Goal: Communication & Community: Answer question/provide support

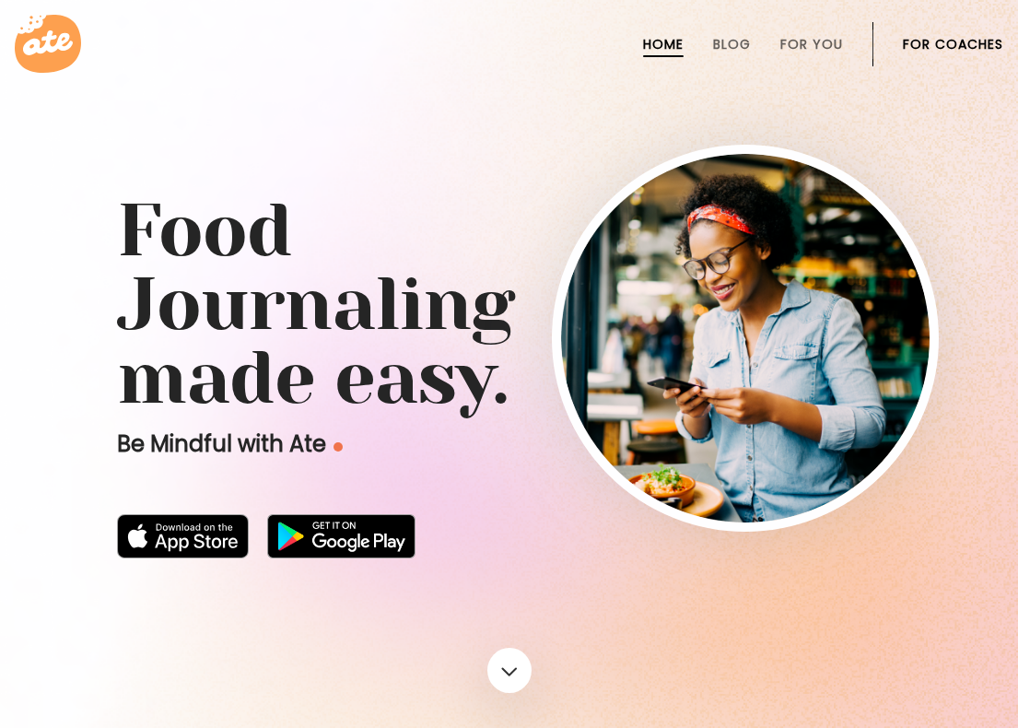
click at [933, 37] on link "For Coaches" at bounding box center [953, 44] width 100 height 15
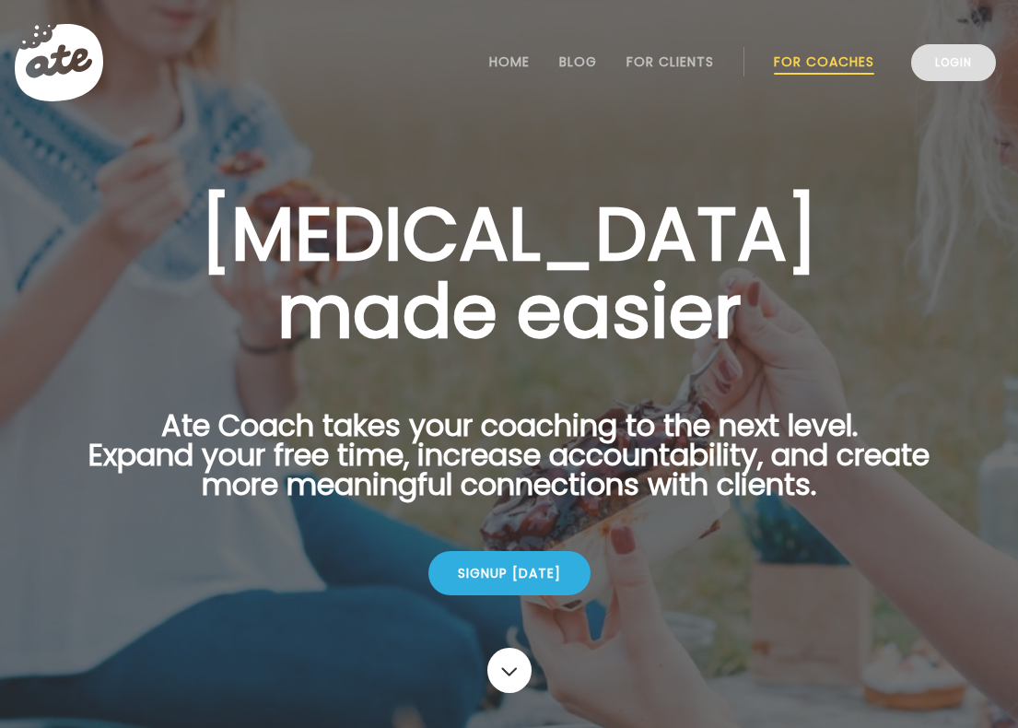
click at [947, 75] on link "Login" at bounding box center [953, 62] width 85 height 37
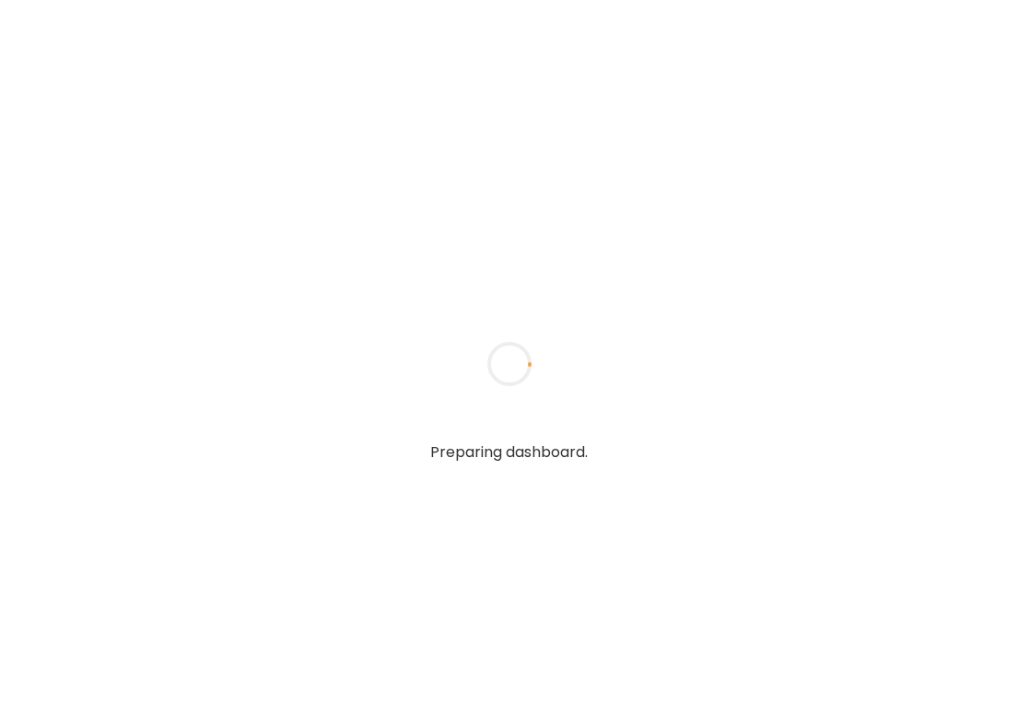
type input "**********"
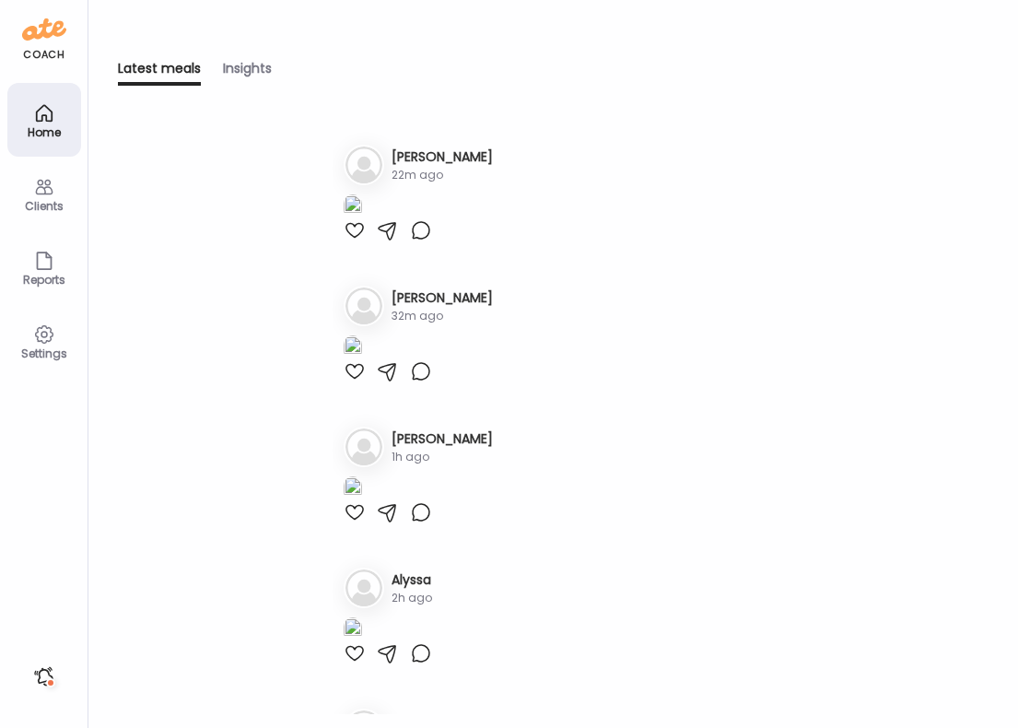
click at [53, 206] on div "Clients" at bounding box center [44, 206] width 66 height 12
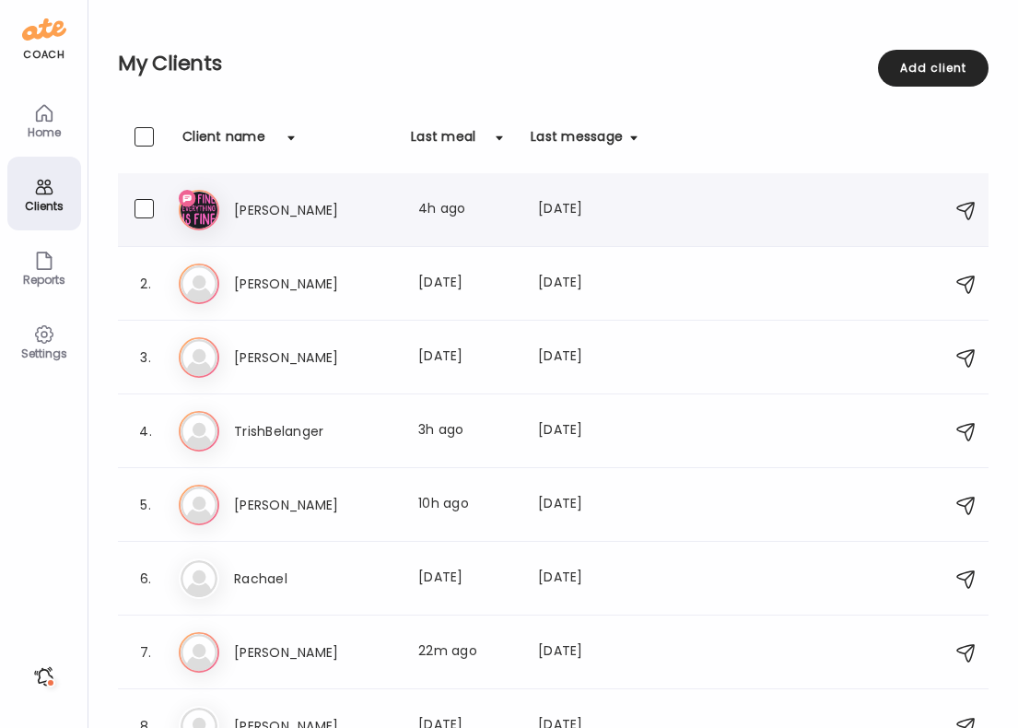
click at [367, 203] on h3 "[PERSON_NAME]" at bounding box center [315, 210] width 162 height 22
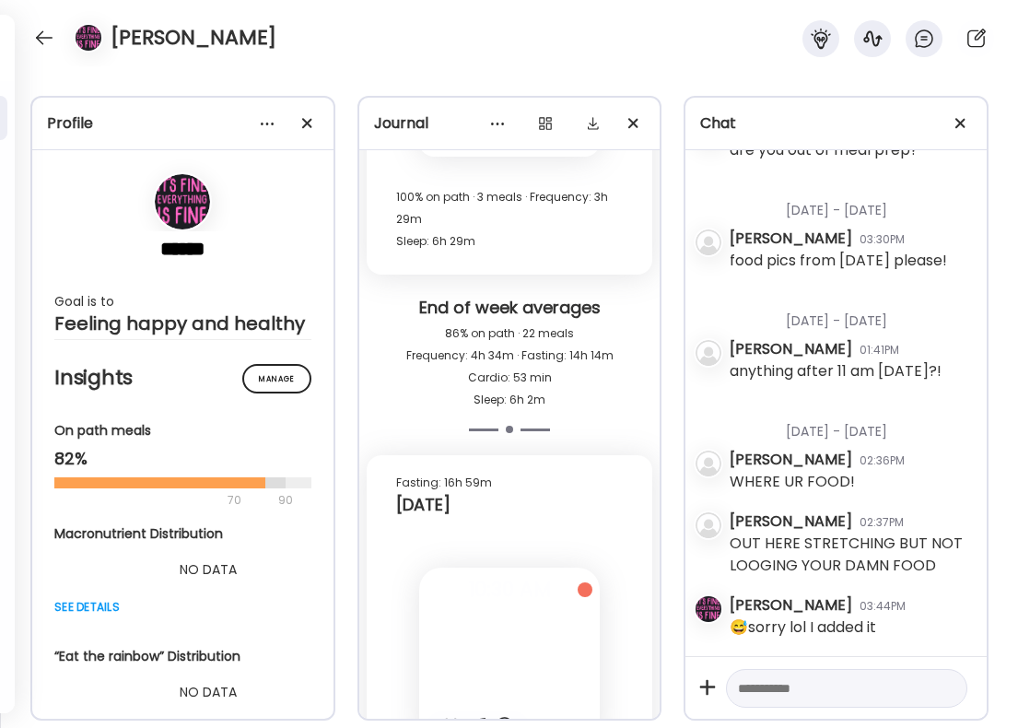
scroll to position [3241, 0]
click at [510, 568] on div at bounding box center [509, 658] width 181 height 181
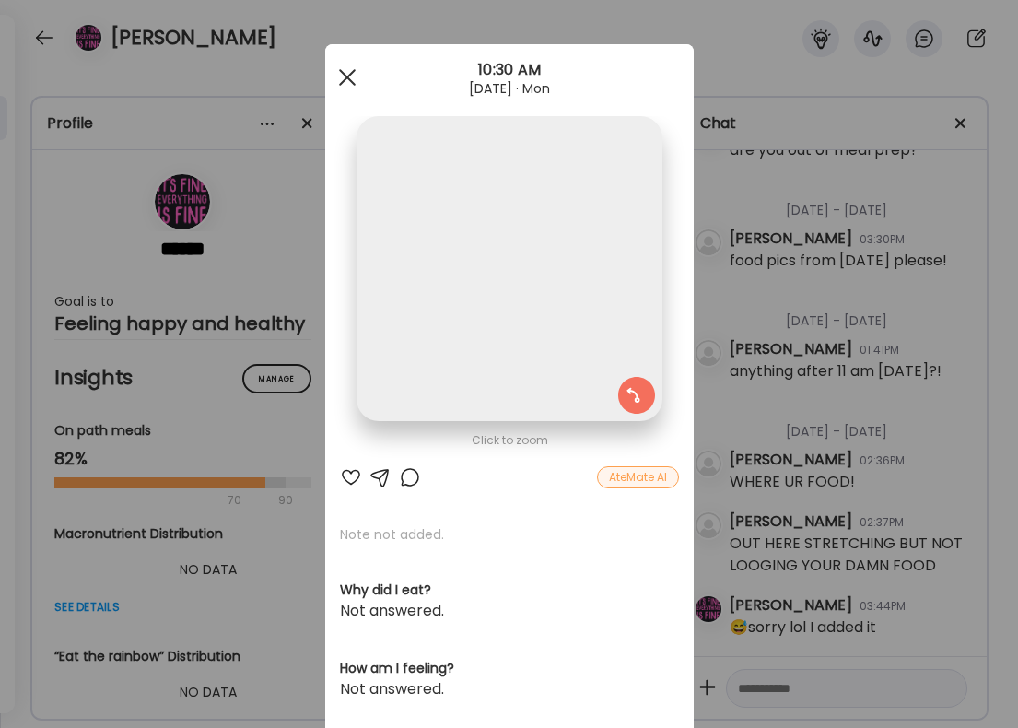
click at [357, 80] on div at bounding box center [347, 77] width 37 height 37
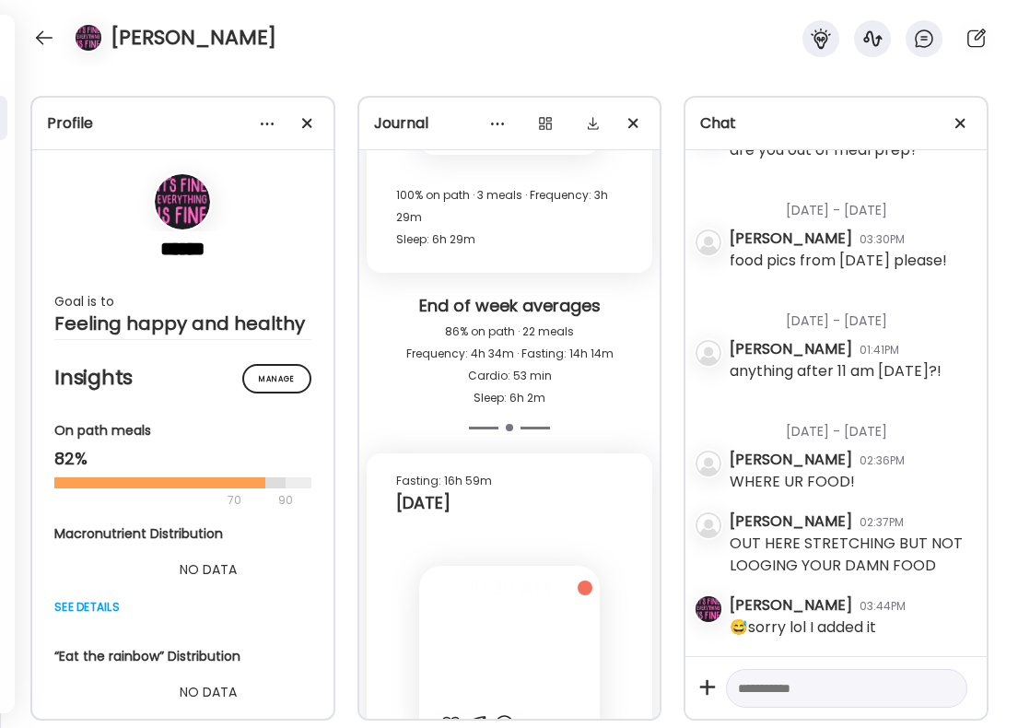
scroll to position [40893, 0]
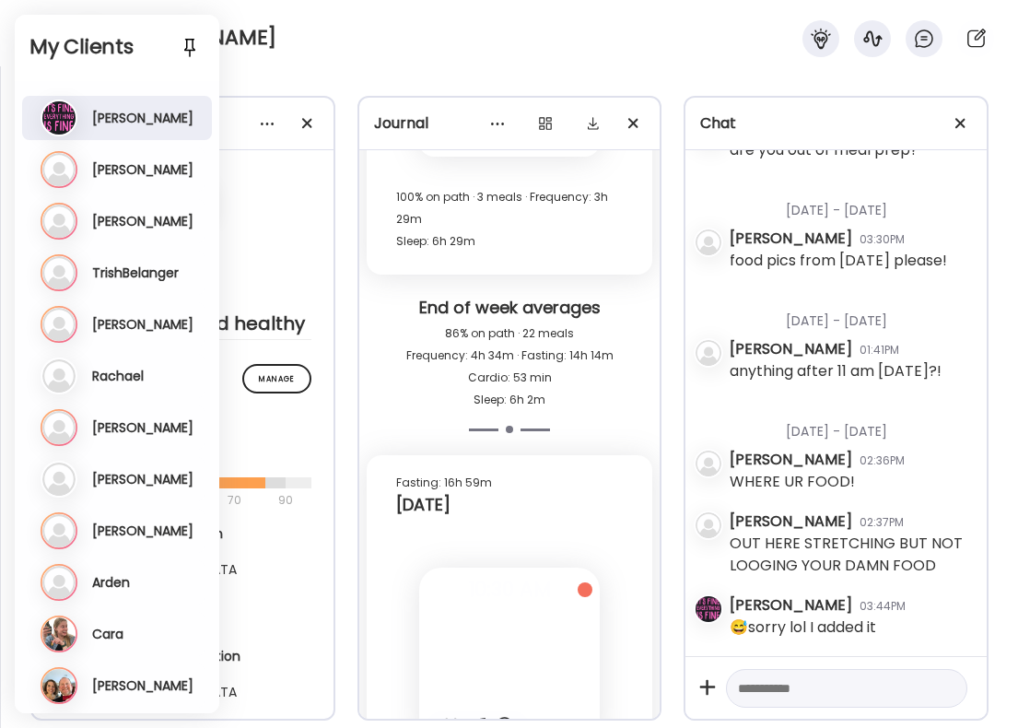
click at [99, 130] on div "El [PERSON_NAME] Last meal: 4h ago Last message: [DATE] 😅sorry lol I added it" at bounding box center [119, 118] width 157 height 37
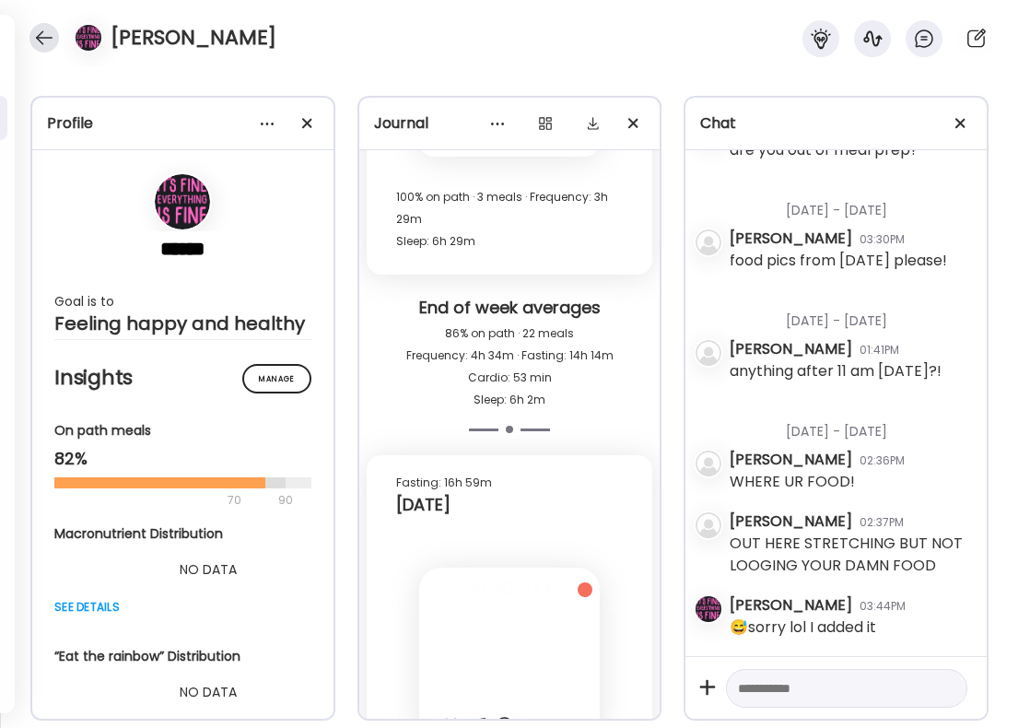
click at [44, 37] on div at bounding box center [43, 37] width 29 height 29
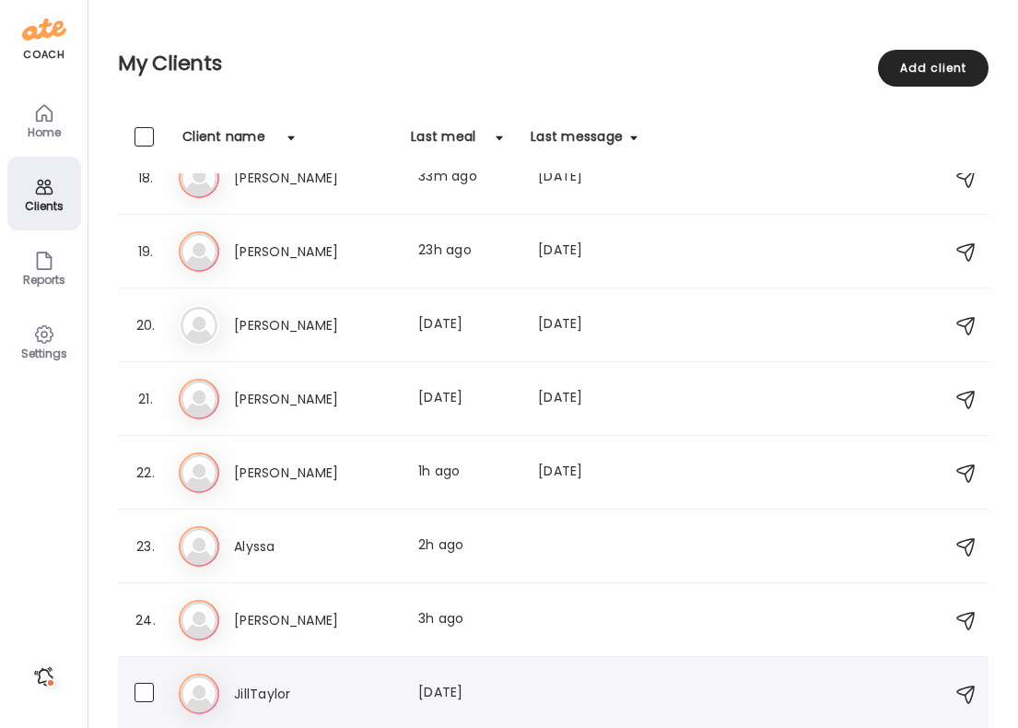
scroll to position [1286, 0]
click at [308, 684] on h3 "JillTaylor" at bounding box center [315, 694] width 162 height 22
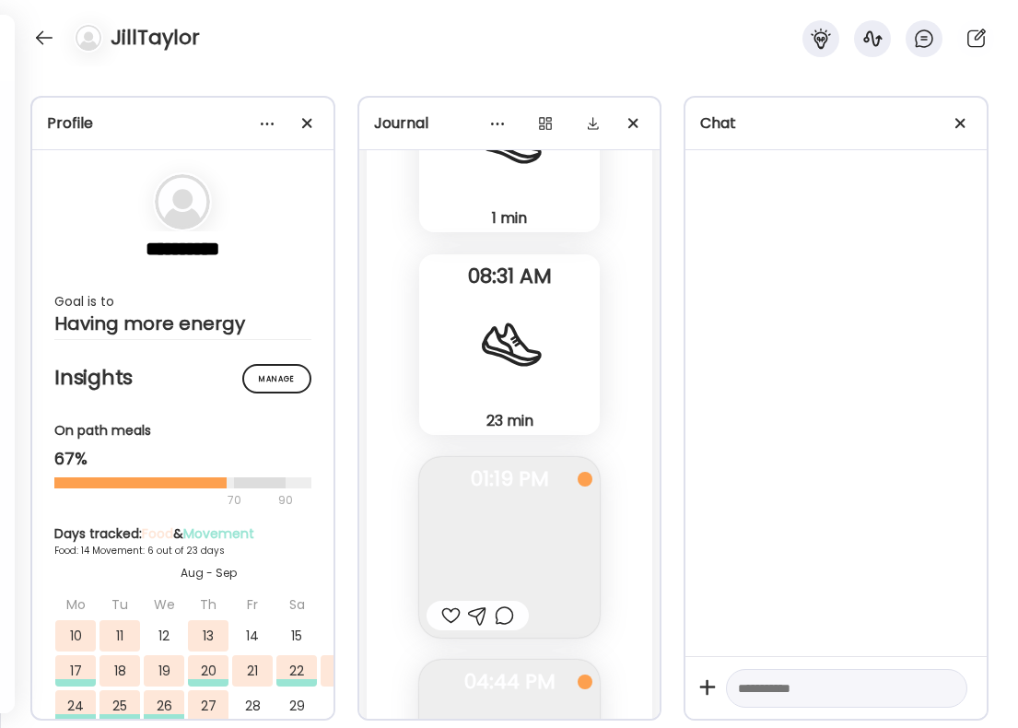
scroll to position [25007, 0]
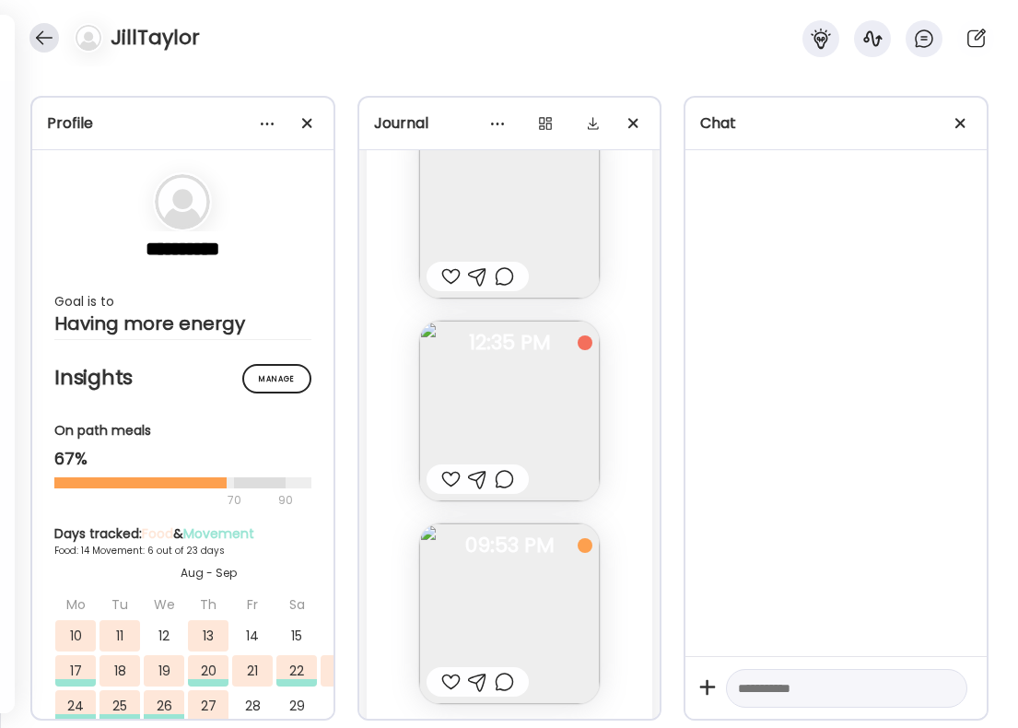
click at [40, 32] on div at bounding box center [43, 37] width 29 height 29
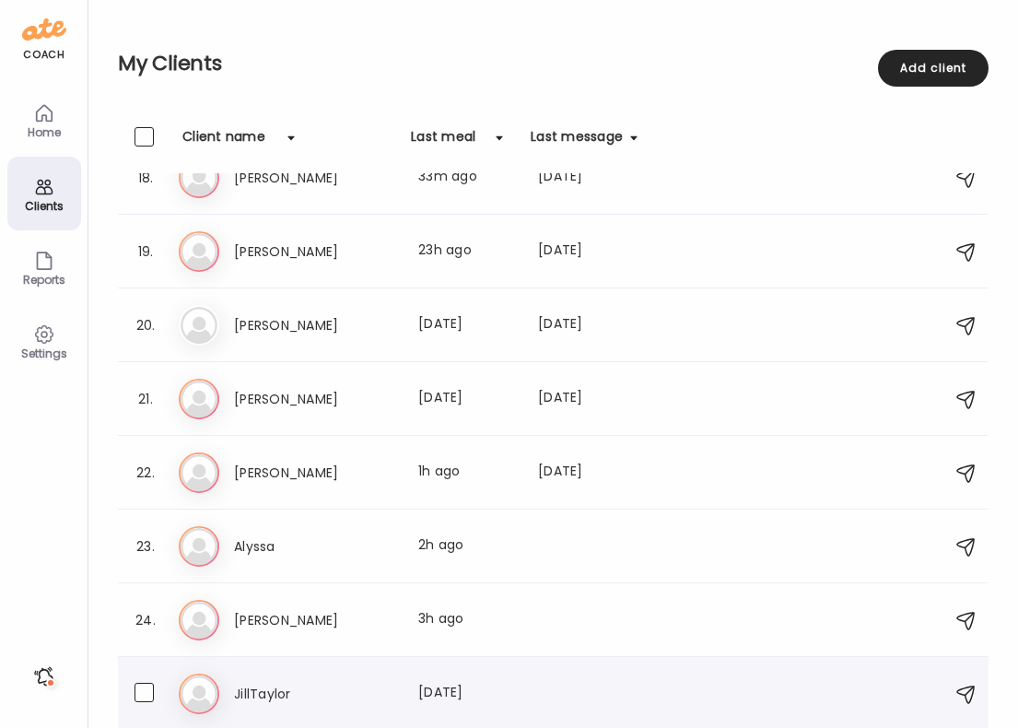
scroll to position [1286, 0]
click at [288, 630] on h3 "[PERSON_NAME]" at bounding box center [315, 620] width 162 height 22
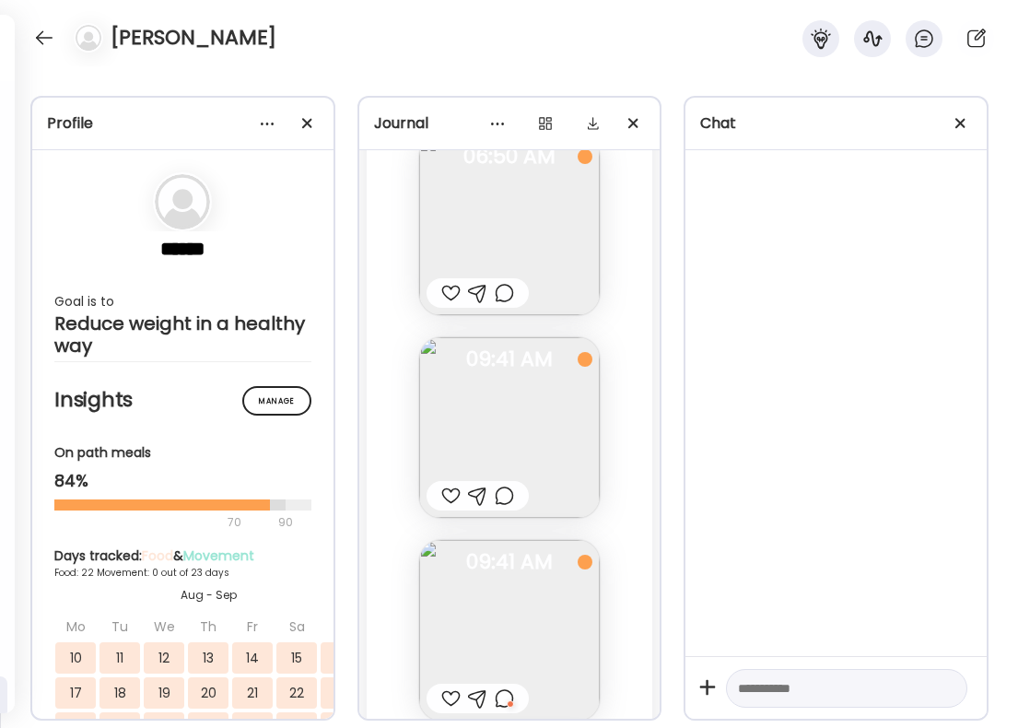
scroll to position [41656, 0]
click at [507, 693] on div at bounding box center [504, 704] width 19 height 22
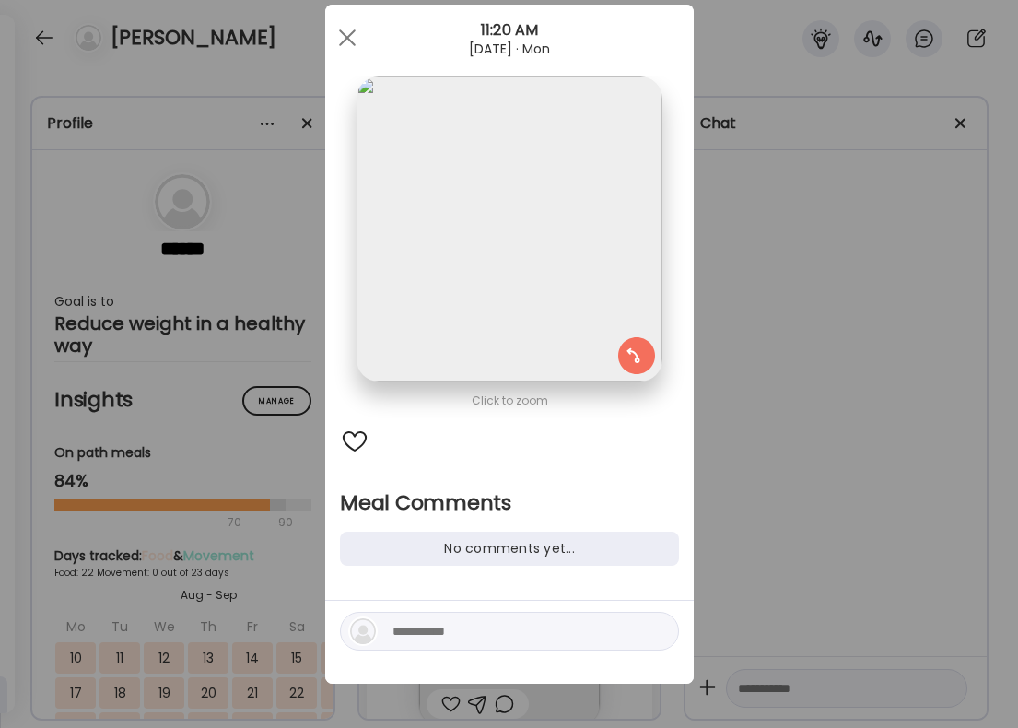
scroll to position [40, 0]
click at [680, 417] on section at bounding box center [509, 249] width 369 height 347
click at [348, 43] on div at bounding box center [347, 37] width 37 height 37
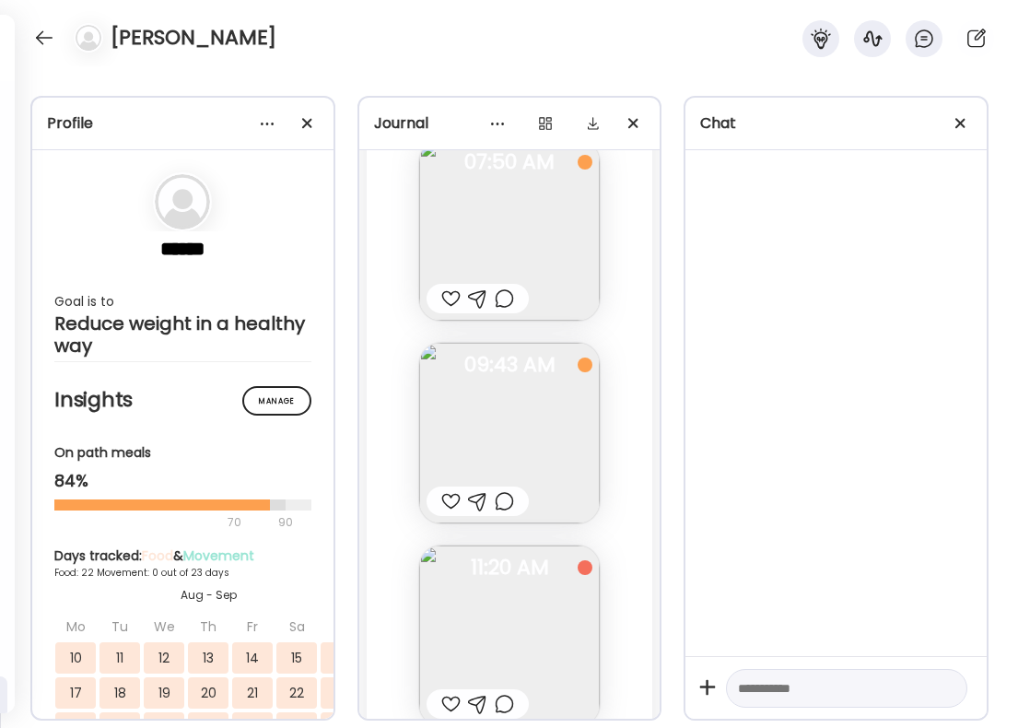
click at [509, 693] on div at bounding box center [504, 704] width 19 height 22
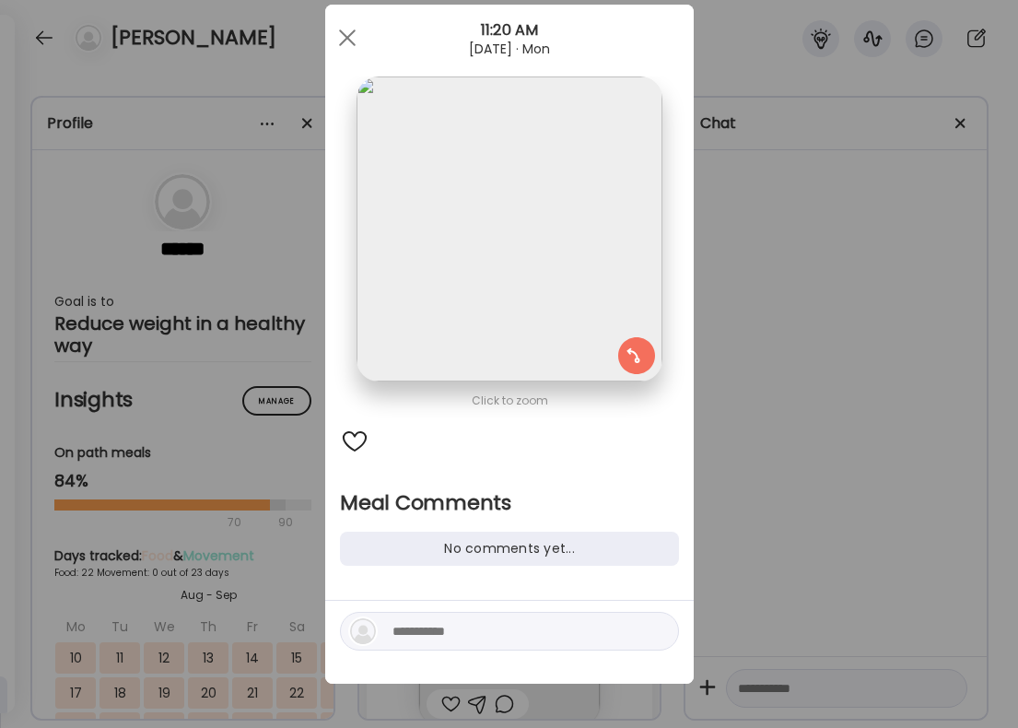
click at [476, 635] on textarea at bounding box center [517, 631] width 249 height 22
type textarea "**********"
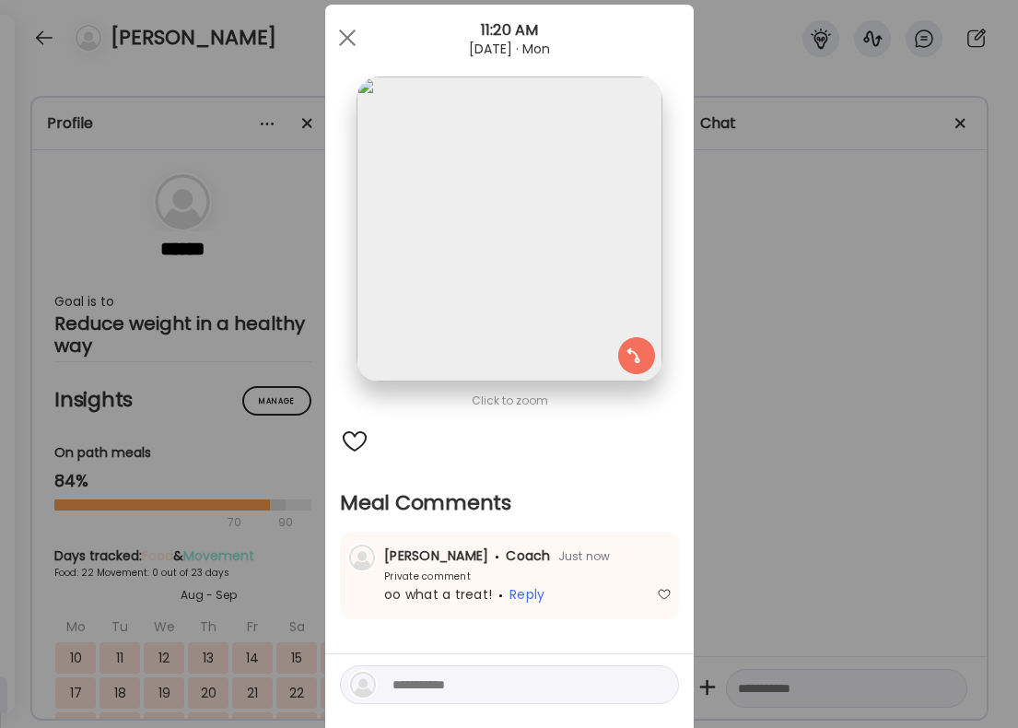
click at [751, 597] on div "Ate Coach Dashboard Wahoo! It’s official Take a moment to set up your Coach Pro…" at bounding box center [509, 364] width 1018 height 728
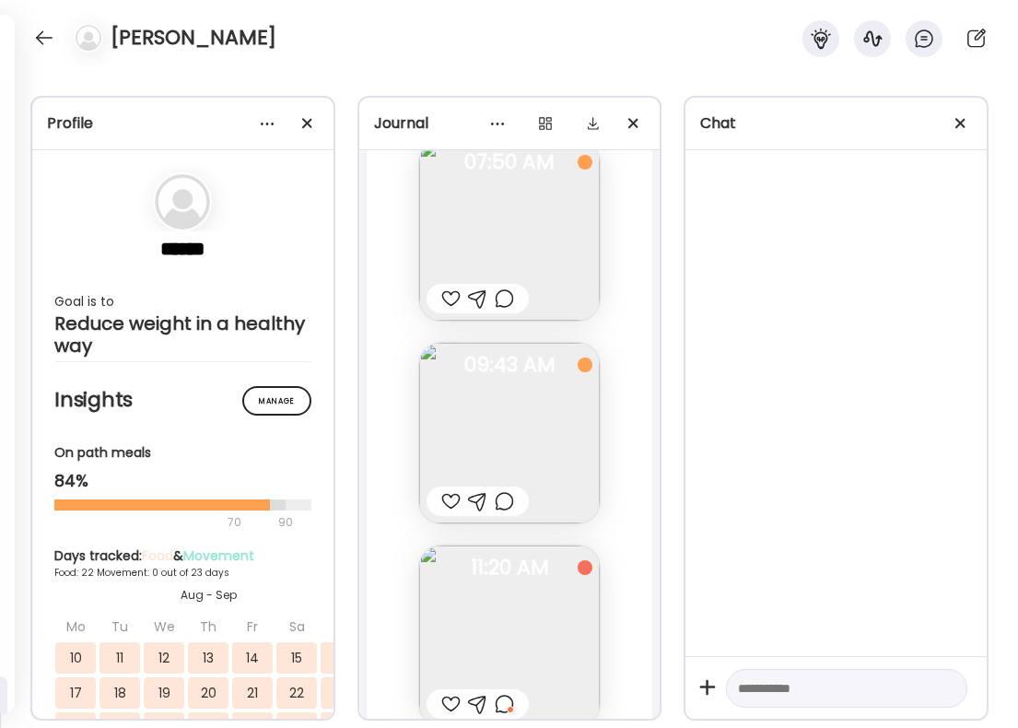
click at [448, 490] on div at bounding box center [450, 501] width 19 height 22
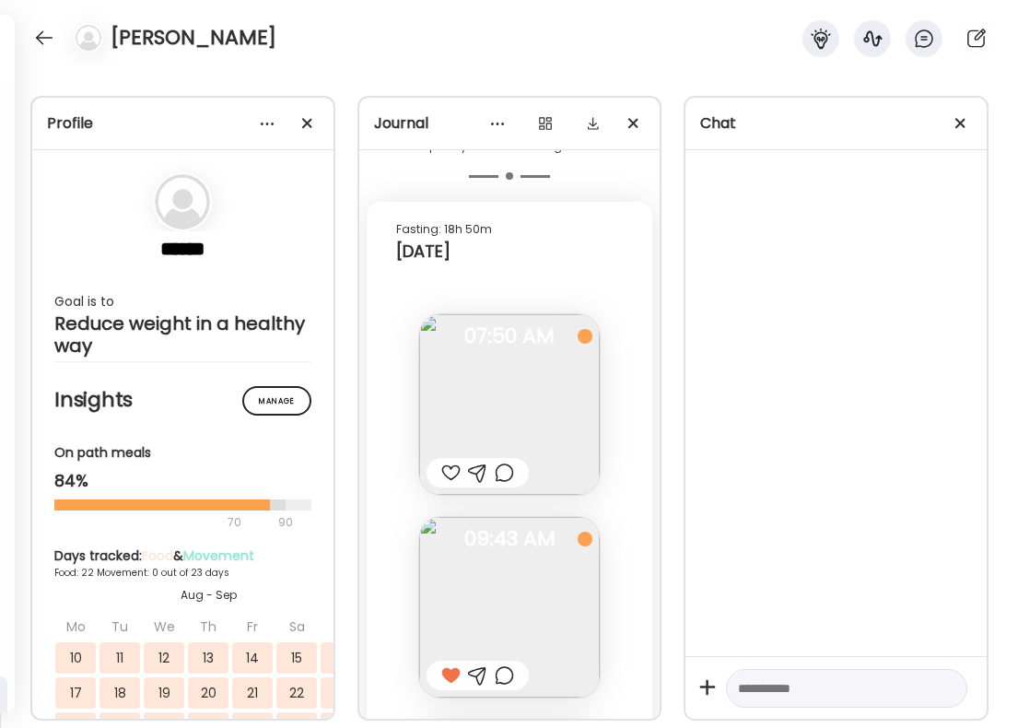
scroll to position [41478, 0]
click at [453, 465] on div at bounding box center [450, 476] width 19 height 22
click at [509, 465] on div at bounding box center [504, 476] width 19 height 22
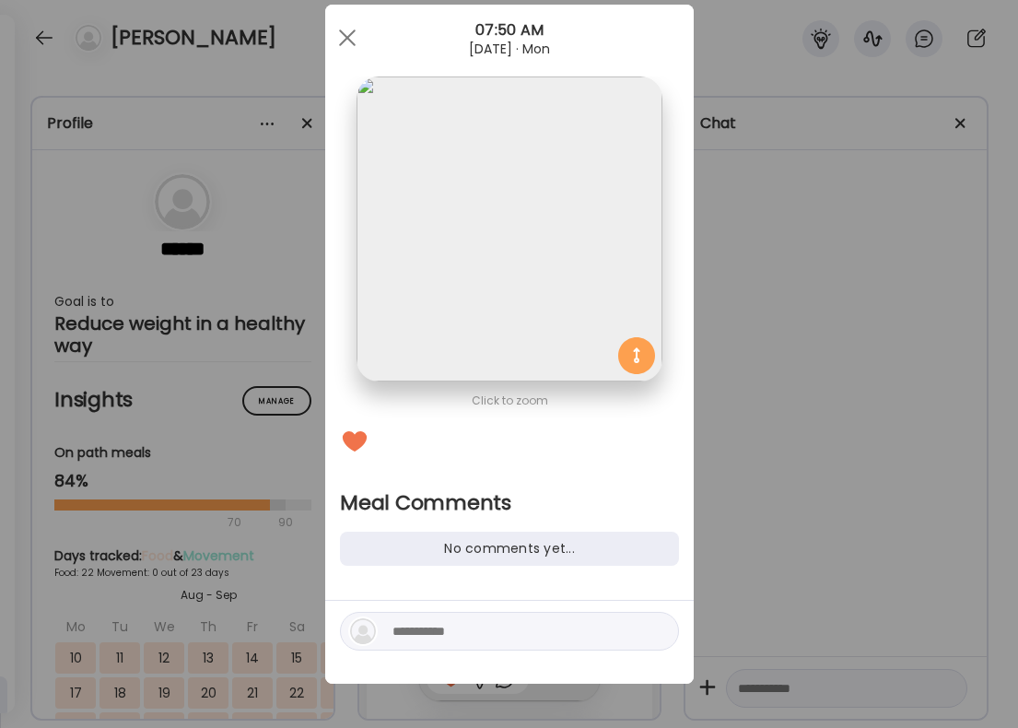
click at [452, 630] on textarea at bounding box center [517, 631] width 249 height 22
type textarea "**********"
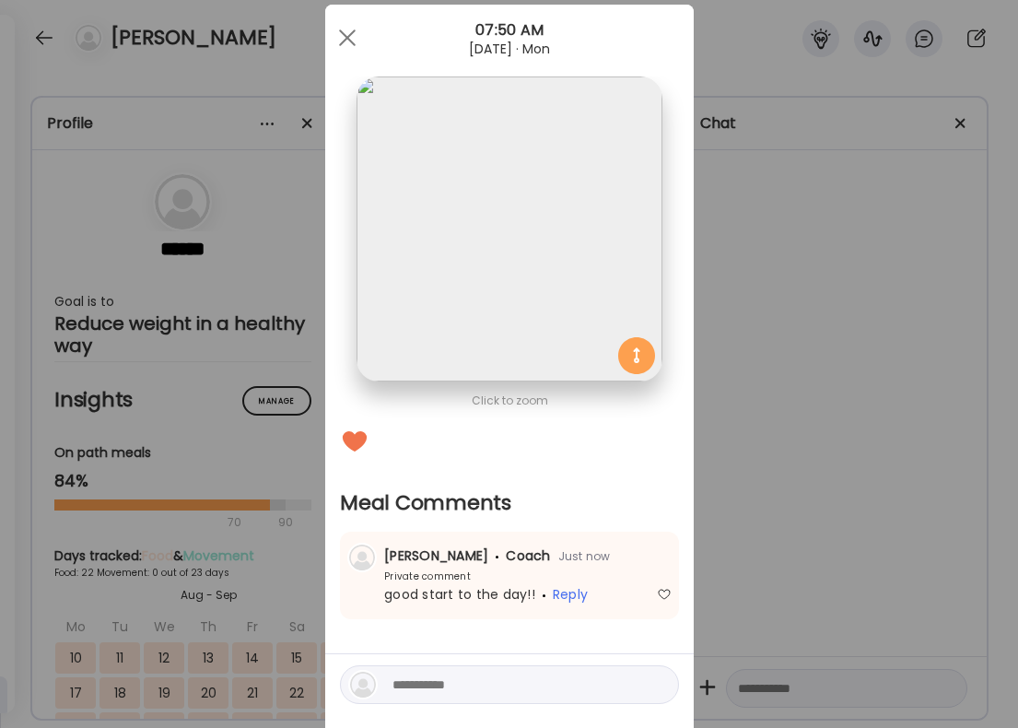
click at [785, 497] on div "Ate Coach Dashboard Wahoo! It’s official Take a moment to set up your Coach Pro…" at bounding box center [509, 364] width 1018 height 728
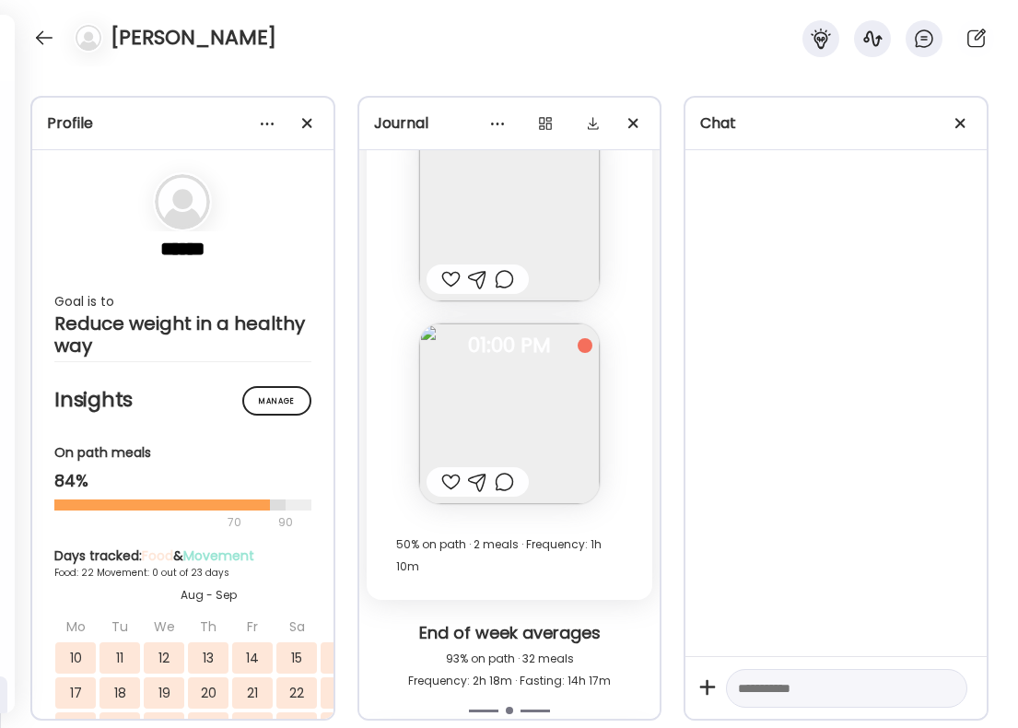
scroll to position [40940, 0]
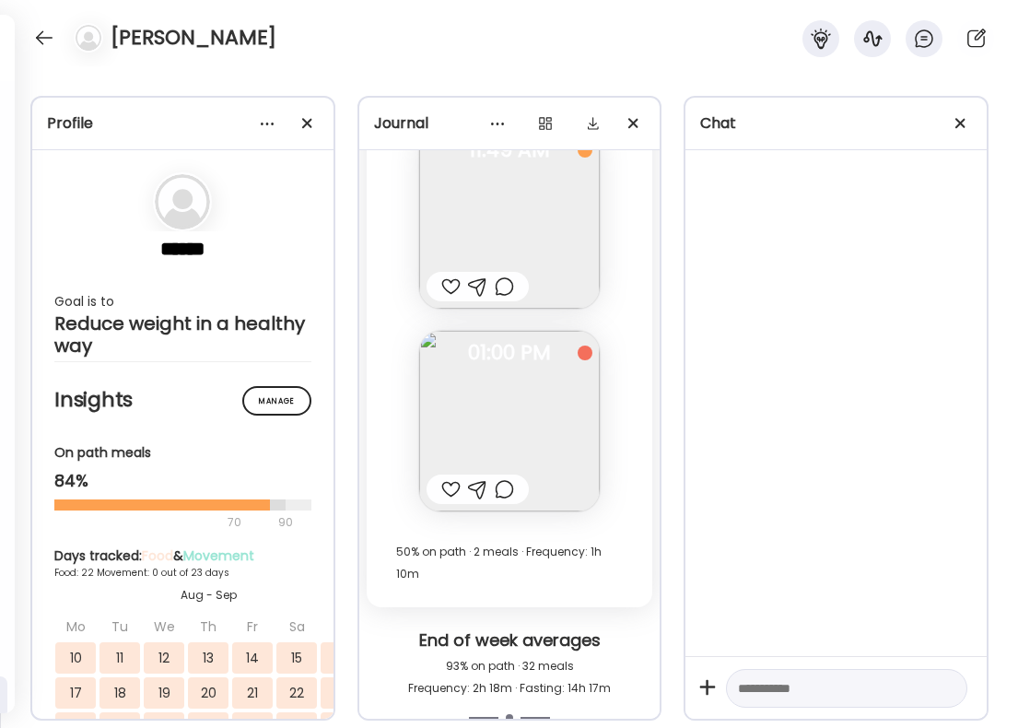
click at [511, 475] on div at bounding box center [478, 489] width 102 height 29
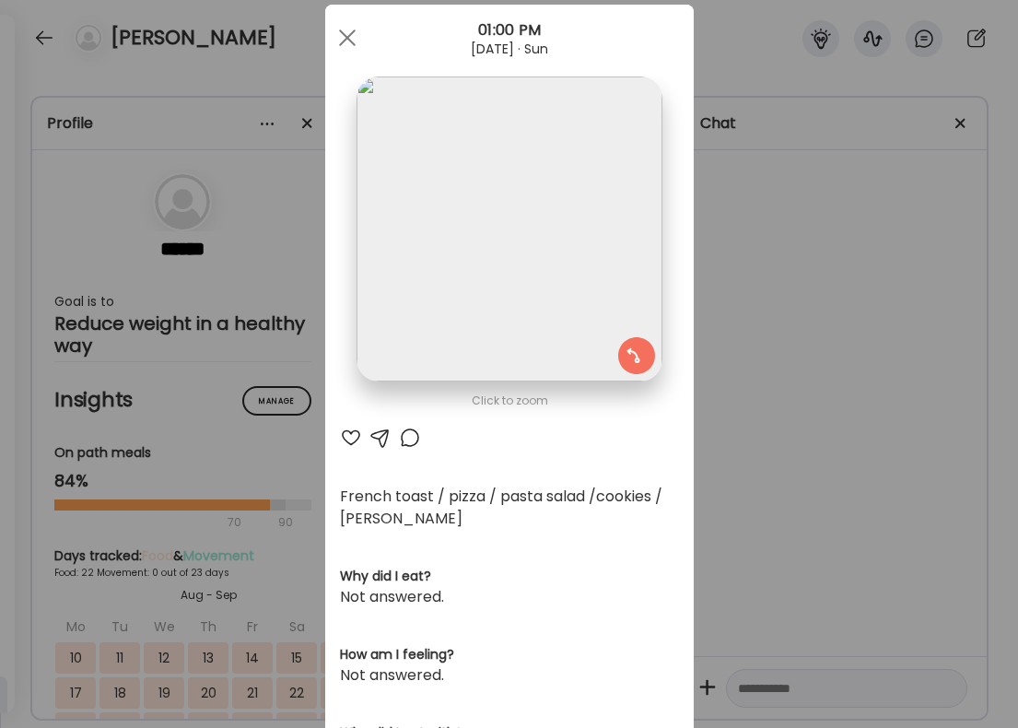
click at [404, 441] on div at bounding box center [410, 438] width 22 height 22
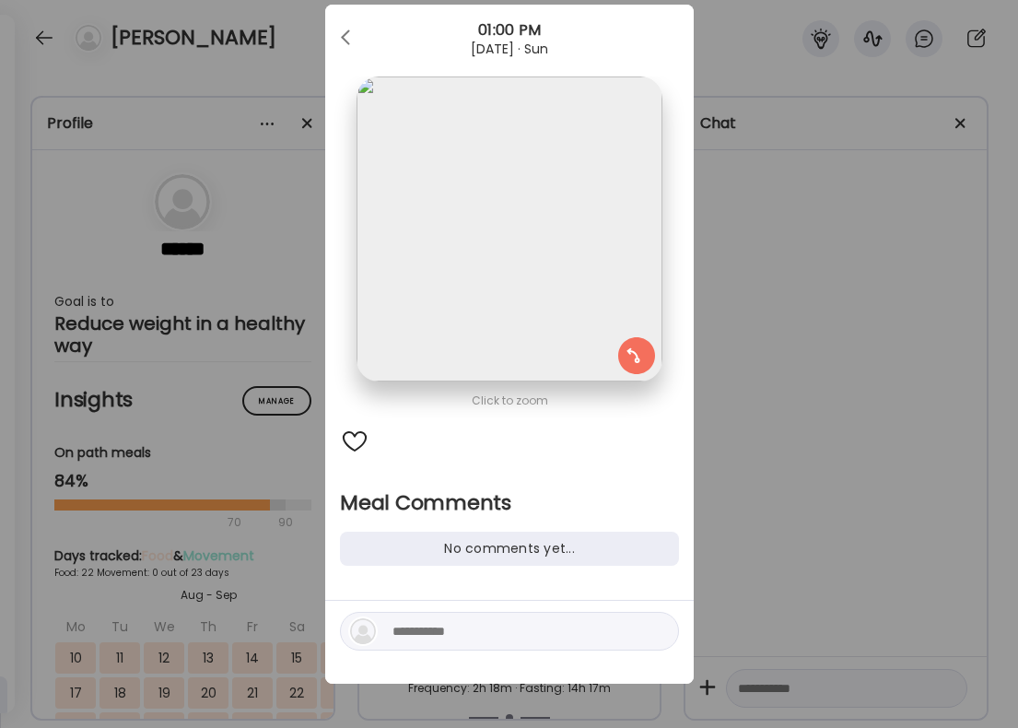
click at [417, 640] on textarea at bounding box center [517, 631] width 249 height 22
type textarea "**********"
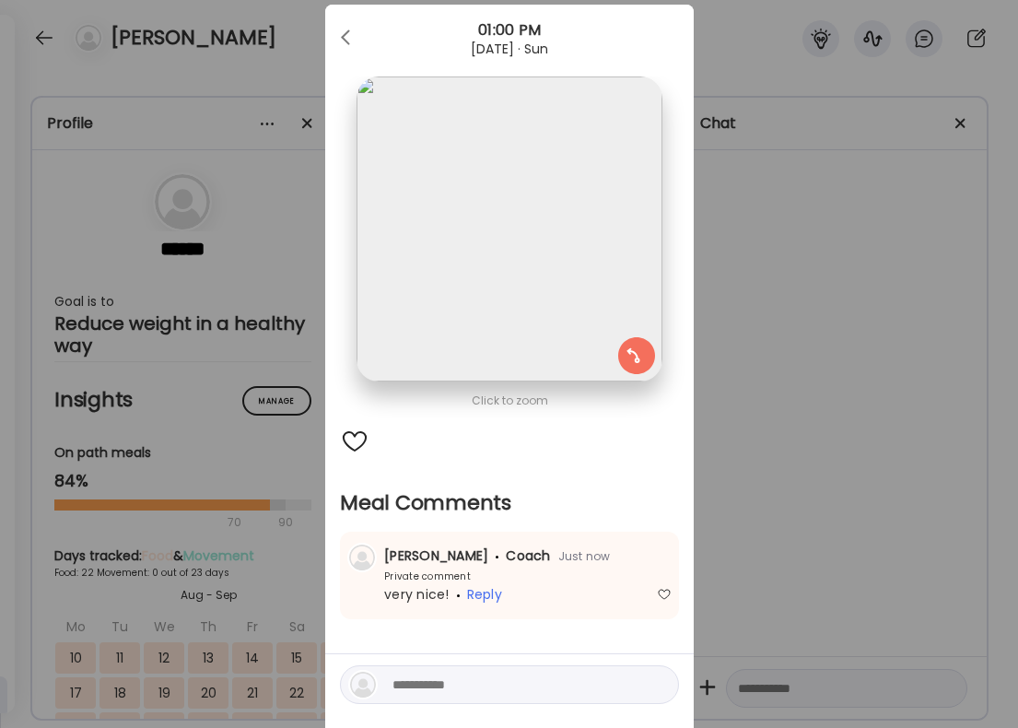
click at [833, 476] on div "Ate Coach Dashboard Wahoo! It’s official Take a moment to set up your Coach Pro…" at bounding box center [509, 364] width 1018 height 728
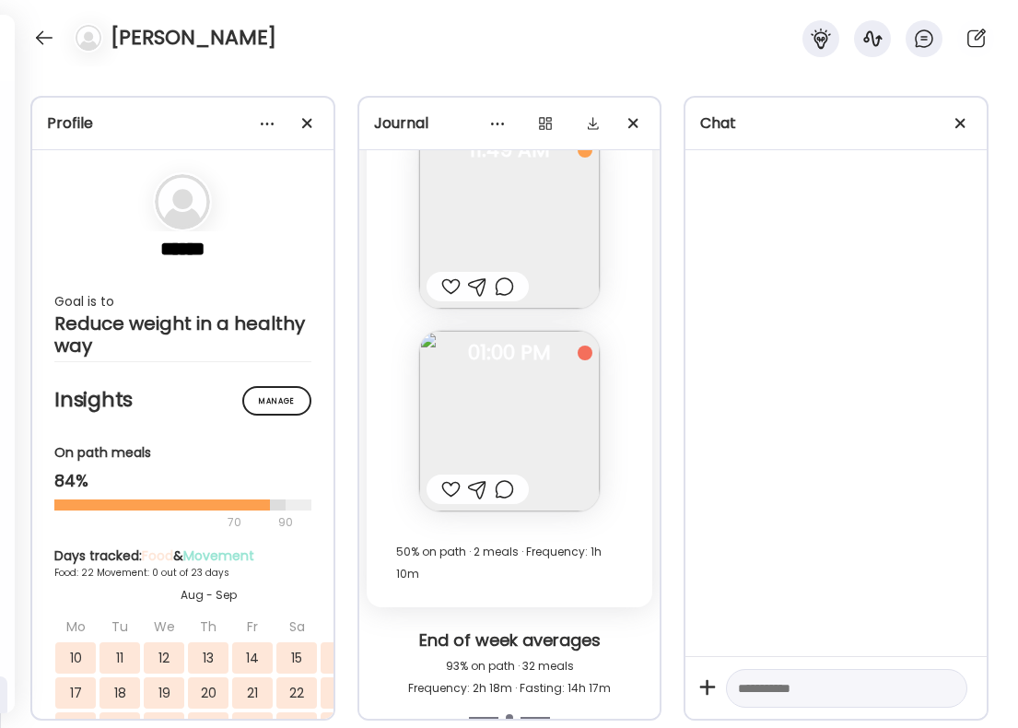
scroll to position [40765, 0]
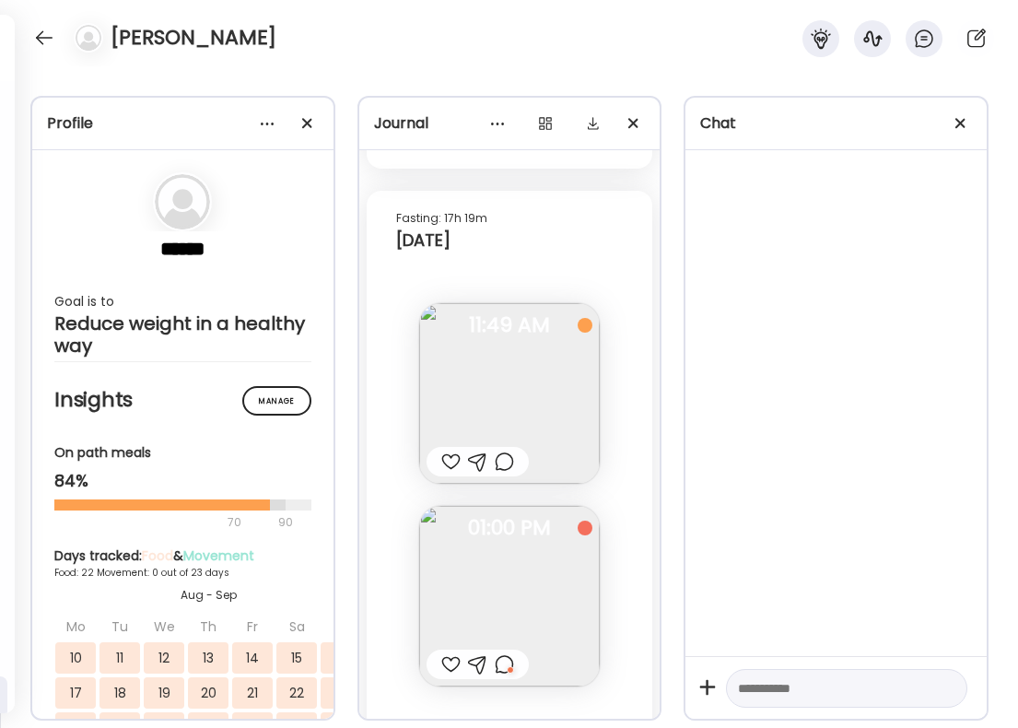
click at [450, 451] on div at bounding box center [450, 462] width 19 height 22
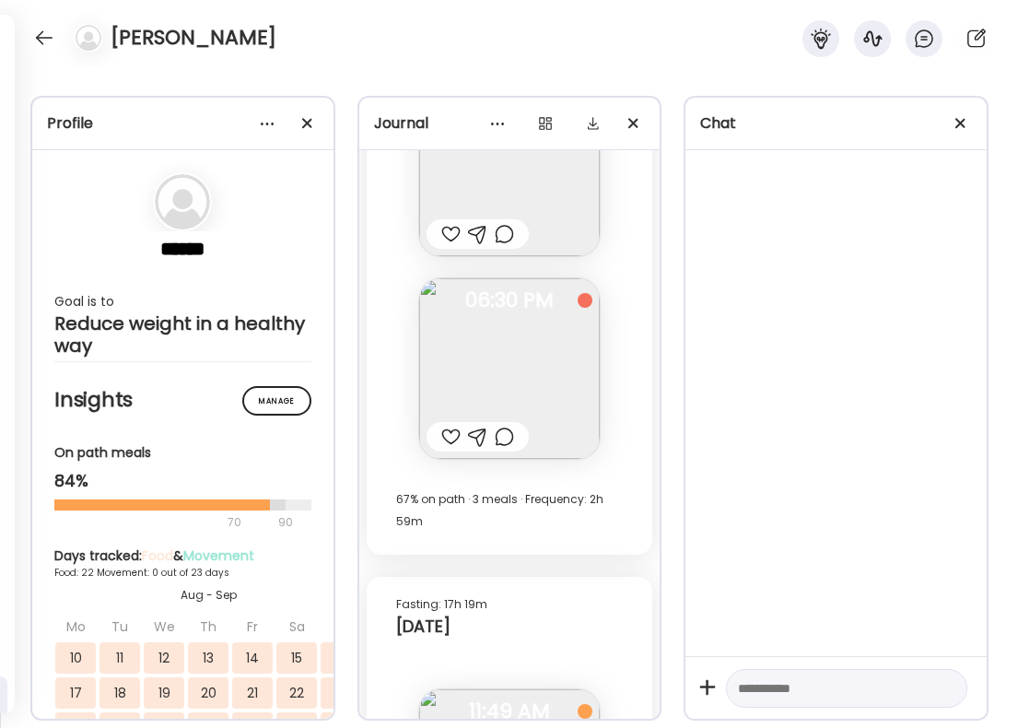
scroll to position [40356, 0]
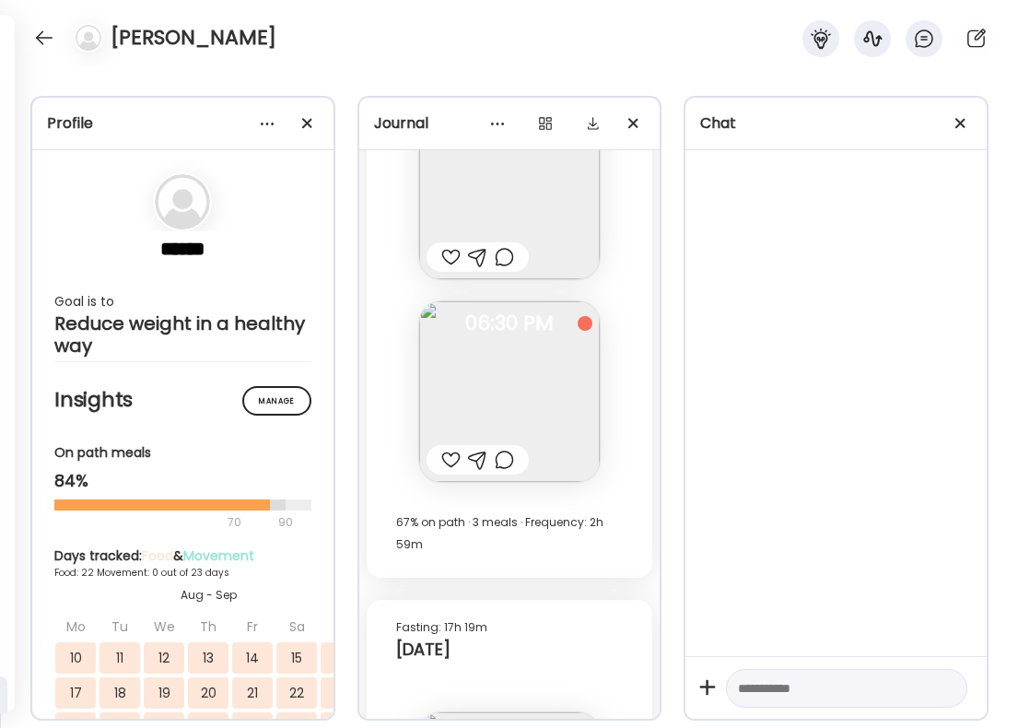
click at [450, 449] on div at bounding box center [450, 460] width 19 height 22
click at [499, 449] on div at bounding box center [504, 460] width 19 height 22
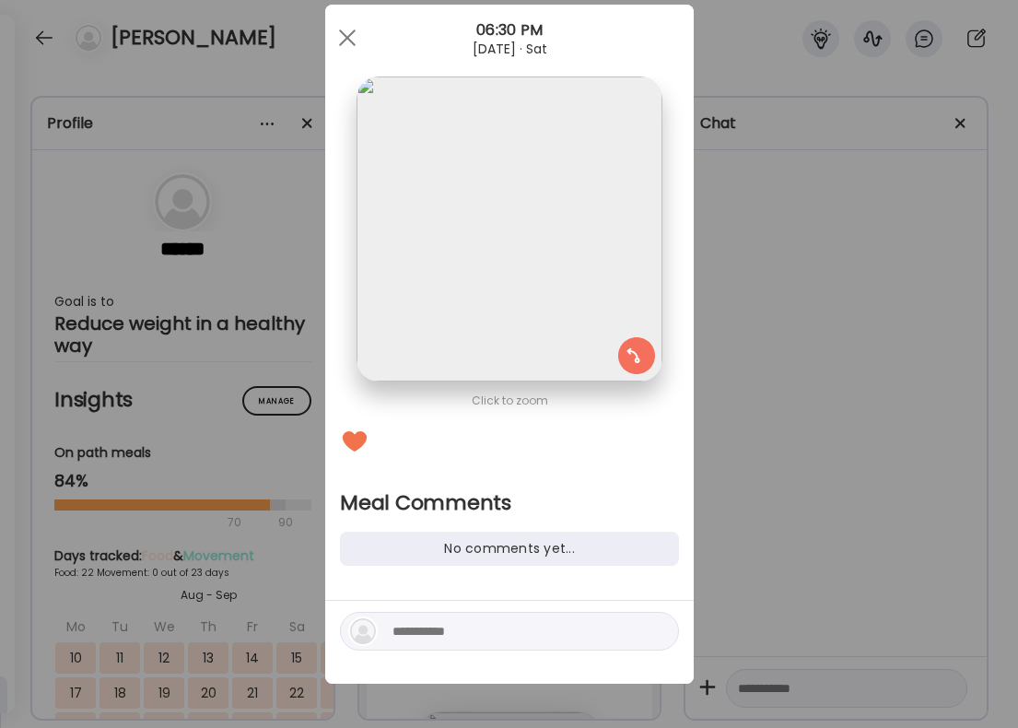
click at [454, 625] on textarea at bounding box center [517, 631] width 249 height 22
type textarea "*"
type textarea "******"
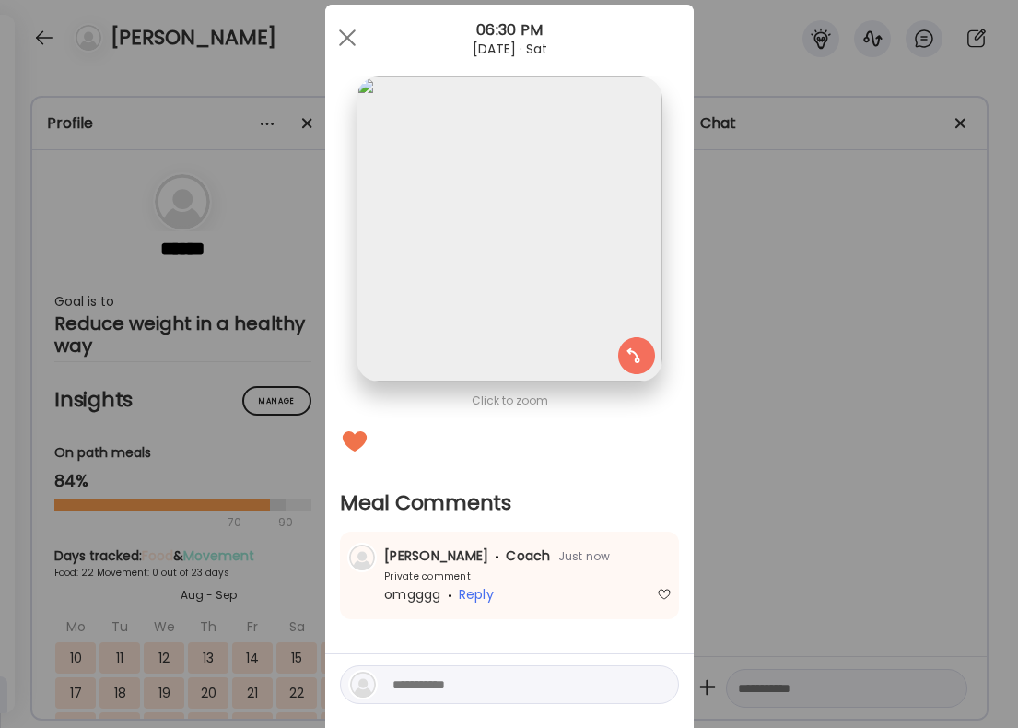
click at [855, 430] on div "Ate Coach Dashboard Wahoo! It’s official Take a moment to set up your Coach Pro…" at bounding box center [509, 364] width 1018 height 728
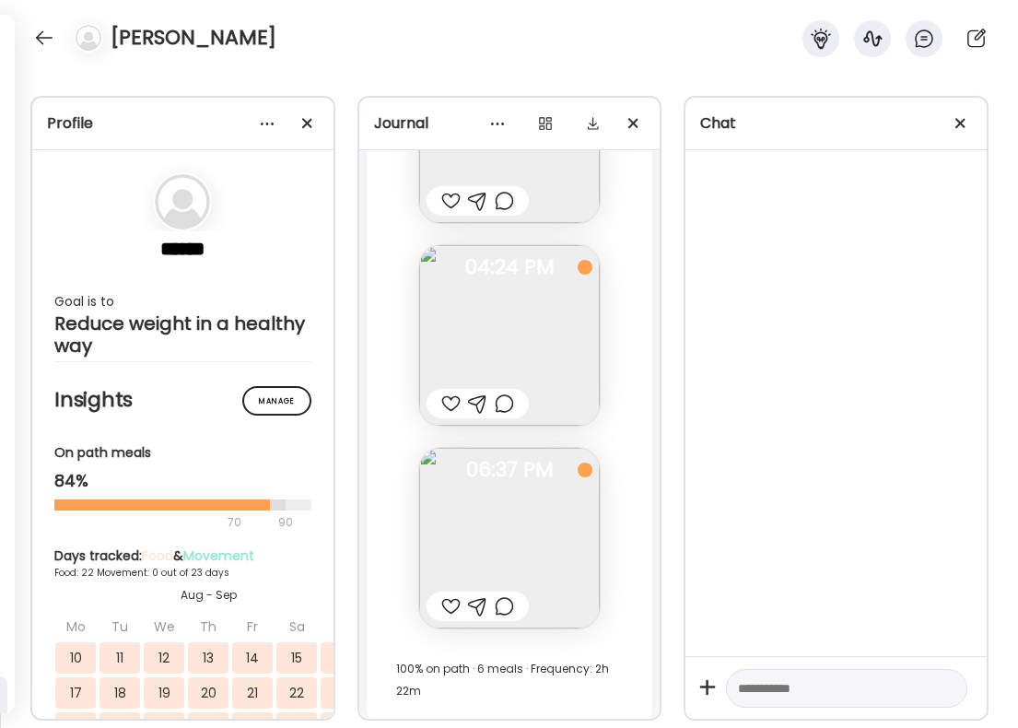
scroll to position [39384, 0]
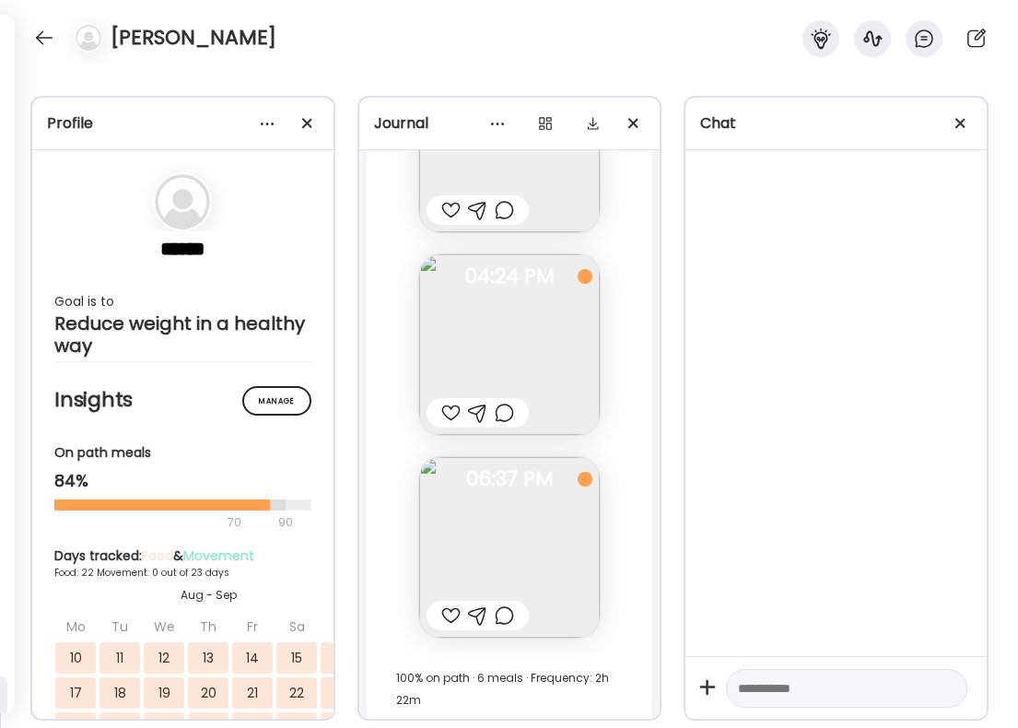
click at [449, 605] on div at bounding box center [450, 616] width 19 height 22
click at [501, 605] on div at bounding box center [504, 616] width 19 height 22
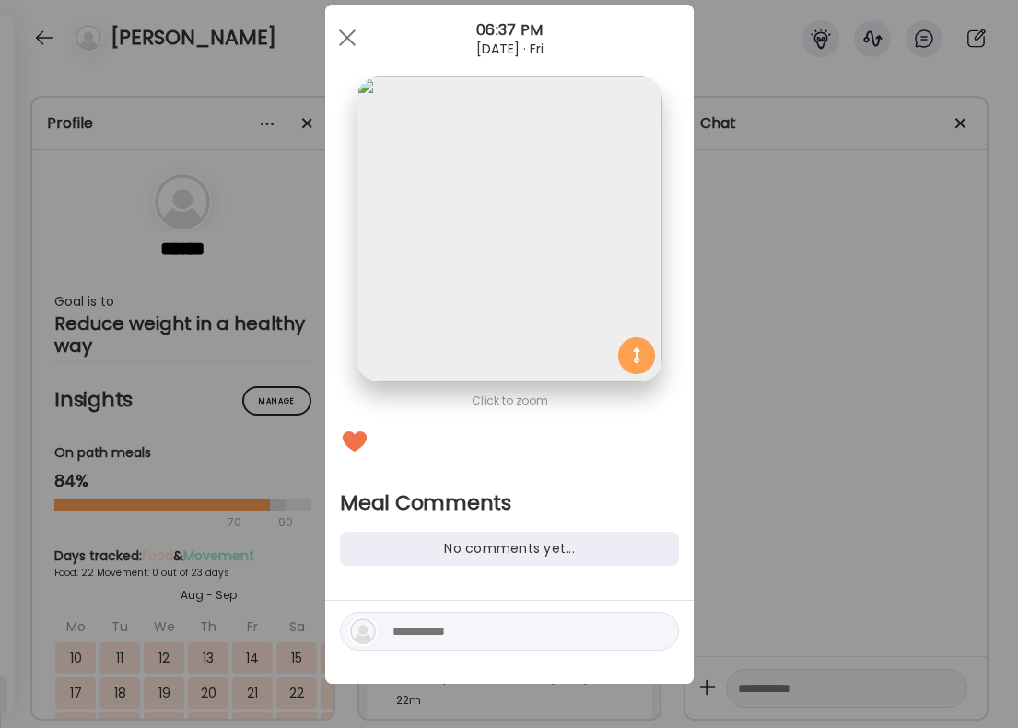
click at [463, 632] on textarea at bounding box center [517, 631] width 249 height 22
type textarea "**********"
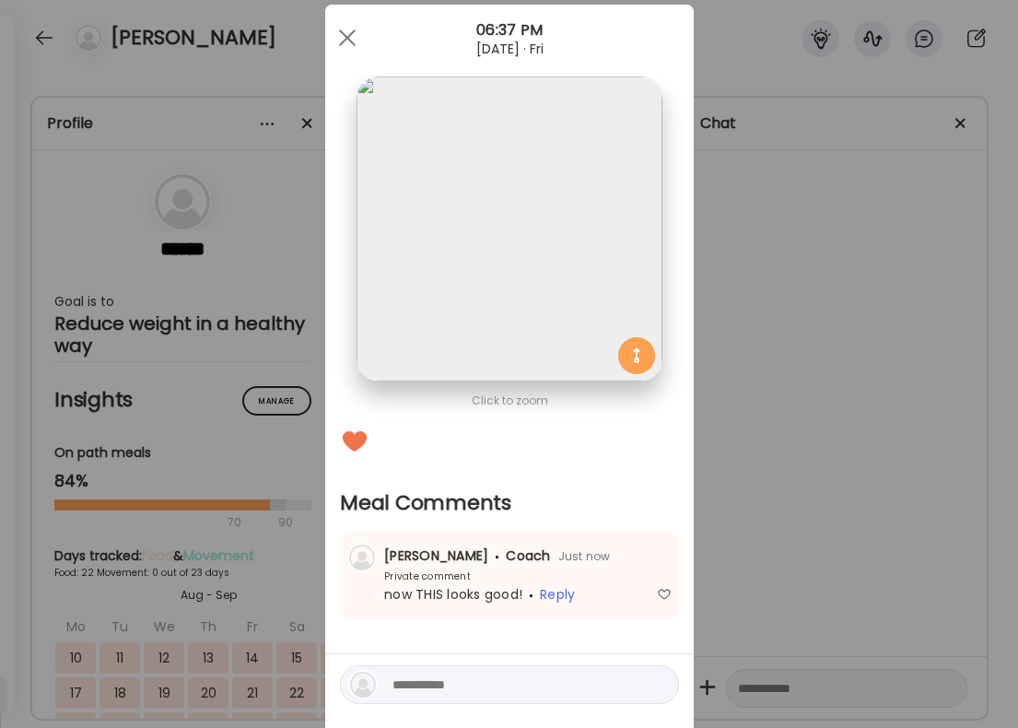
click at [892, 536] on div "Ate Coach Dashboard Wahoo! It’s official Take a moment to set up your Coach Pro…" at bounding box center [509, 364] width 1018 height 728
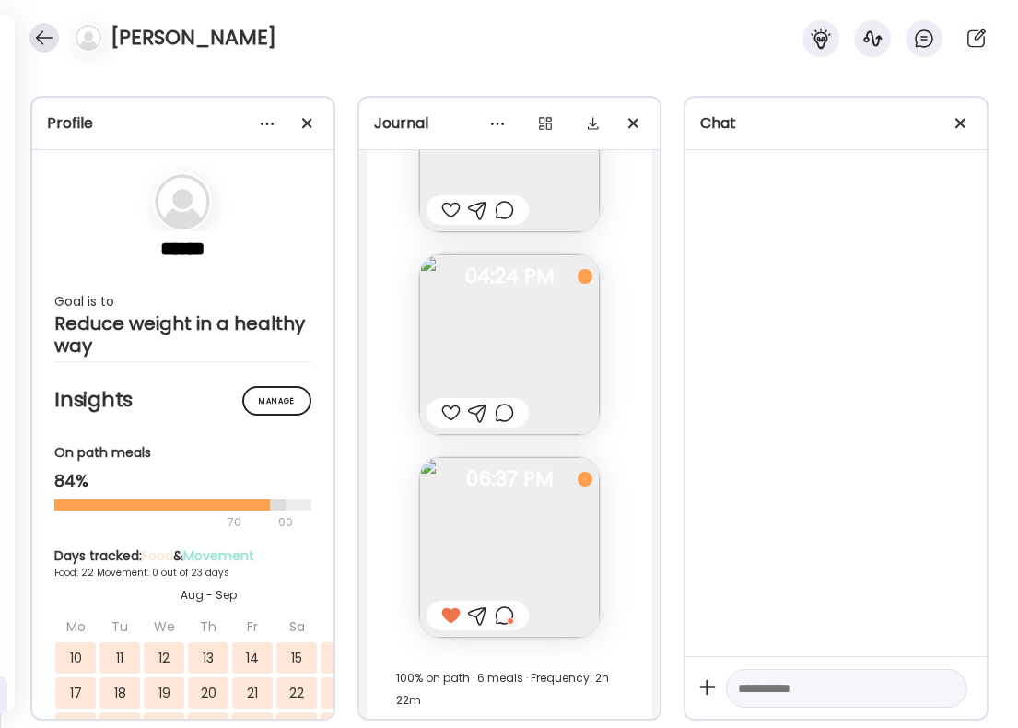
click at [33, 32] on div at bounding box center [43, 37] width 29 height 29
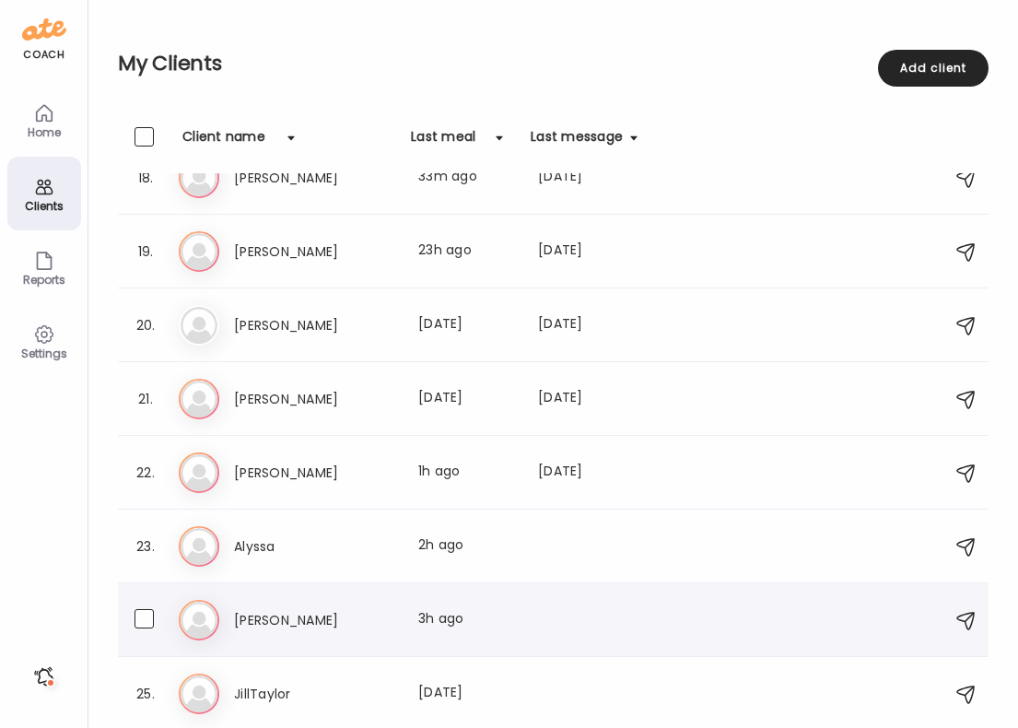
scroll to position [1286, 0]
click at [306, 566] on div "Al Alyssa Last meal: 2h ago" at bounding box center [556, 546] width 755 height 41
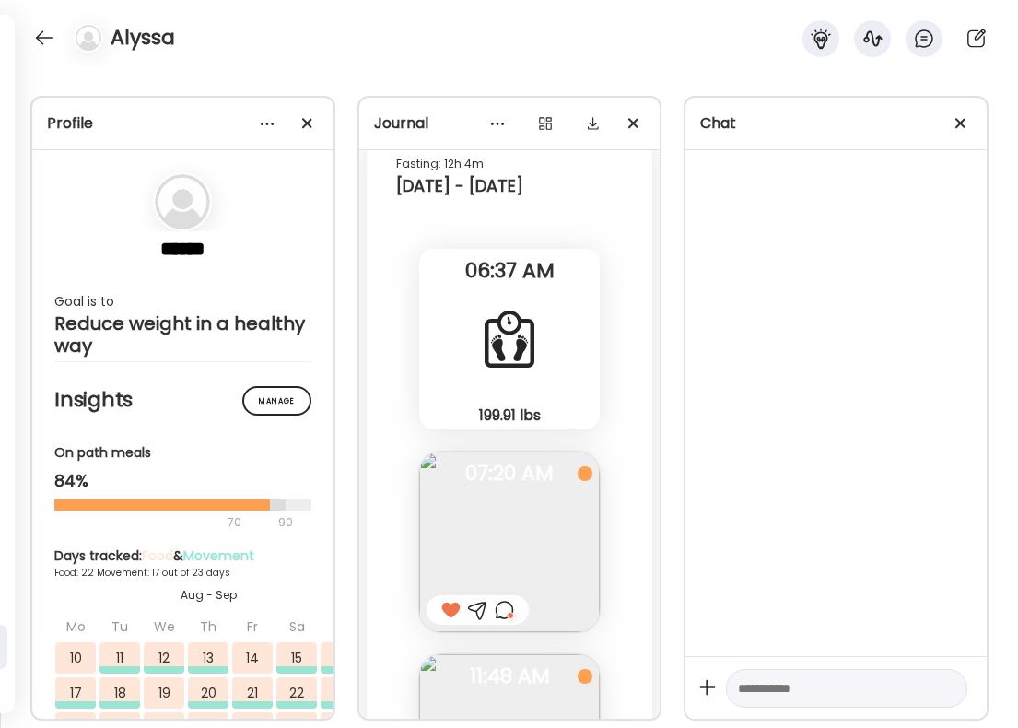
scroll to position [58151, 0]
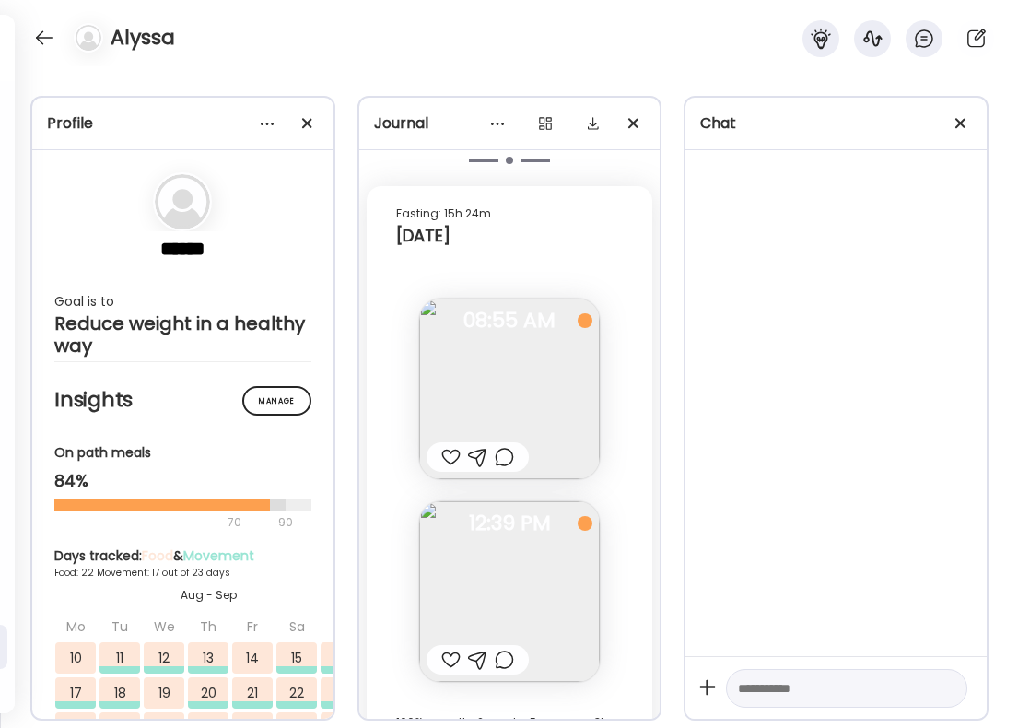
click at [448, 649] on div at bounding box center [450, 660] width 19 height 22
click at [505, 649] on div at bounding box center [504, 660] width 19 height 22
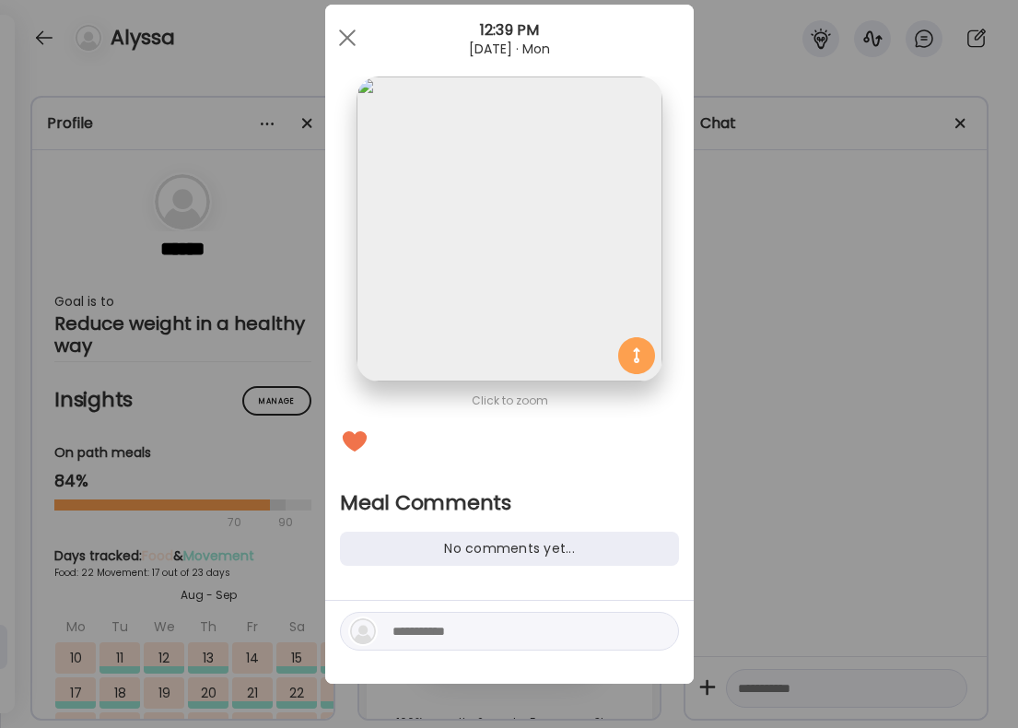
click at [427, 630] on textarea at bounding box center [517, 631] width 249 height 22
type textarea "*"
type textarea "**********"
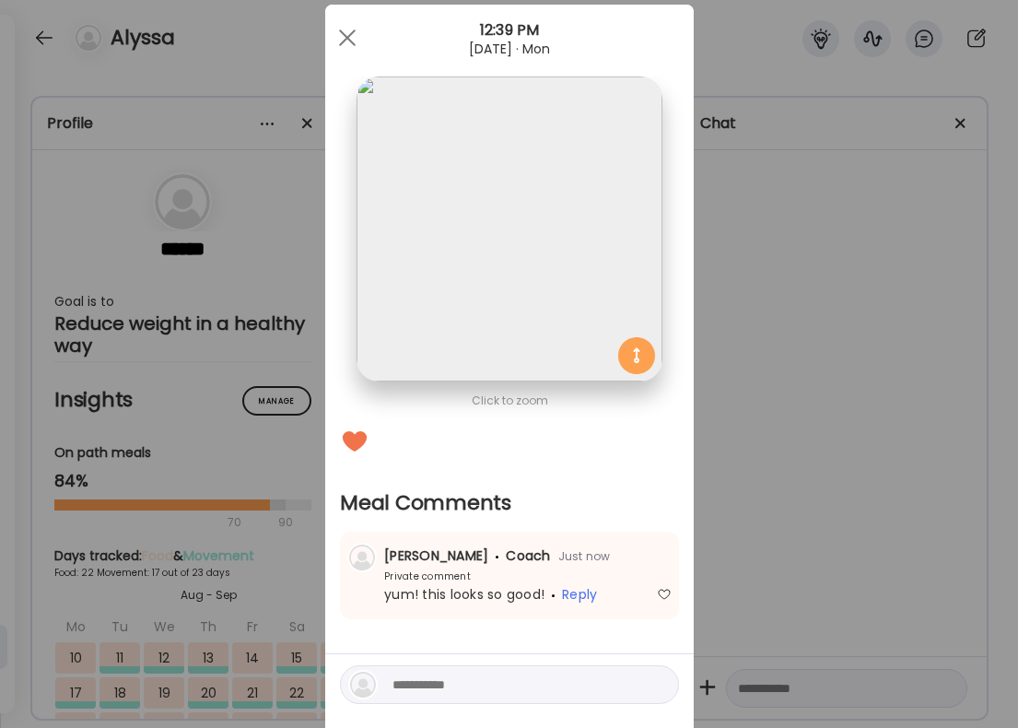
click at [871, 442] on div "Ate Coach Dashboard Wahoo! It’s official Take a moment to set up your Coach Pro…" at bounding box center [509, 364] width 1018 height 728
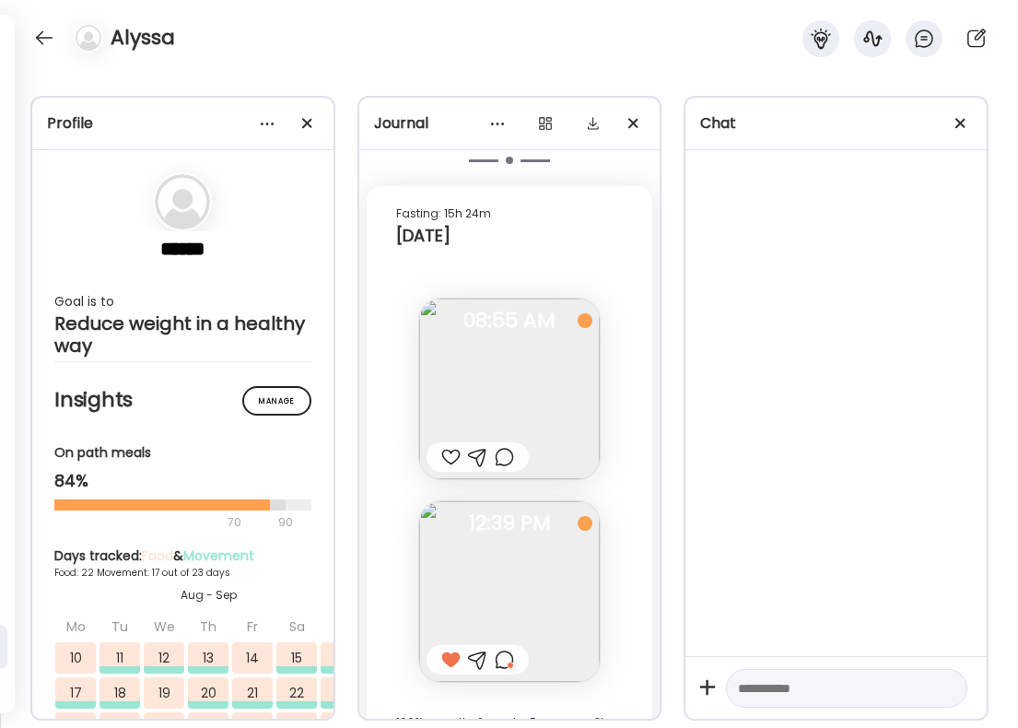
click at [446, 446] on div at bounding box center [450, 457] width 19 height 22
click at [504, 446] on div at bounding box center [504, 457] width 19 height 22
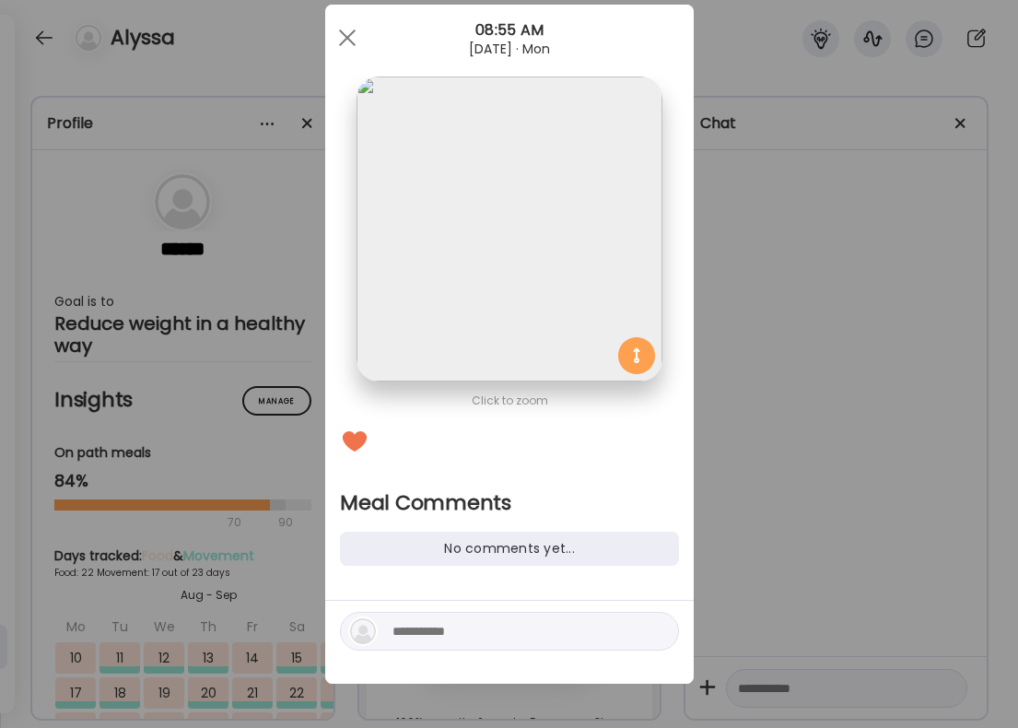
click at [458, 629] on textarea at bounding box center [517, 631] width 249 height 22
type textarea "**********"
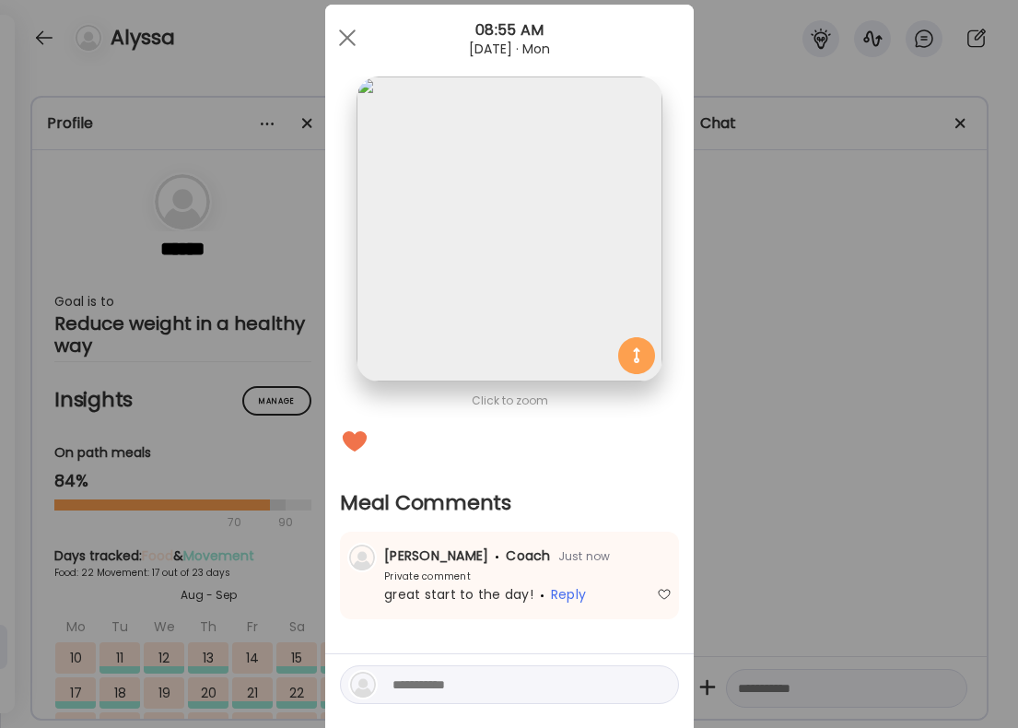
click at [759, 409] on div "Ate Coach Dashboard Wahoo! It’s official Take a moment to set up your Coach Pro…" at bounding box center [509, 364] width 1018 height 728
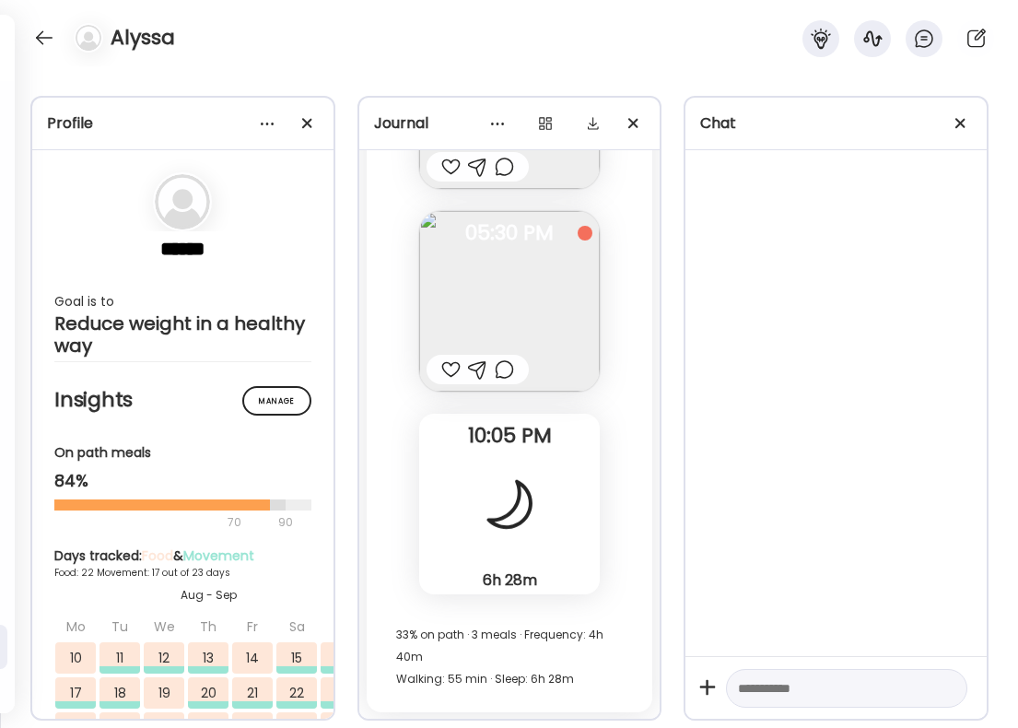
scroll to position [57443, 0]
click at [452, 359] on div at bounding box center [450, 370] width 19 height 22
click at [503, 359] on div at bounding box center [504, 370] width 19 height 22
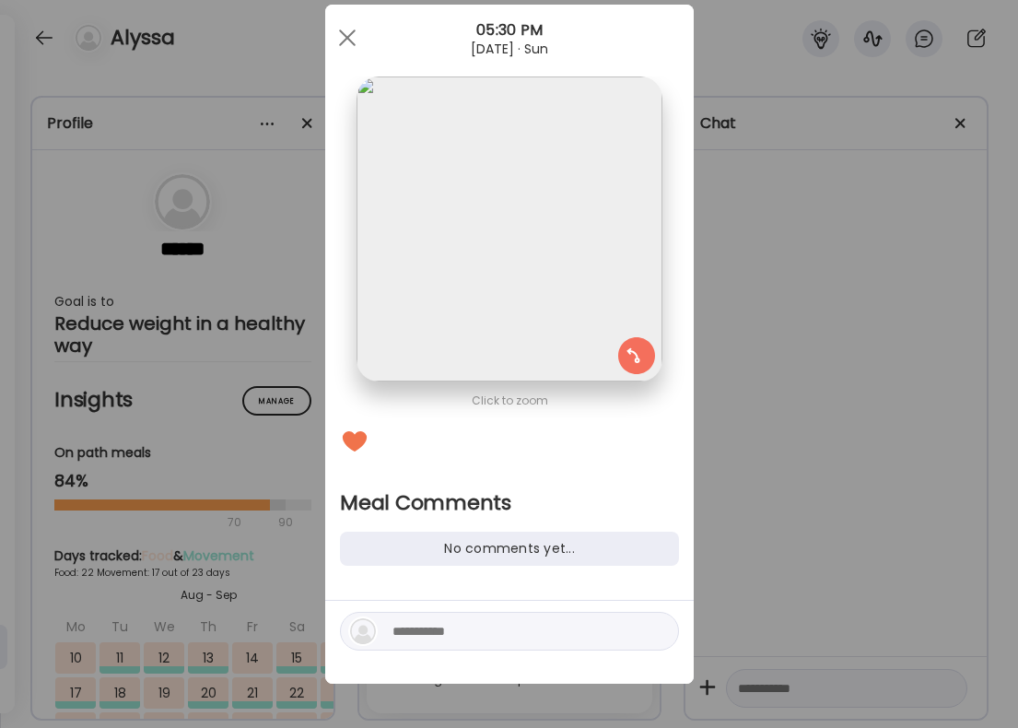
click at [463, 638] on textarea at bounding box center [517, 631] width 249 height 22
type textarea "**********"
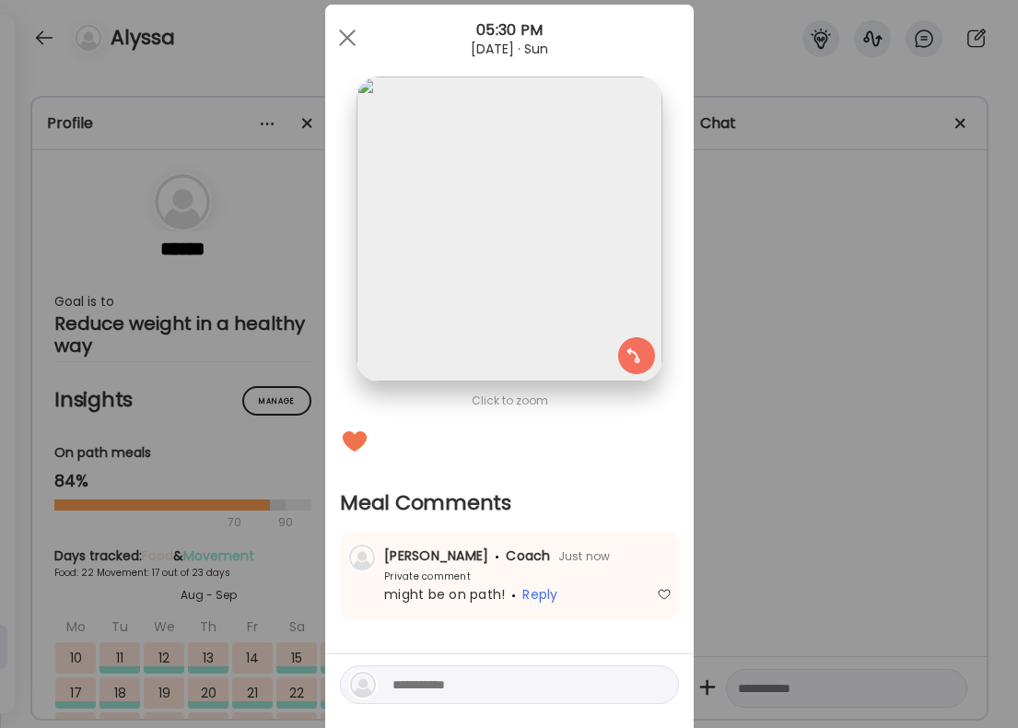
click at [942, 444] on div "Ate Coach Dashboard Wahoo! It’s official Take a moment to set up your Coach Pro…" at bounding box center [509, 364] width 1018 height 728
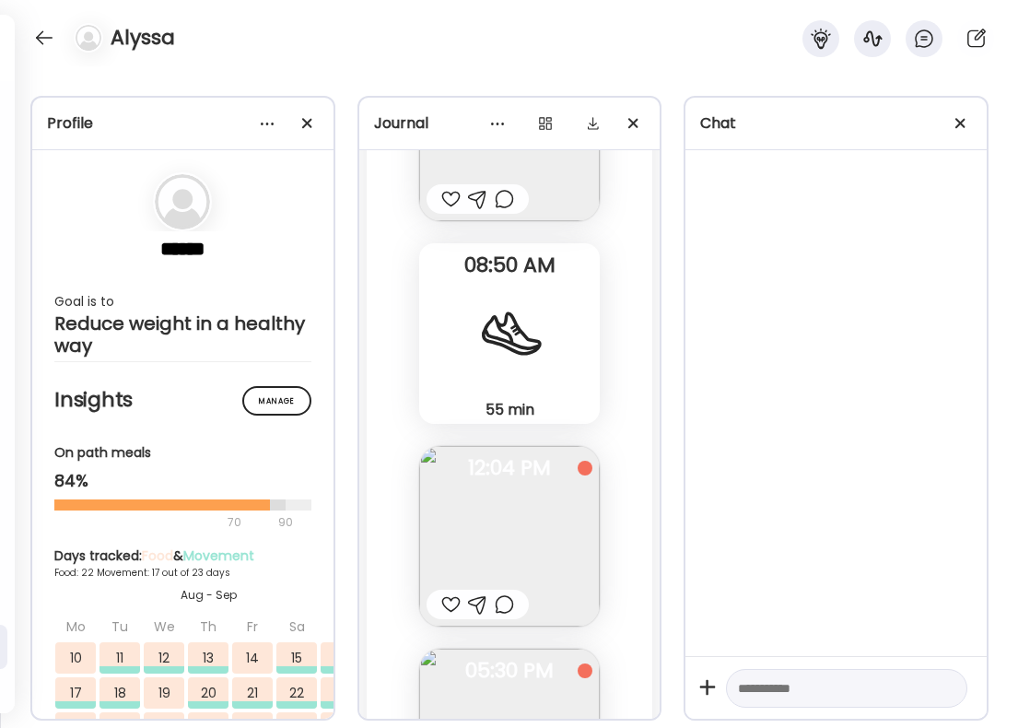
scroll to position [57001, 0]
click at [447, 598] on div at bounding box center [450, 609] width 19 height 22
click at [506, 598] on div at bounding box center [504, 609] width 19 height 22
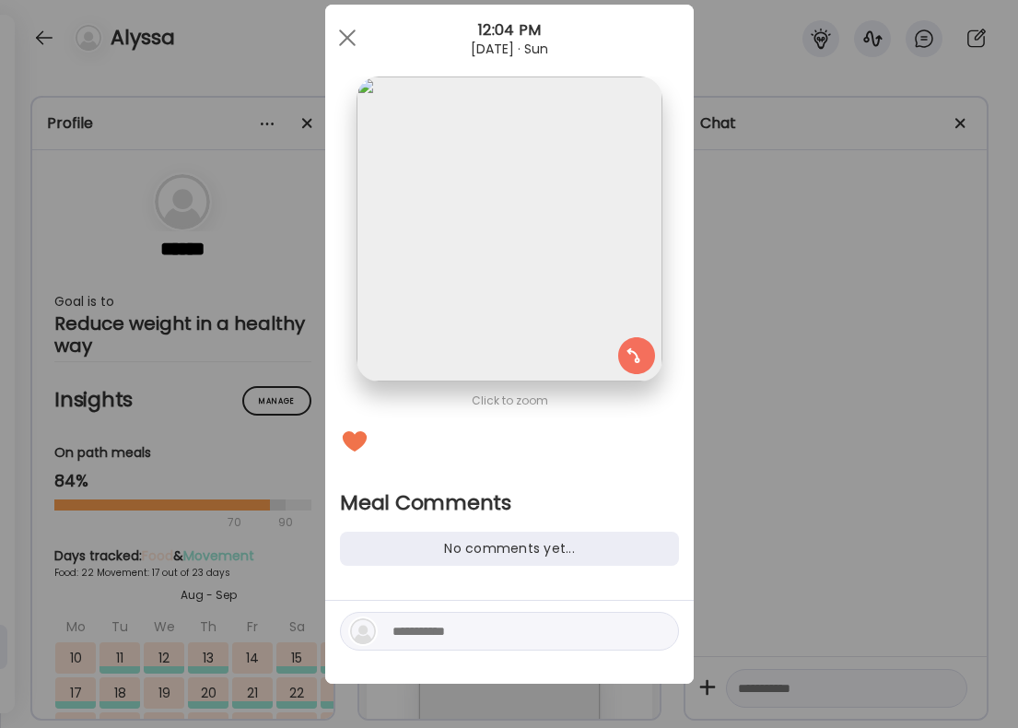
click at [496, 640] on textarea at bounding box center [517, 631] width 249 height 22
type textarea "**********"
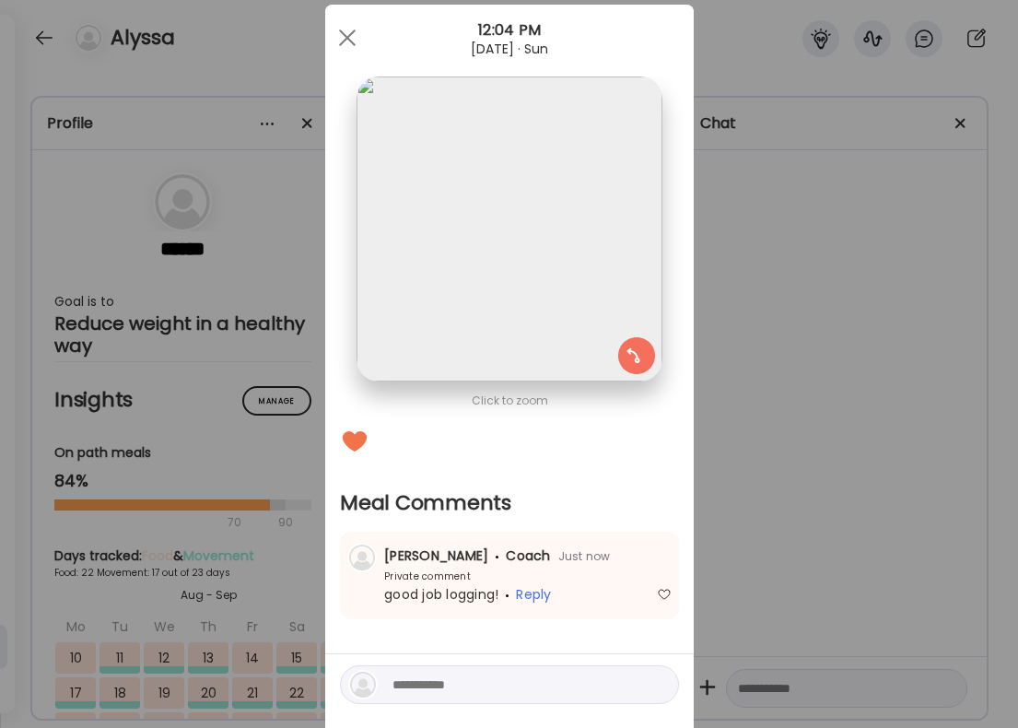
click at [839, 490] on div "Ate Coach Dashboard Wahoo! It’s official Take a moment to set up your Coach Pro…" at bounding box center [509, 364] width 1018 height 728
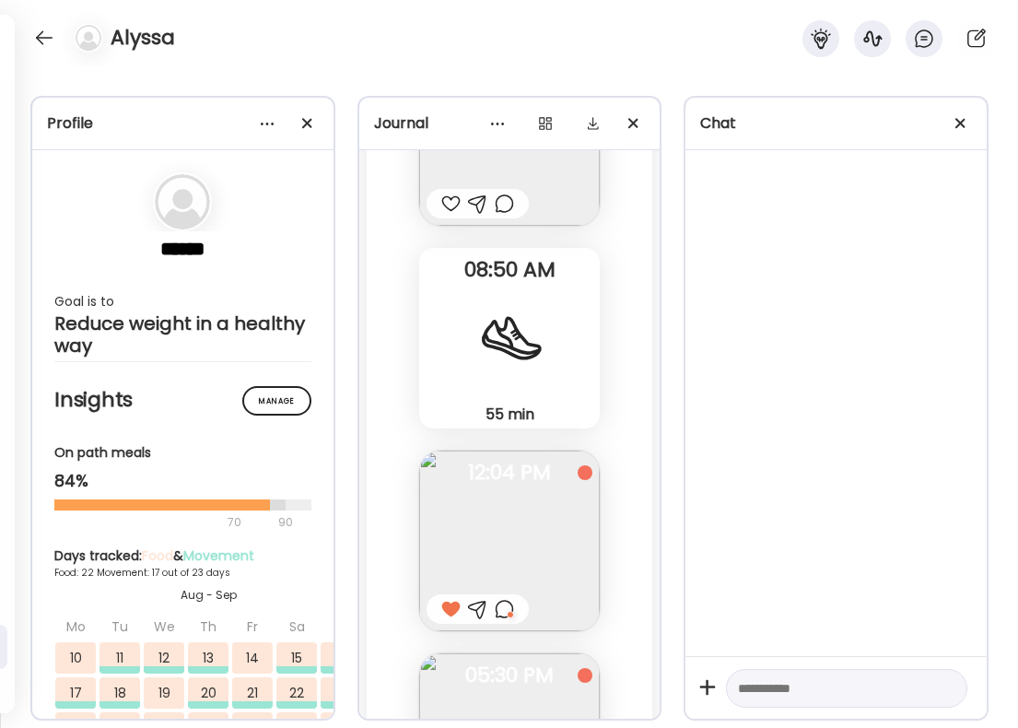
scroll to position [56856, 0]
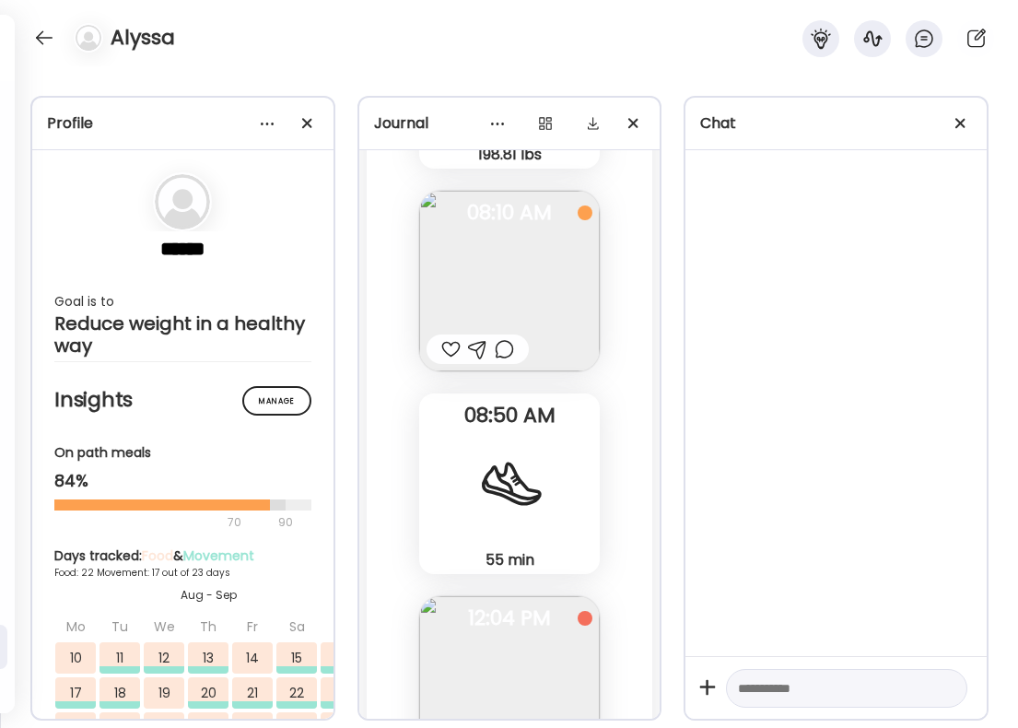
click at [447, 338] on div at bounding box center [450, 349] width 19 height 22
click at [504, 338] on div at bounding box center [504, 349] width 19 height 22
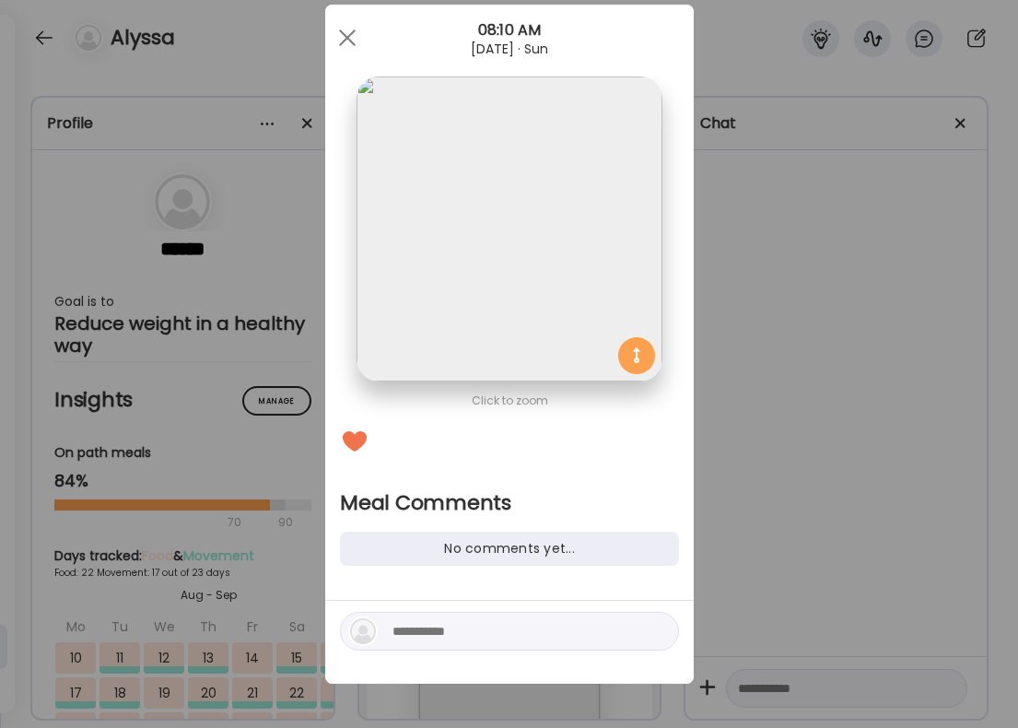
click at [446, 625] on textarea at bounding box center [517, 631] width 249 height 22
type textarea "**********"
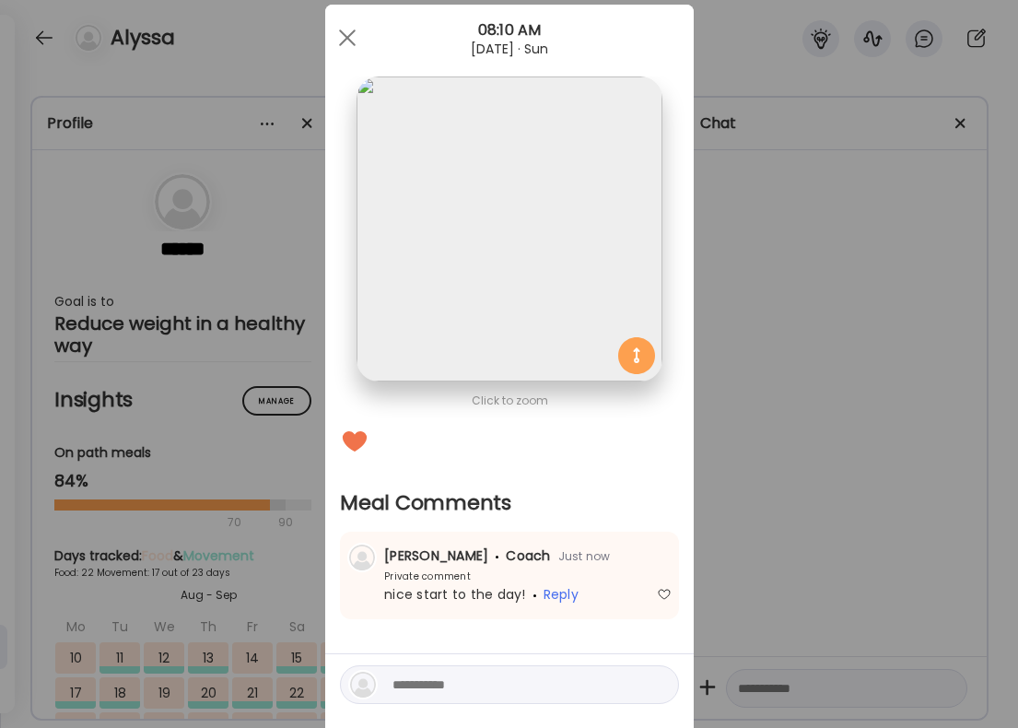
click at [726, 499] on div "Ate Coach Dashboard Wahoo! It’s official Take a moment to set up your Coach Pro…" at bounding box center [509, 364] width 1018 height 728
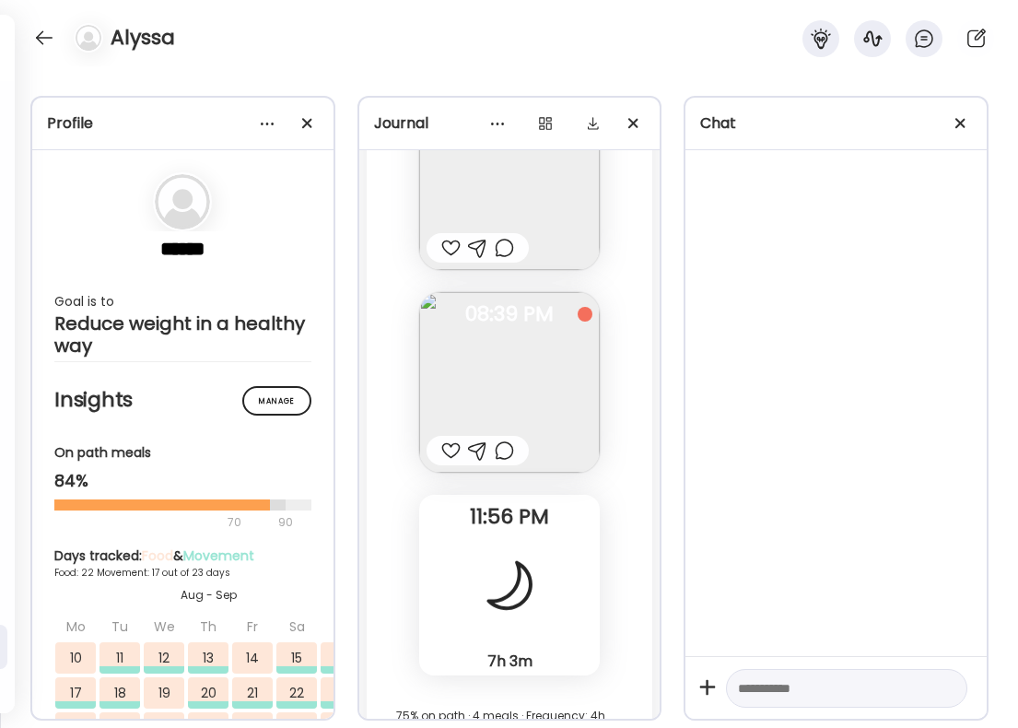
scroll to position [55885, 0]
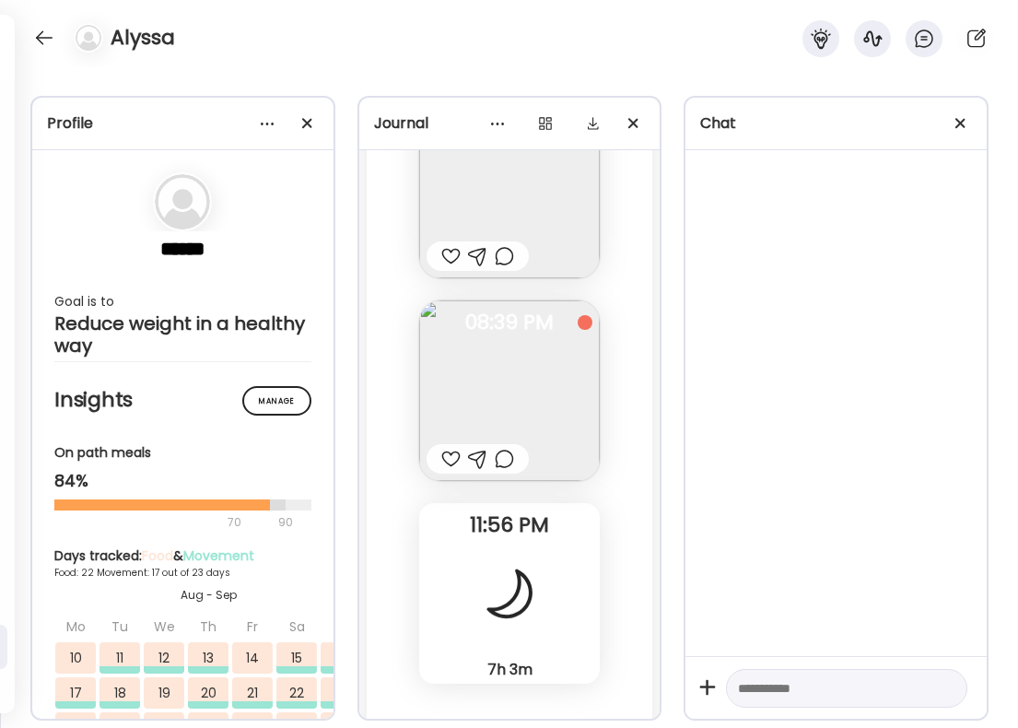
click at [446, 448] on div at bounding box center [450, 459] width 19 height 22
click at [517, 444] on div at bounding box center [478, 458] width 102 height 29
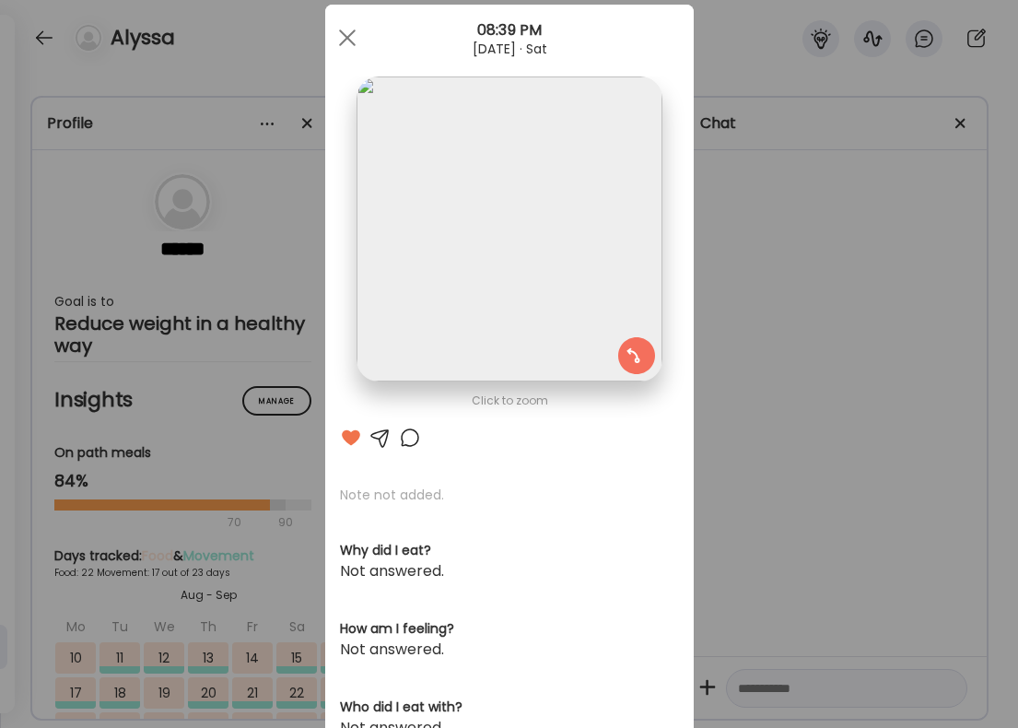
click at [416, 433] on div at bounding box center [410, 438] width 22 height 22
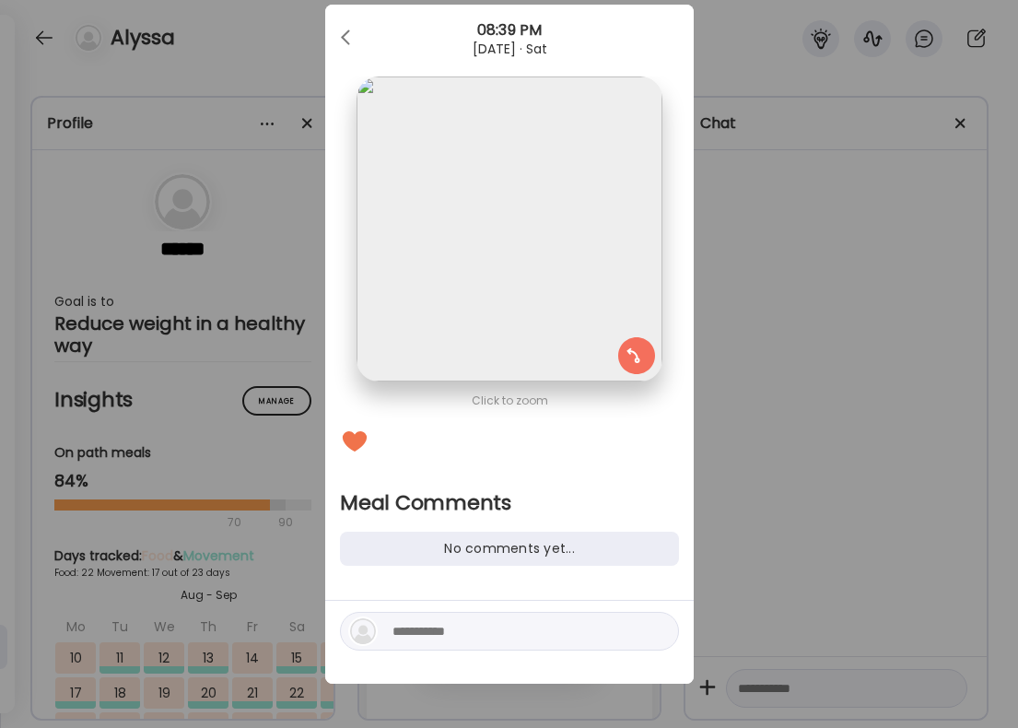
click at [477, 624] on textarea at bounding box center [517, 631] width 249 height 22
type textarea "**********"
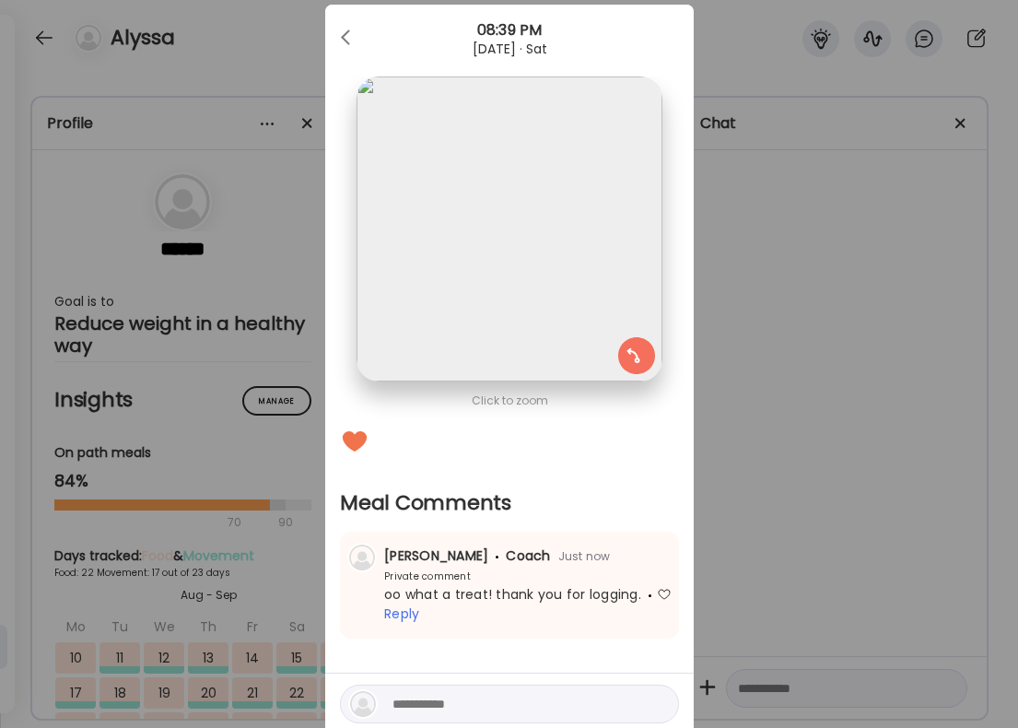
click at [896, 369] on div "Ate Coach Dashboard Wahoo! It’s official Take a moment to set up your Coach Pro…" at bounding box center [509, 364] width 1018 height 728
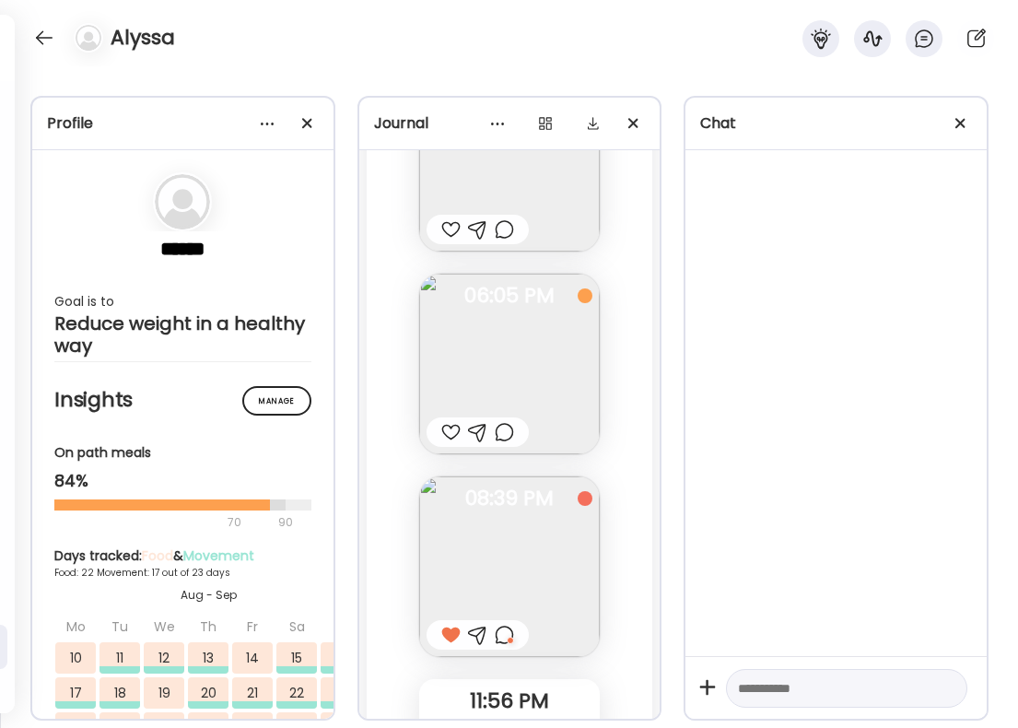
scroll to position [55566, 0]
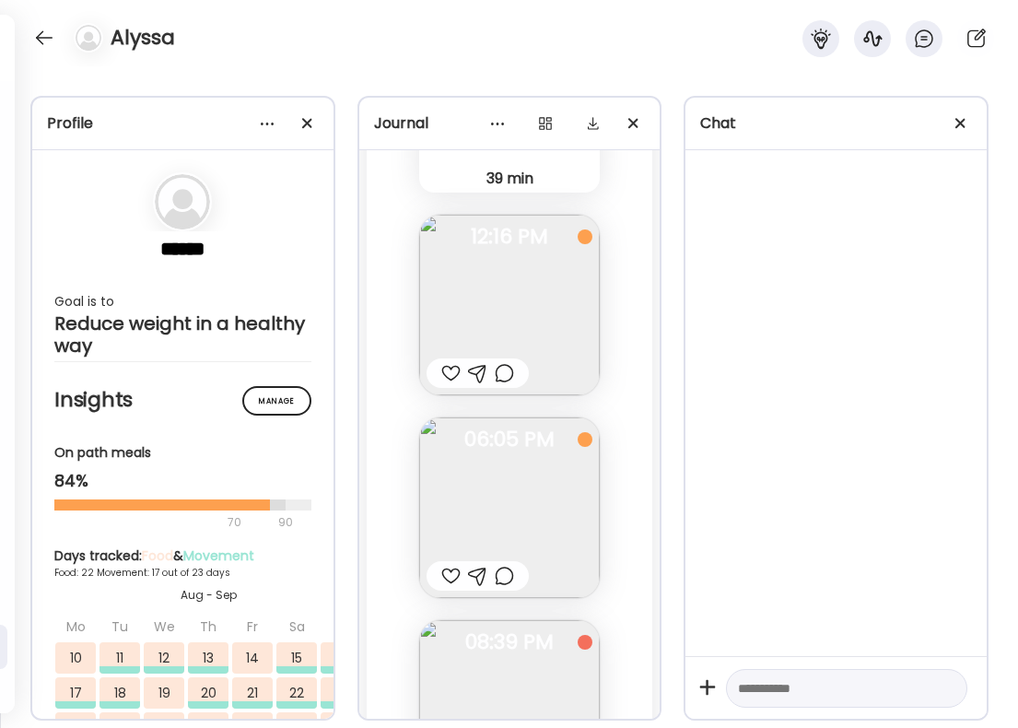
click at [450, 565] on div at bounding box center [450, 576] width 19 height 22
click at [40, 43] on div at bounding box center [43, 37] width 29 height 29
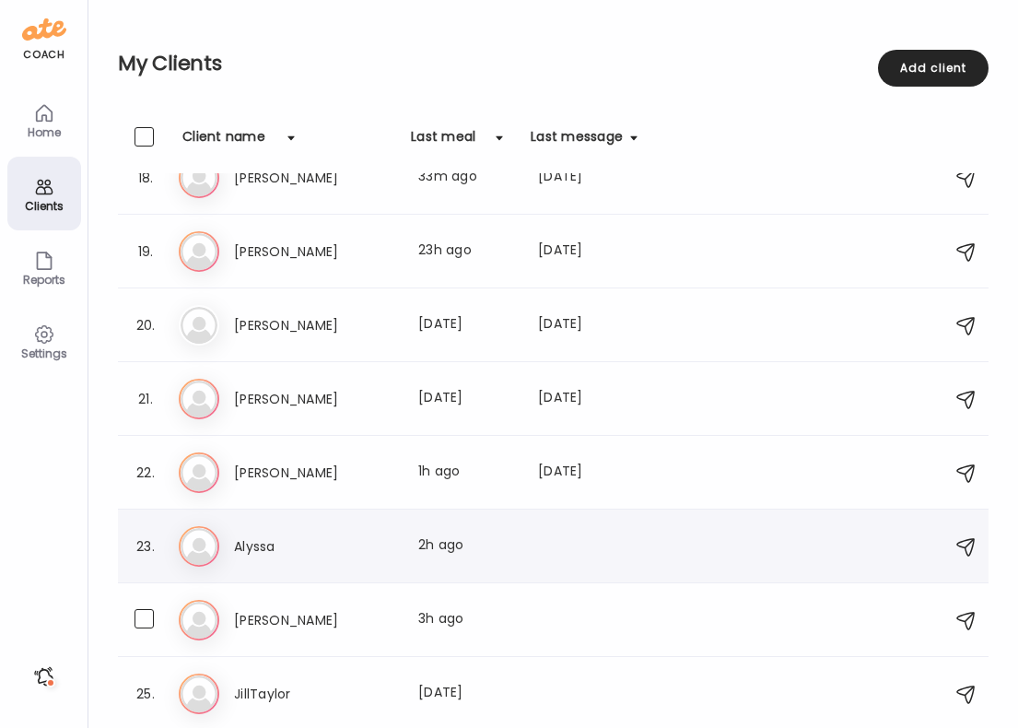
scroll to position [1286, 0]
click at [293, 478] on h3 "[PERSON_NAME]" at bounding box center [315, 473] width 162 height 22
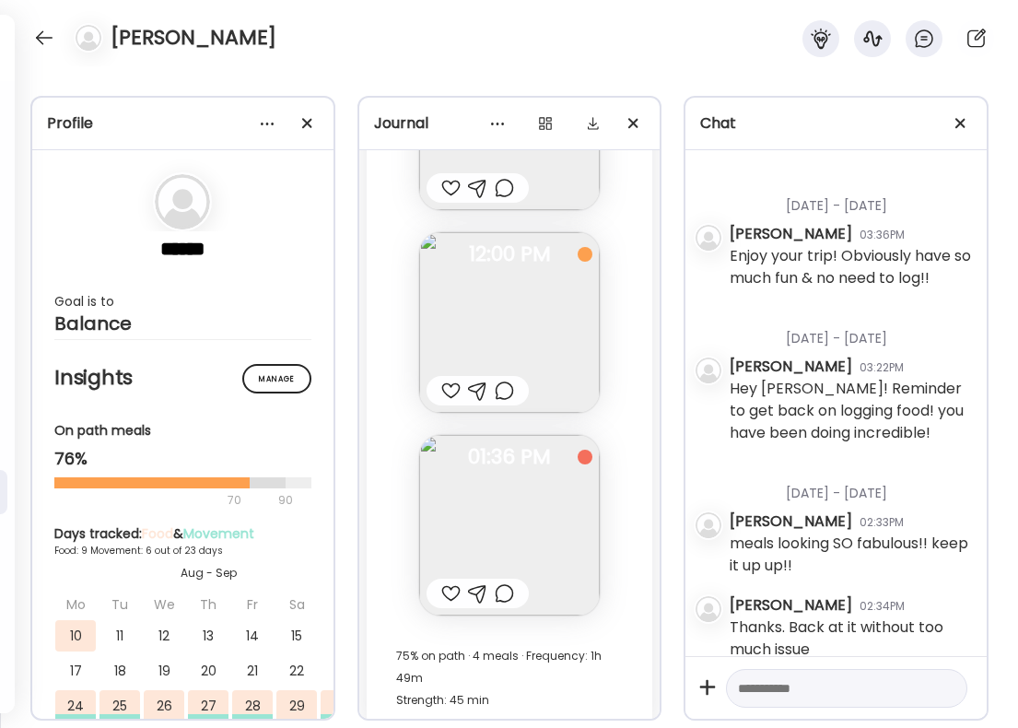
scroll to position [692, 0]
click at [448, 582] on div at bounding box center [450, 593] width 19 height 22
click at [502, 582] on div at bounding box center [504, 593] width 19 height 22
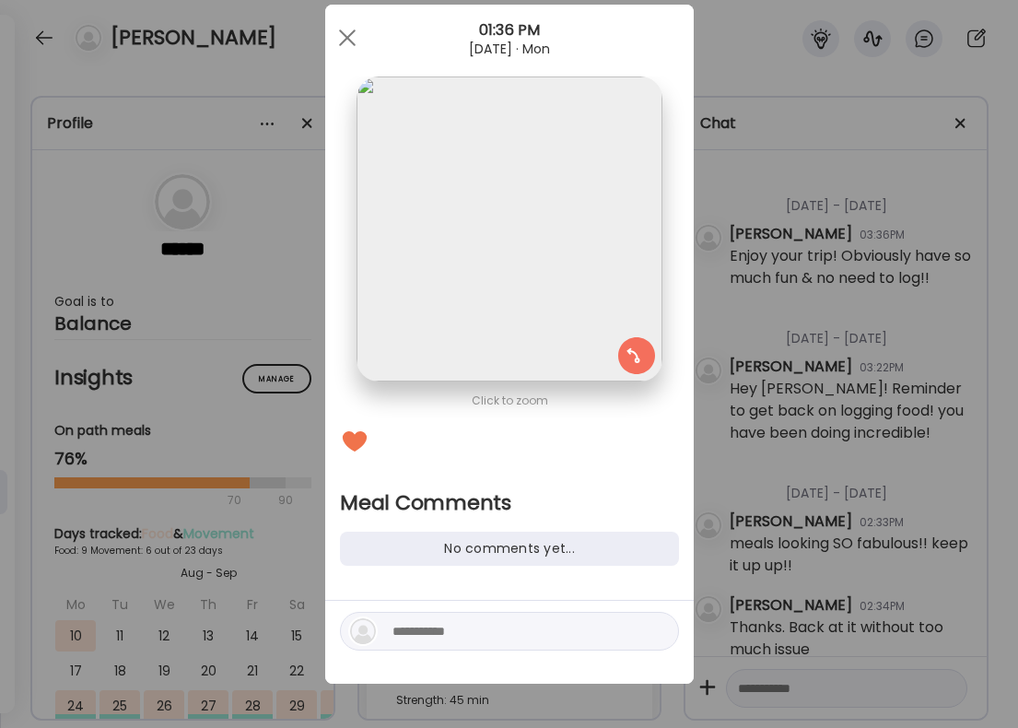
click at [429, 639] on textarea at bounding box center [517, 631] width 249 height 22
type textarea "*"
type textarea "**********"
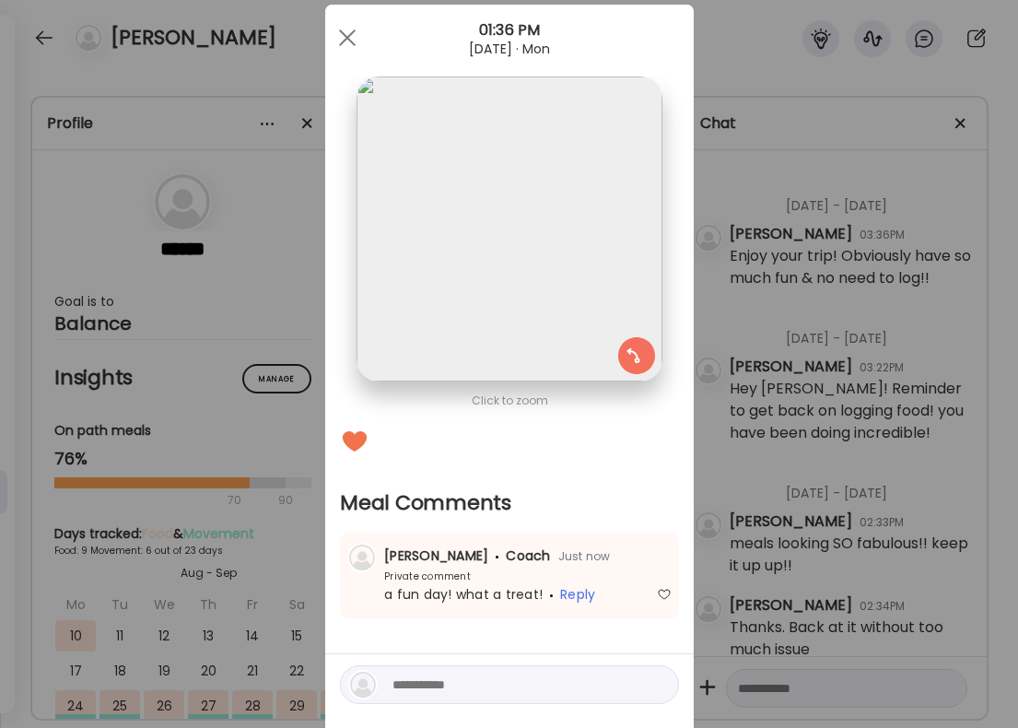
click at [854, 512] on div "Ate Coach Dashboard Wahoo! It’s official Take a moment to set up your Coach Pro…" at bounding box center [509, 364] width 1018 height 728
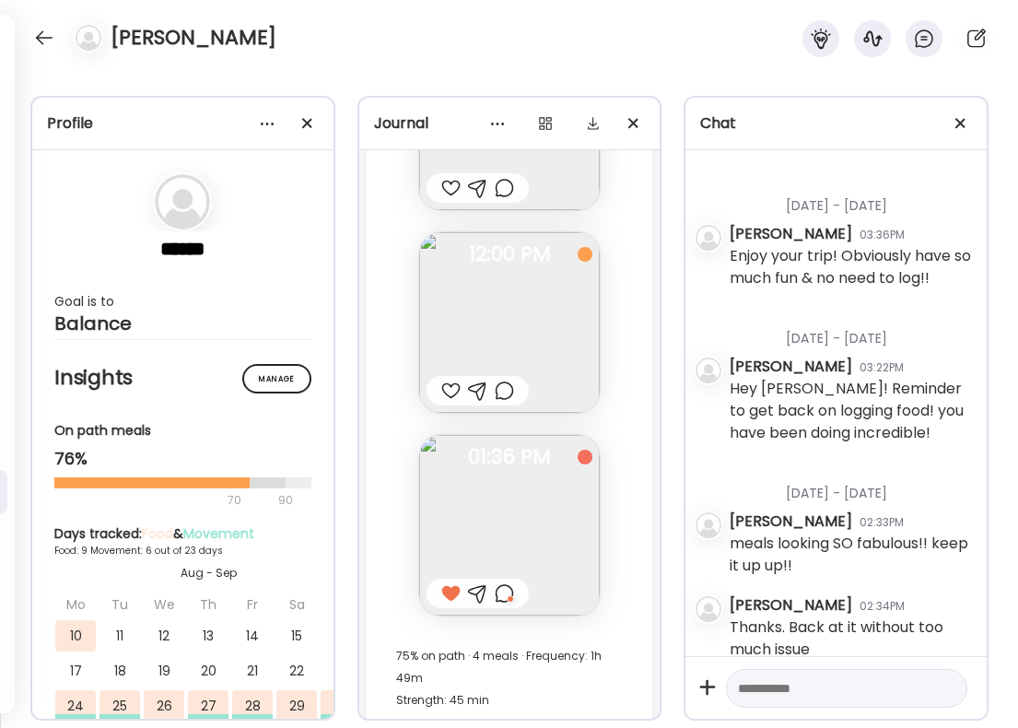
scroll to position [34370, 0]
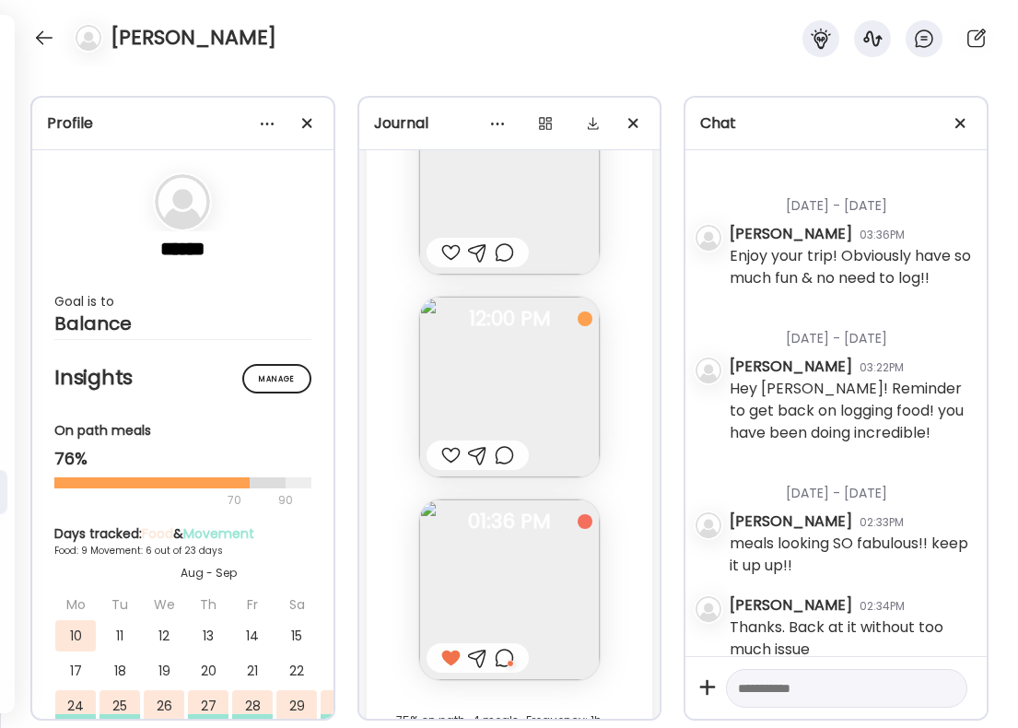
click at [452, 444] on div at bounding box center [450, 455] width 19 height 22
click at [507, 444] on div at bounding box center [504, 455] width 19 height 22
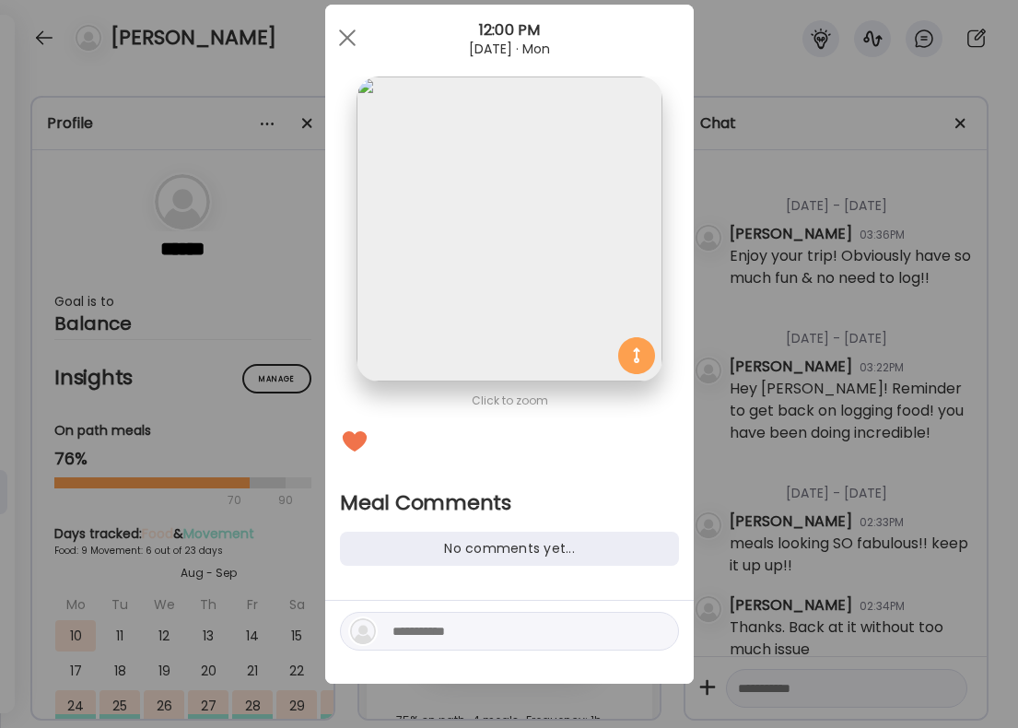
click at [431, 642] on div at bounding box center [509, 631] width 339 height 39
click at [429, 639] on textarea at bounding box center [517, 631] width 249 height 22
type textarea "**********"
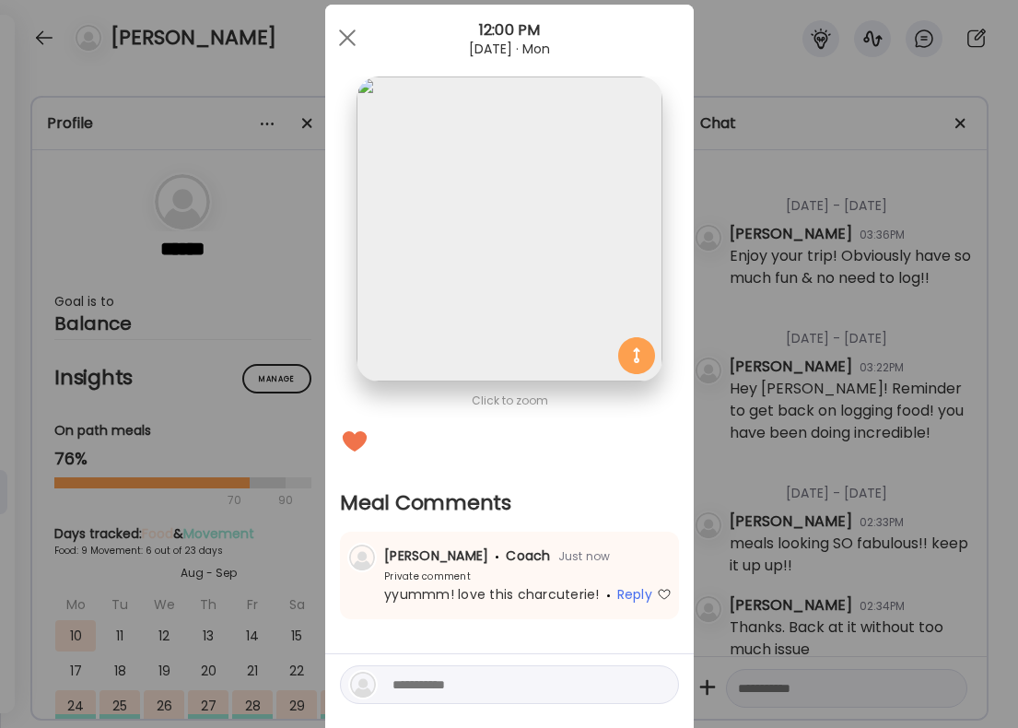
click at [848, 441] on div "Ate Coach Dashboard Wahoo! It’s official Take a moment to set up your Coach Pro…" at bounding box center [509, 364] width 1018 height 728
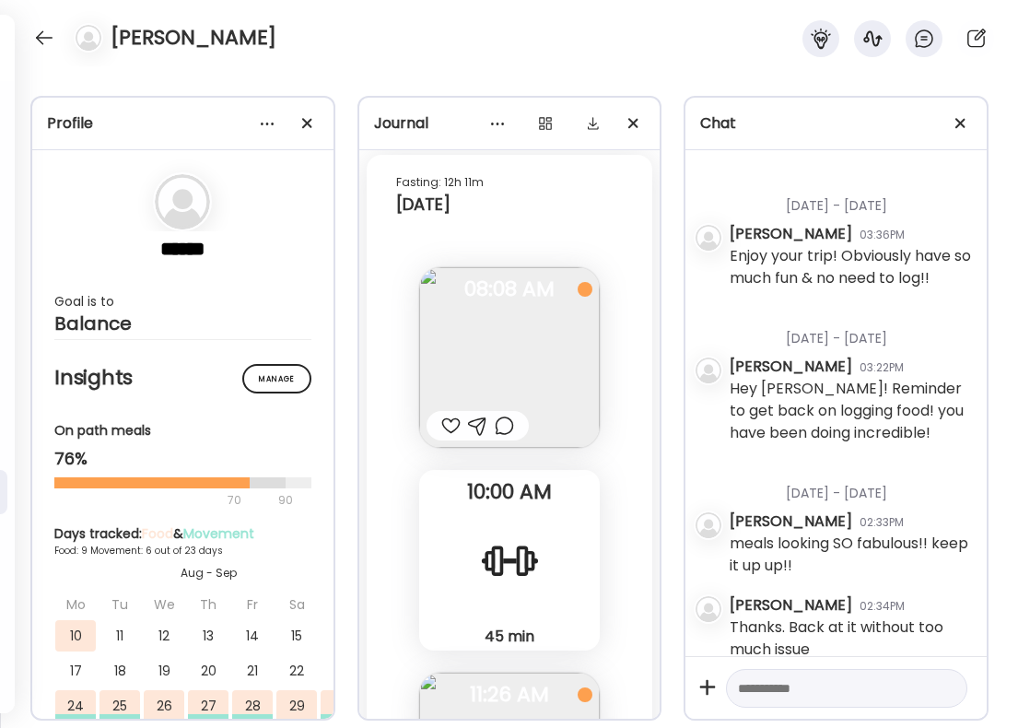
click at [453, 415] on div at bounding box center [450, 426] width 19 height 22
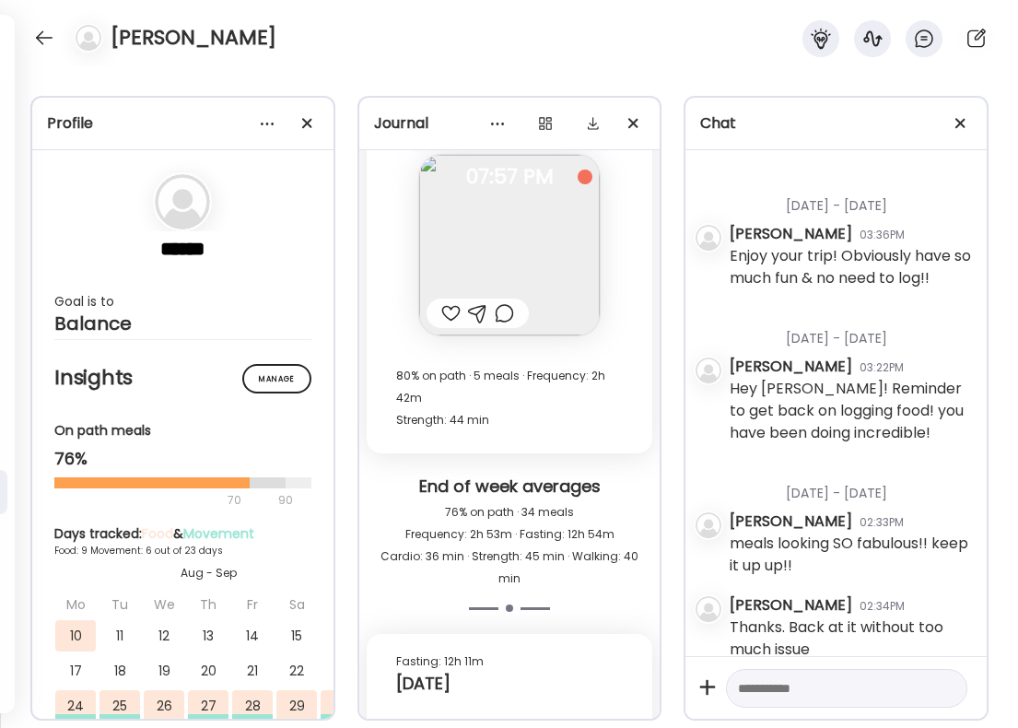
scroll to position [33260, 0]
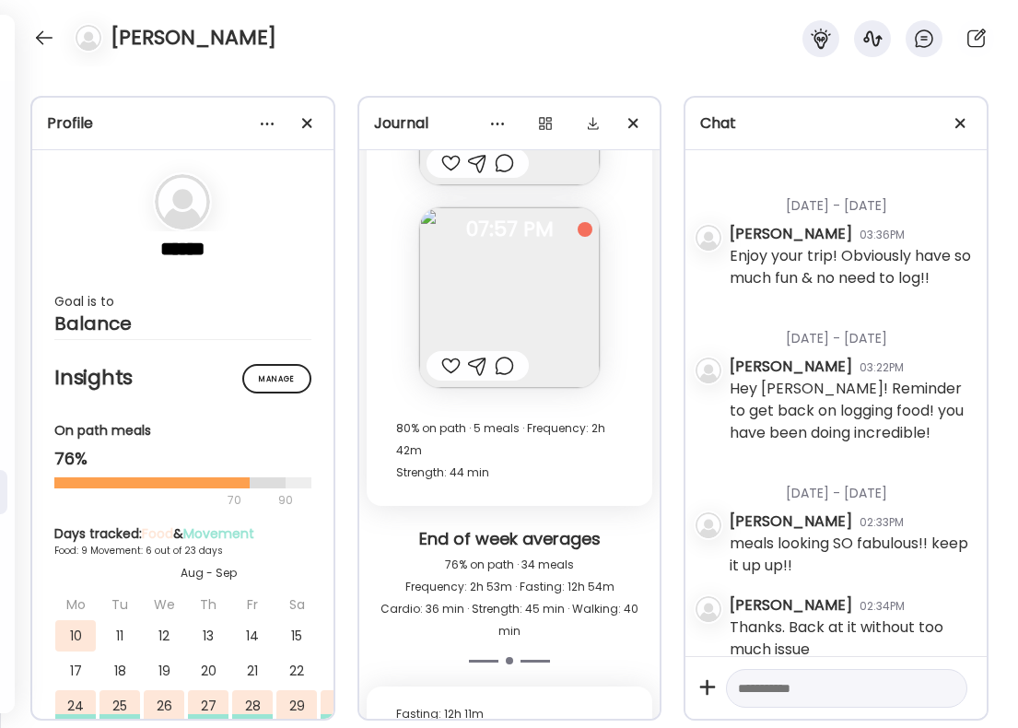
click at [446, 355] on div at bounding box center [450, 366] width 19 height 22
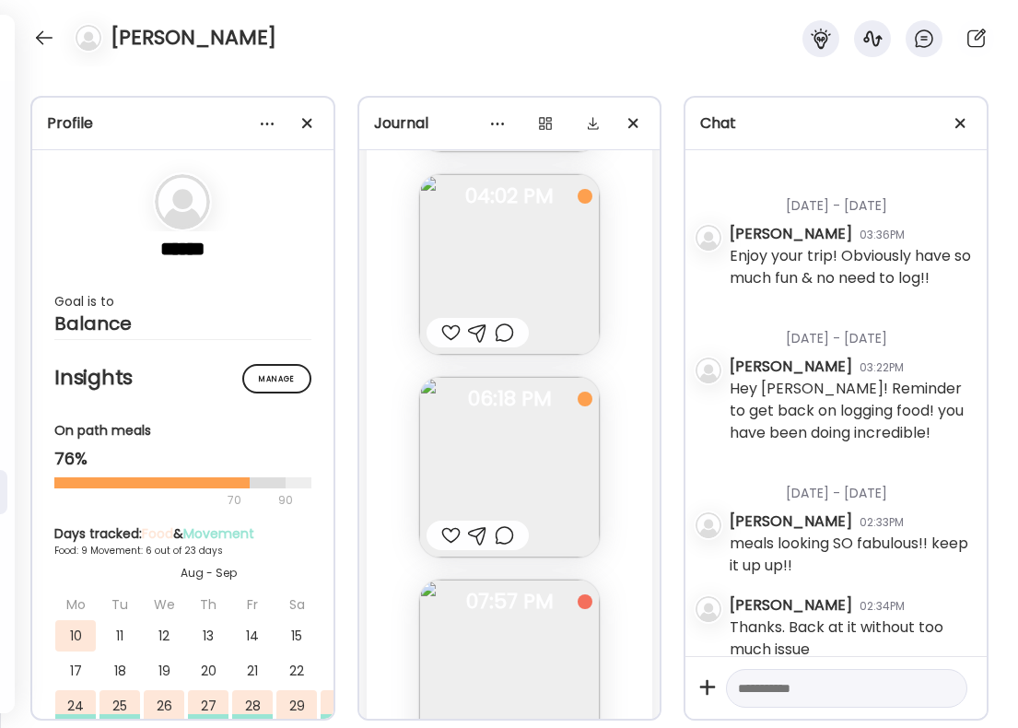
scroll to position [32632, 0]
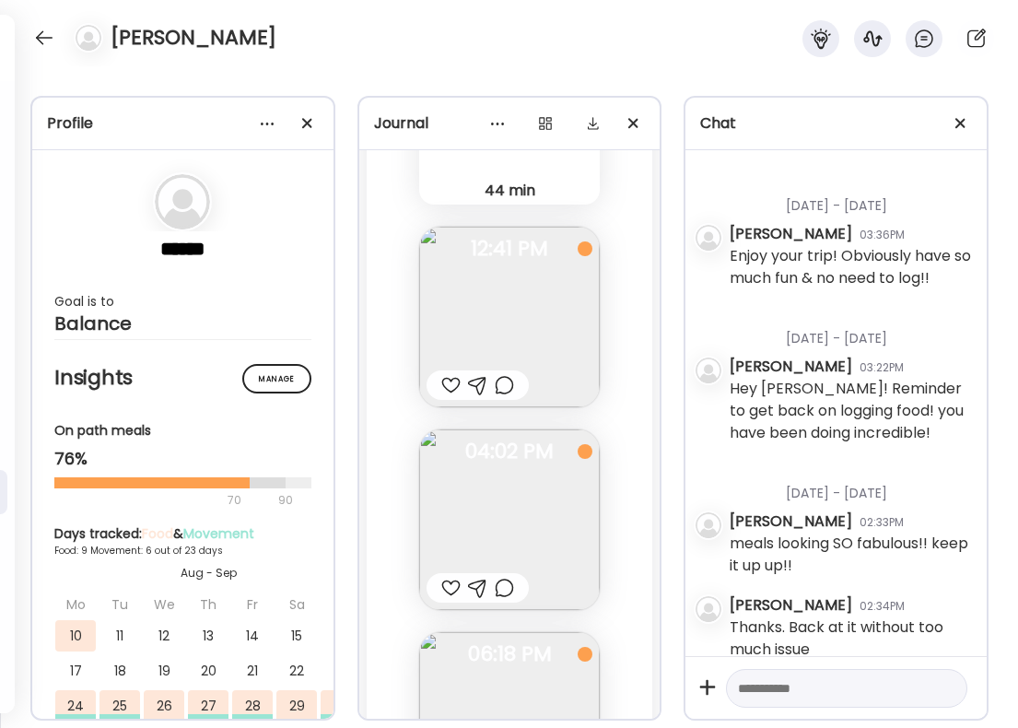
click at [507, 374] on div at bounding box center [504, 385] width 19 height 22
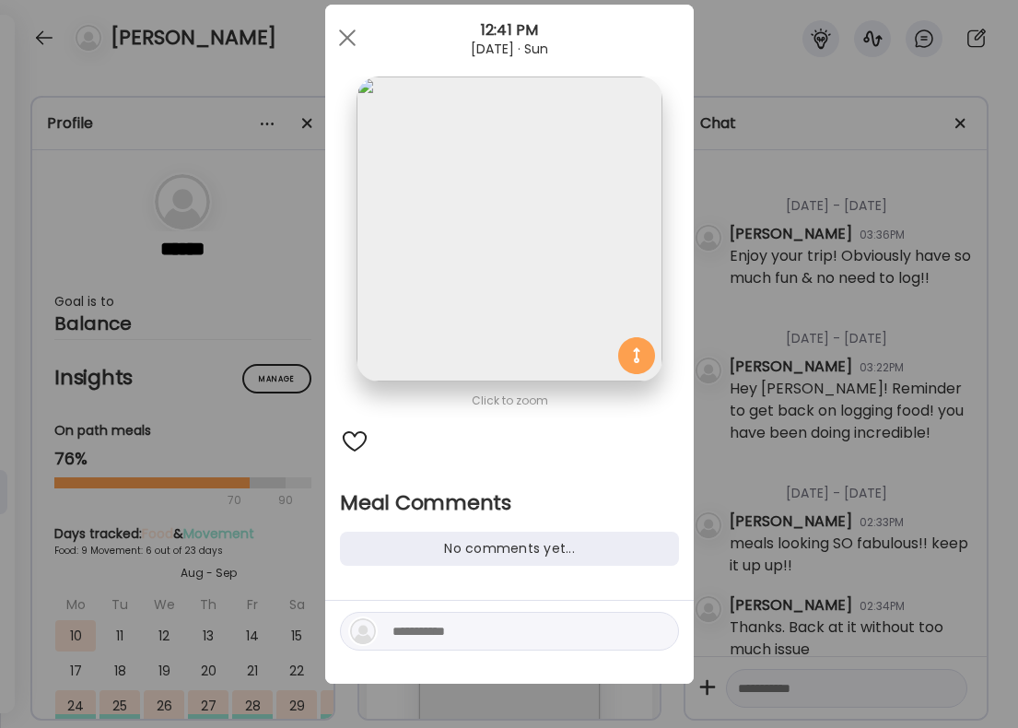
click at [464, 638] on textarea at bounding box center [517, 631] width 249 height 22
type textarea "**********"
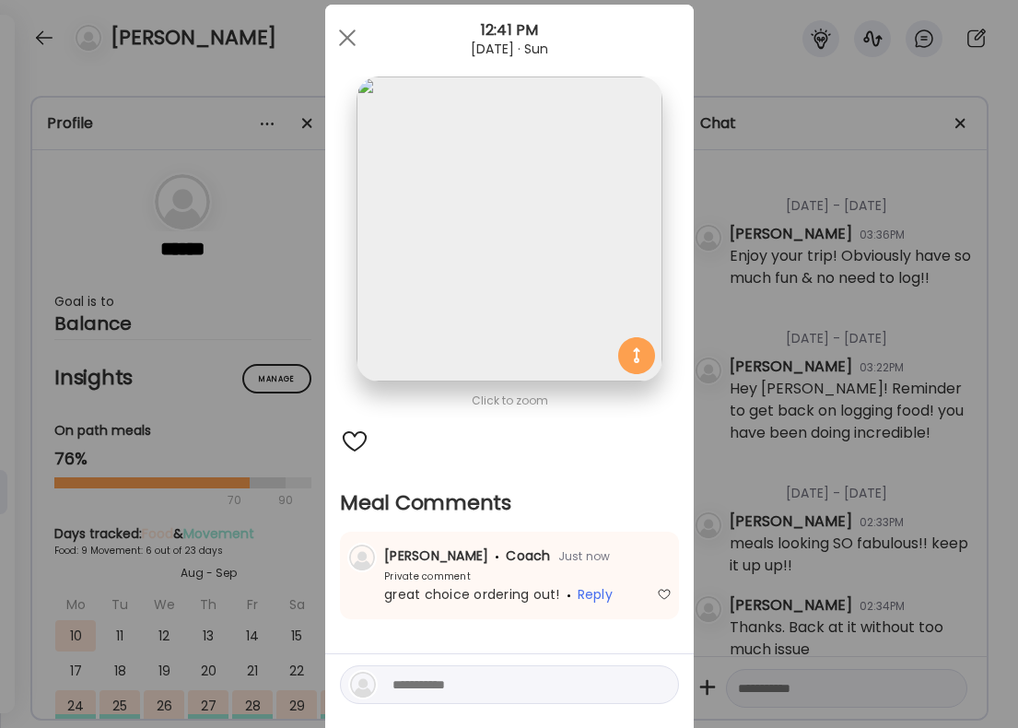
click at [839, 515] on div "Ate Coach Dashboard Wahoo! It’s official Take a moment to set up your Coach Pro…" at bounding box center [509, 364] width 1018 height 728
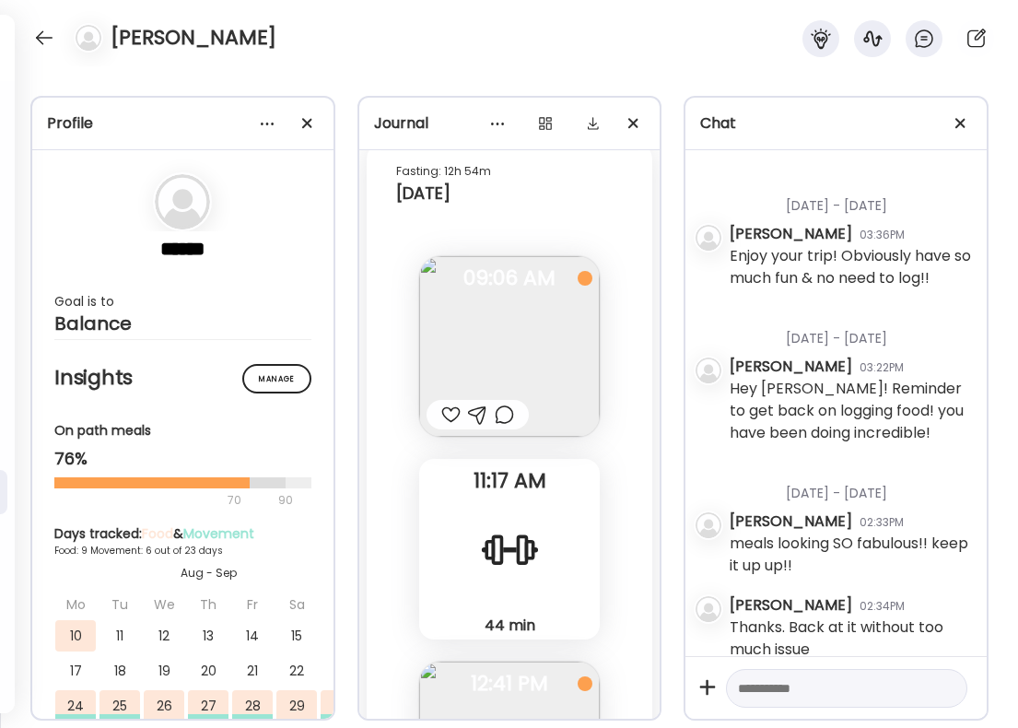
click at [446, 404] on div at bounding box center [450, 415] width 19 height 22
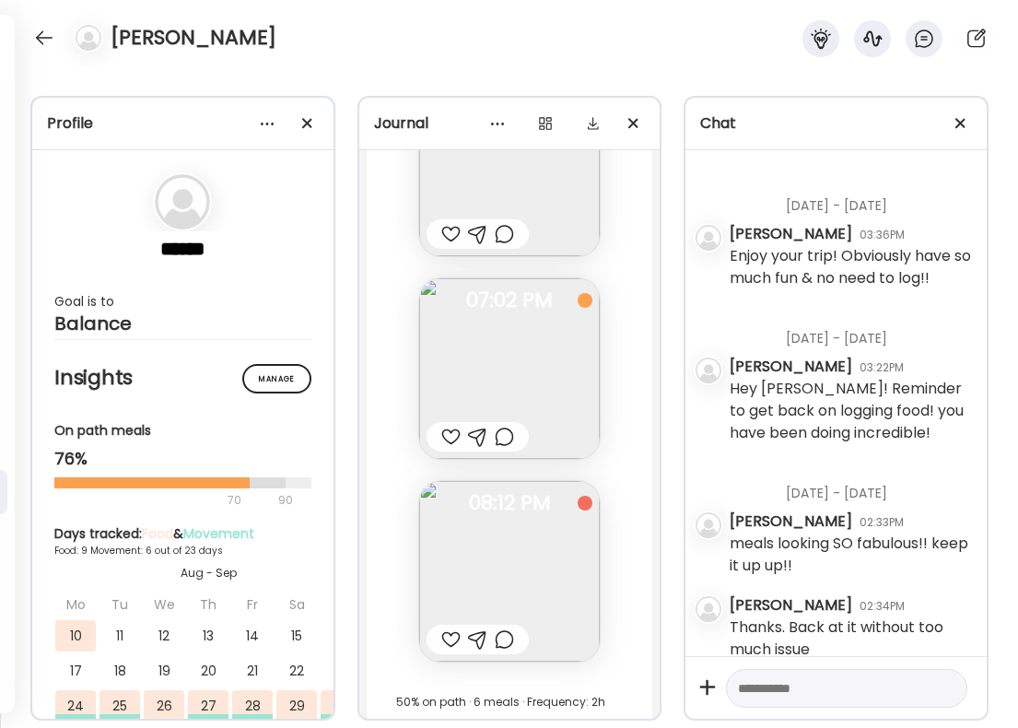
scroll to position [31540, 0]
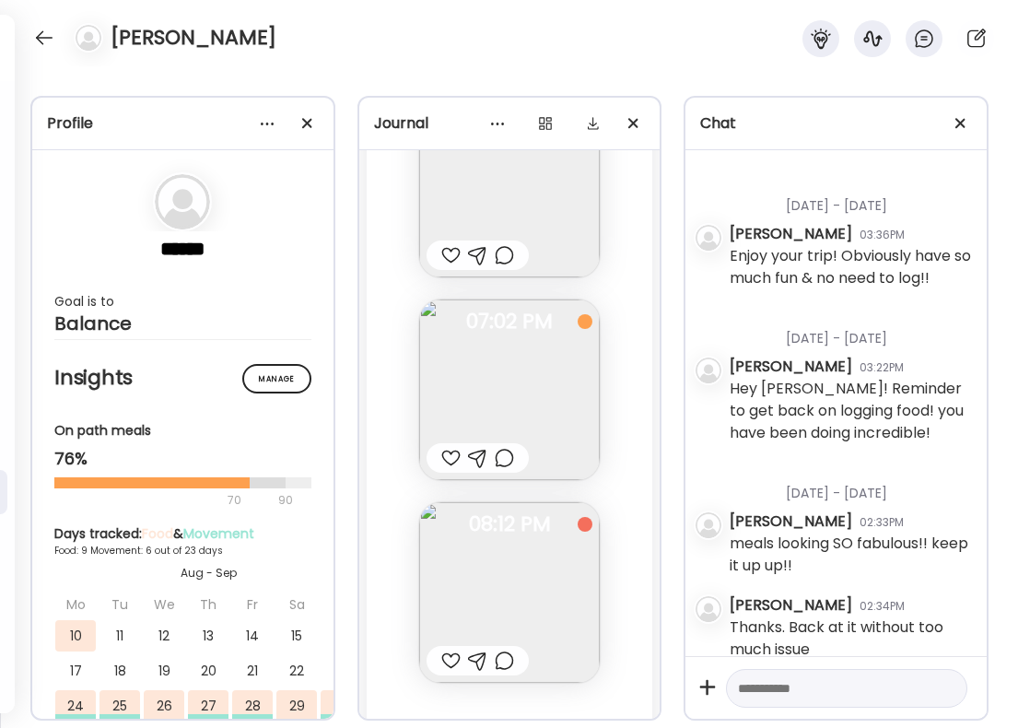
click at [502, 650] on div at bounding box center [504, 661] width 19 height 22
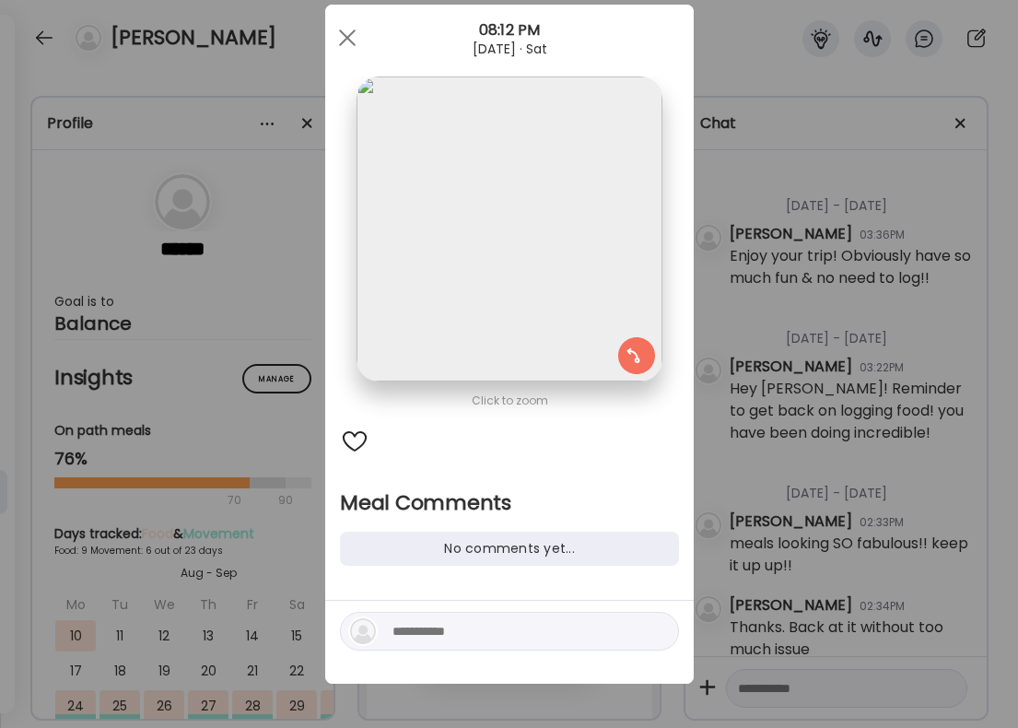
click at [445, 623] on textarea at bounding box center [517, 631] width 249 height 22
type textarea "**********"
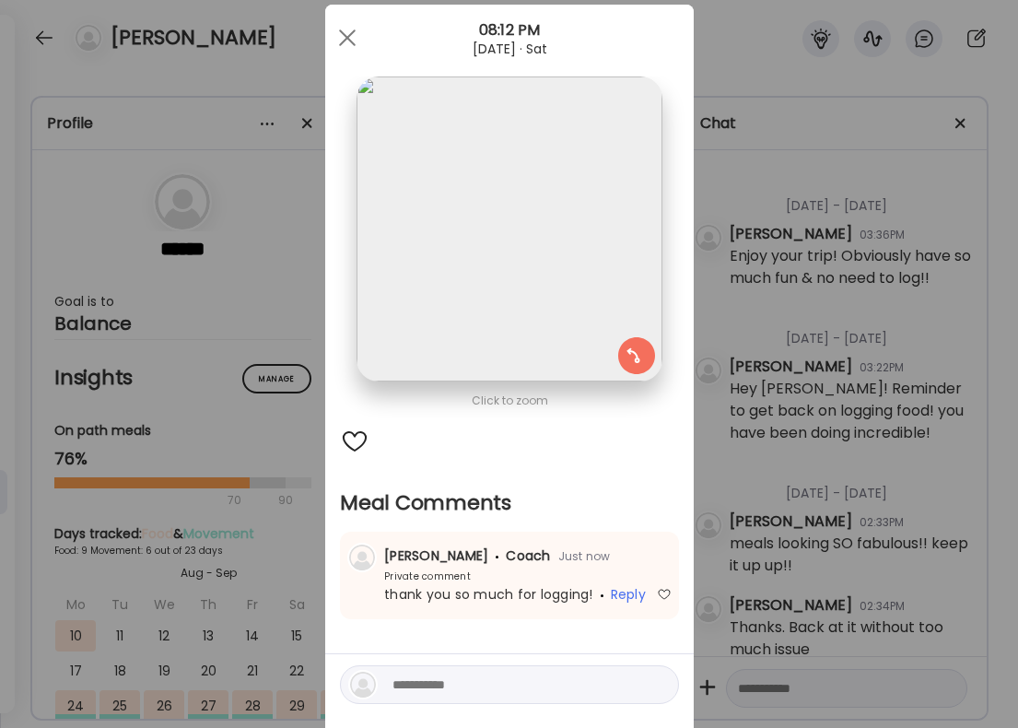
click at [746, 498] on div "Ate Coach Dashboard Wahoo! It’s official Take a moment to set up your Coach Pro…" at bounding box center [509, 364] width 1018 height 728
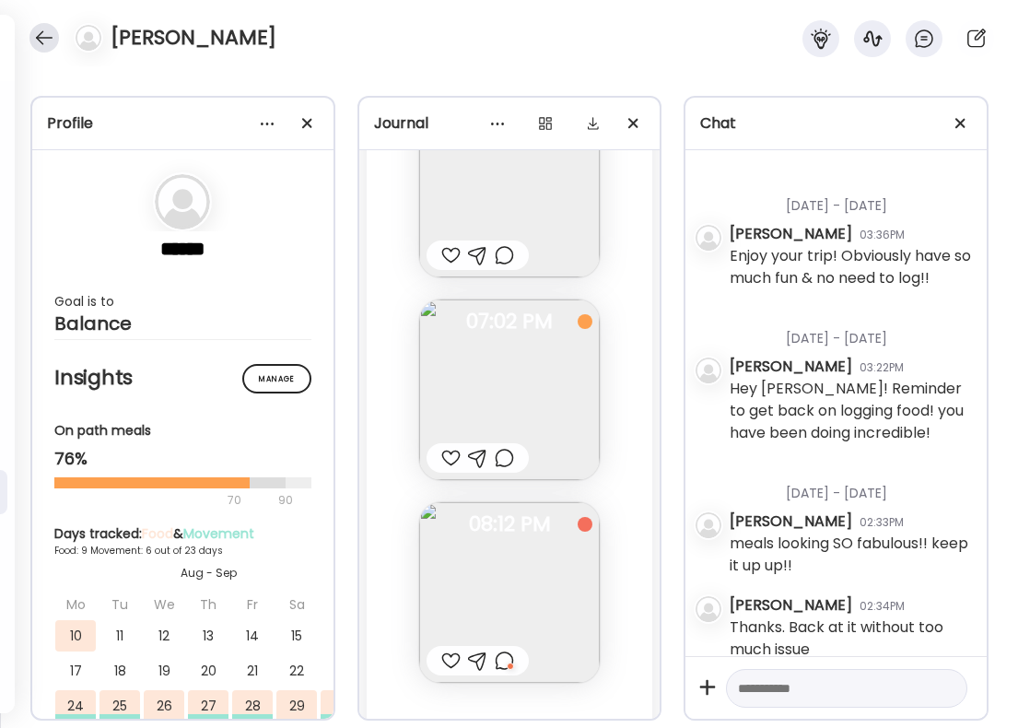
click at [47, 41] on div at bounding box center [43, 37] width 29 height 29
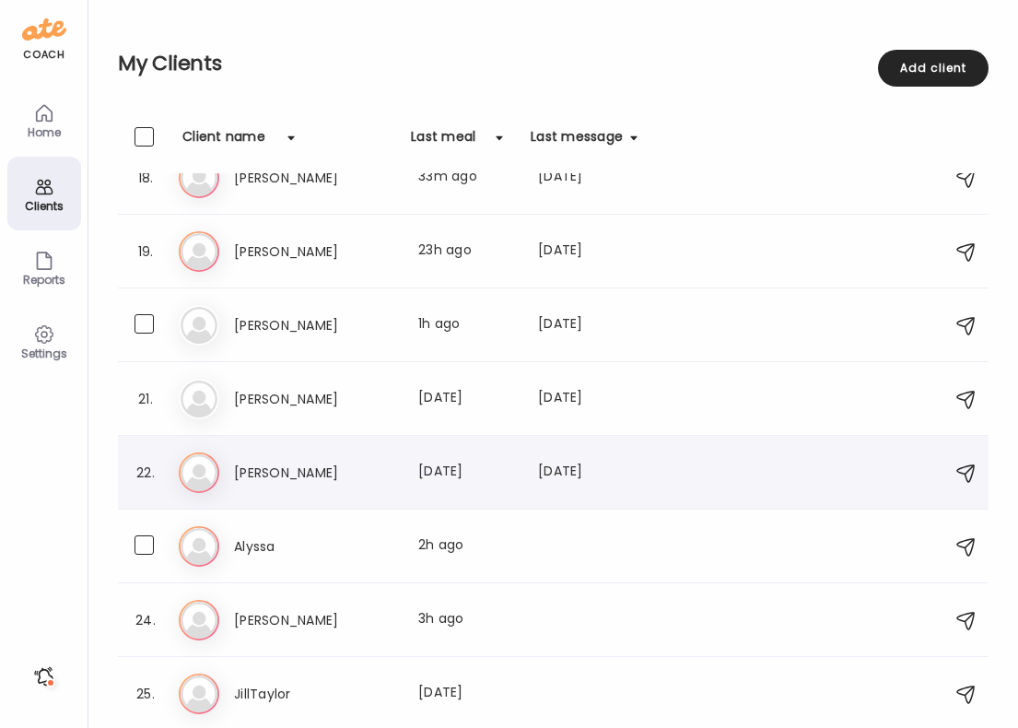
scroll to position [1286, 0]
click at [289, 482] on h3 "[PERSON_NAME]" at bounding box center [315, 473] width 162 height 22
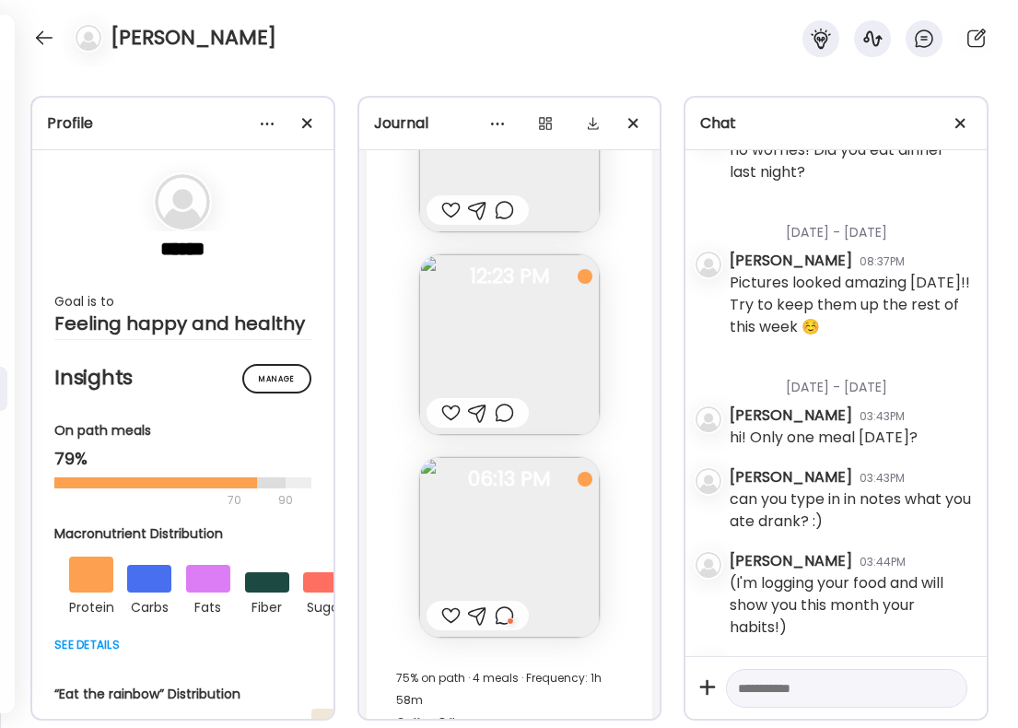
scroll to position [1735, 0]
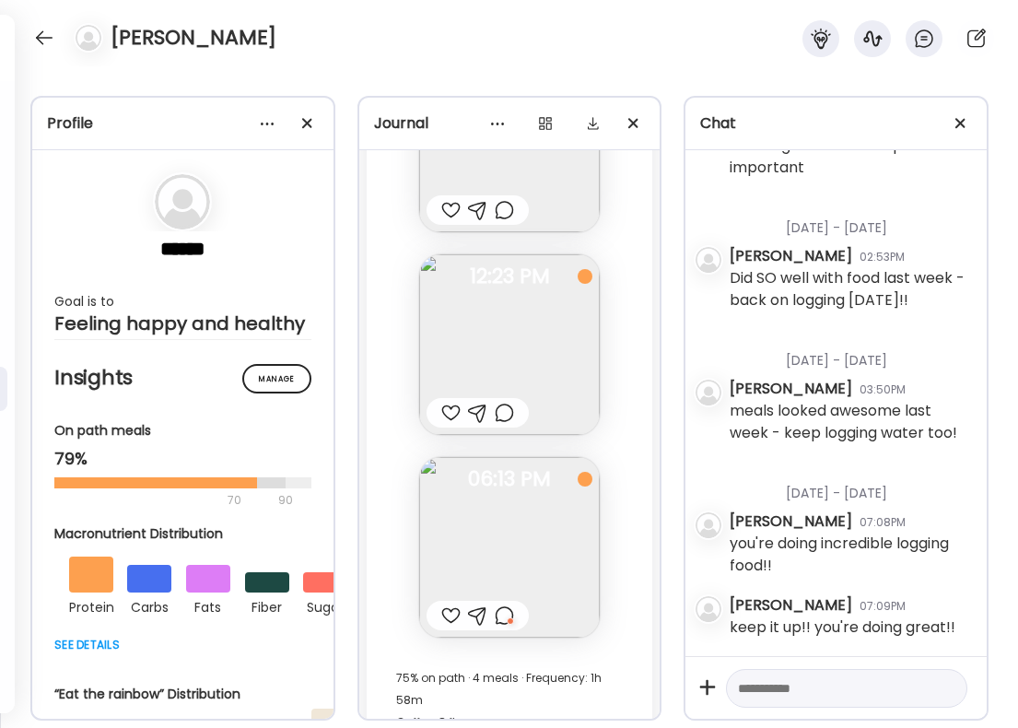
click at [451, 605] on div at bounding box center [450, 616] width 19 height 22
click at [506, 605] on div at bounding box center [504, 616] width 19 height 22
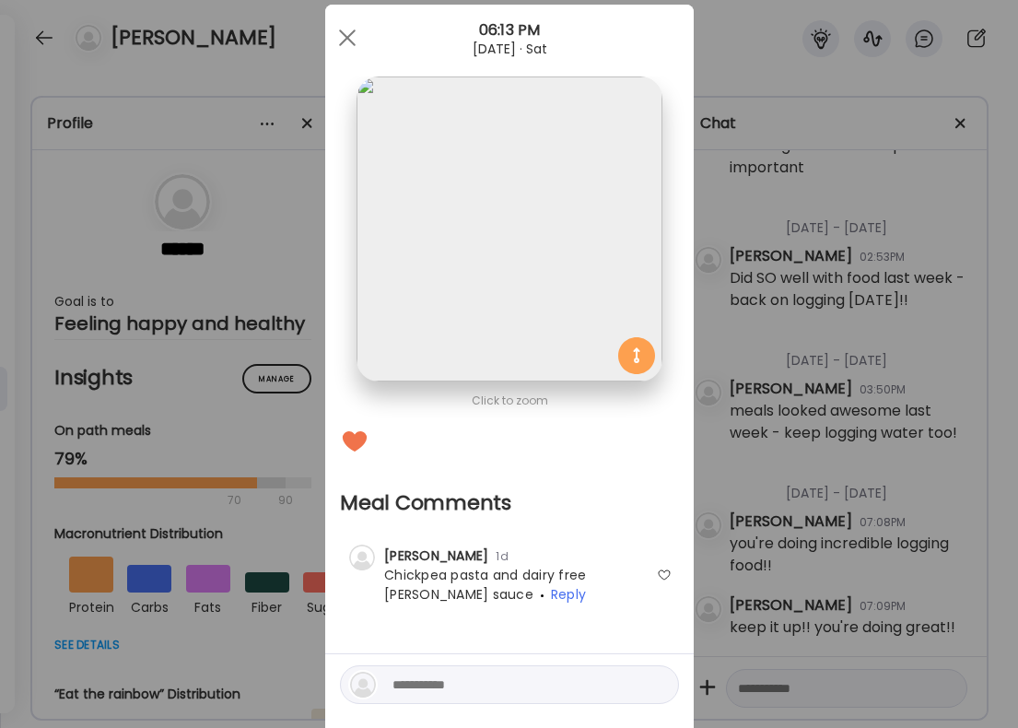
click at [411, 682] on textarea at bounding box center [517, 685] width 249 height 22
type textarea "**********"
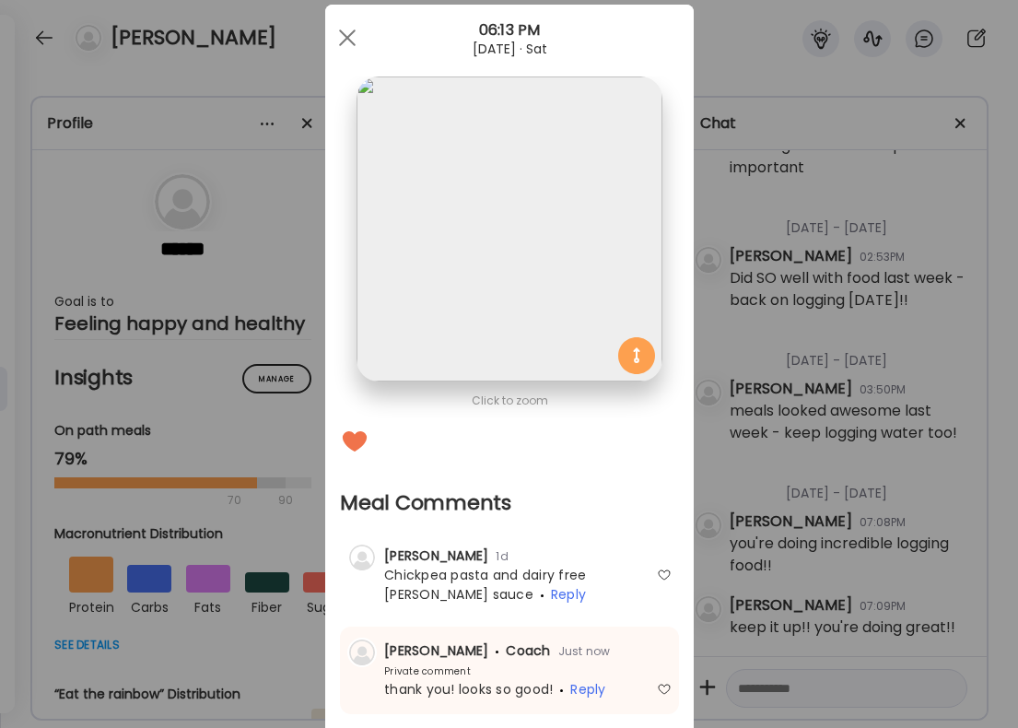
click at [182, 79] on div "Ate Coach Dashboard Wahoo! It’s official Take a moment to set up your Coach Pro…" at bounding box center [509, 364] width 1018 height 728
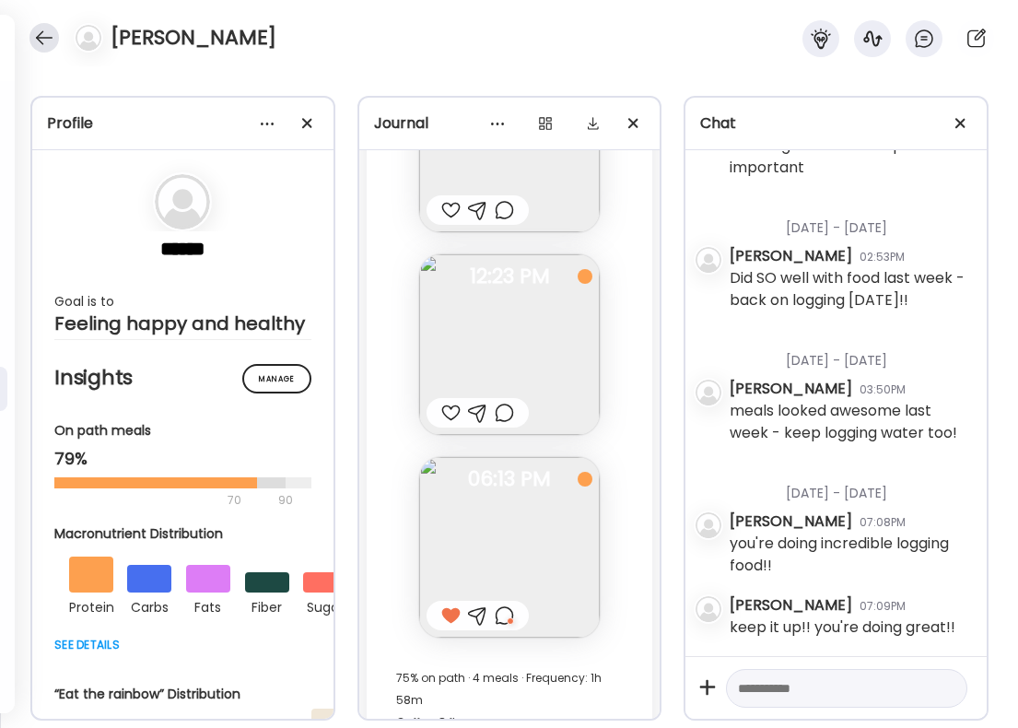
click at [51, 41] on div at bounding box center [43, 37] width 29 height 29
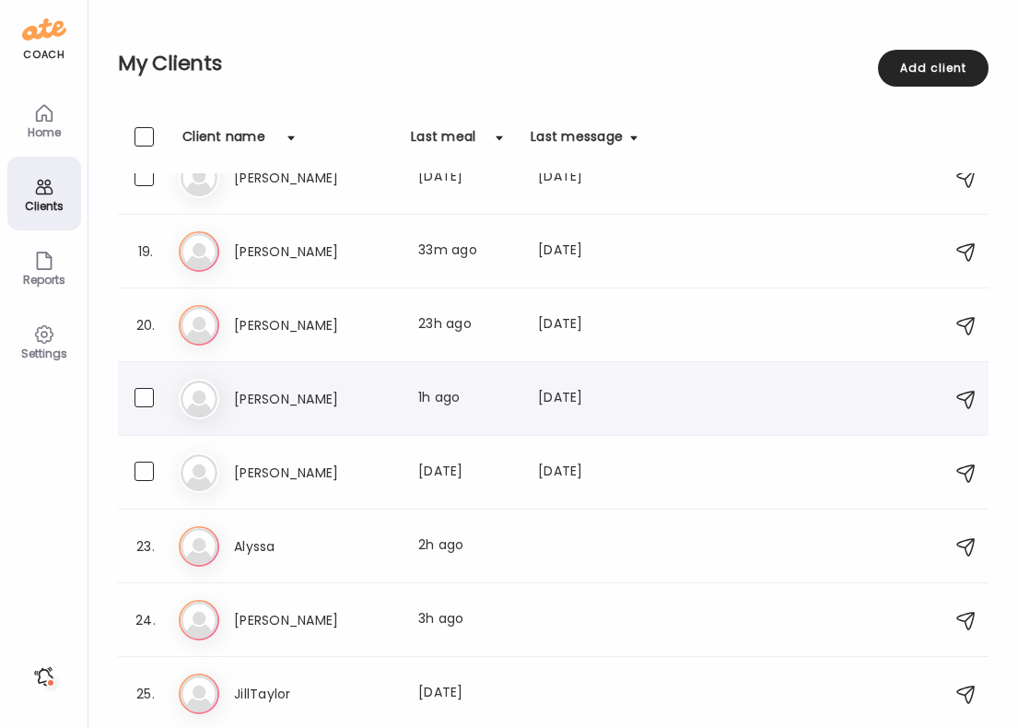
scroll to position [1286, 0]
click at [309, 261] on h3 "[PERSON_NAME]" at bounding box center [315, 252] width 162 height 22
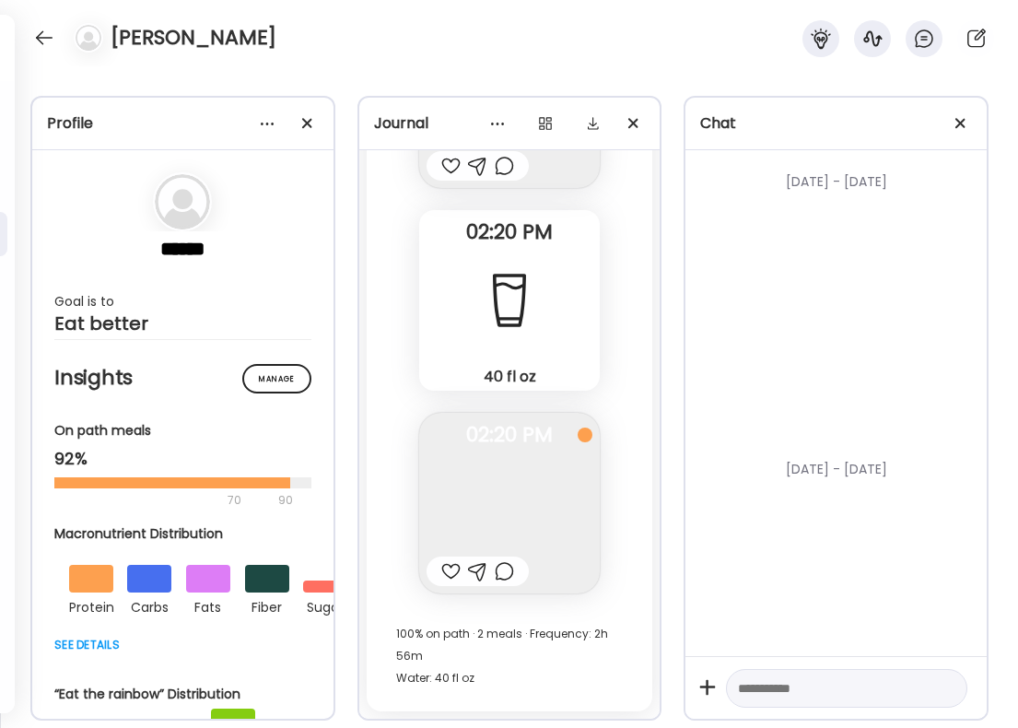
scroll to position [5818, 0]
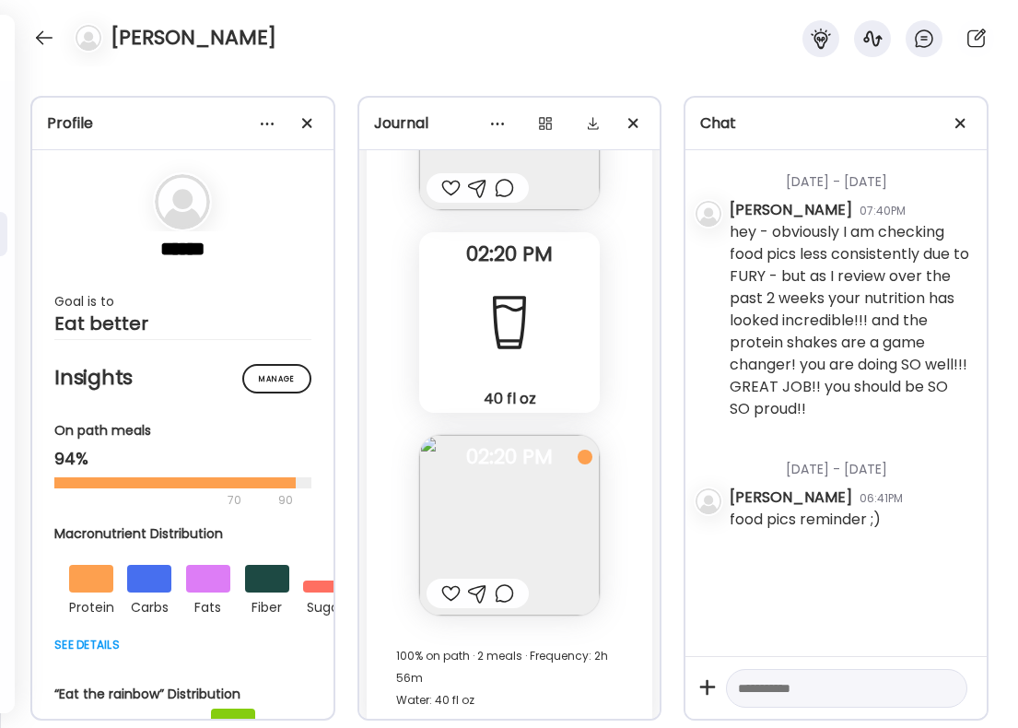
click at [449, 582] on div at bounding box center [450, 593] width 19 height 22
click at [511, 582] on div at bounding box center [504, 593] width 19 height 22
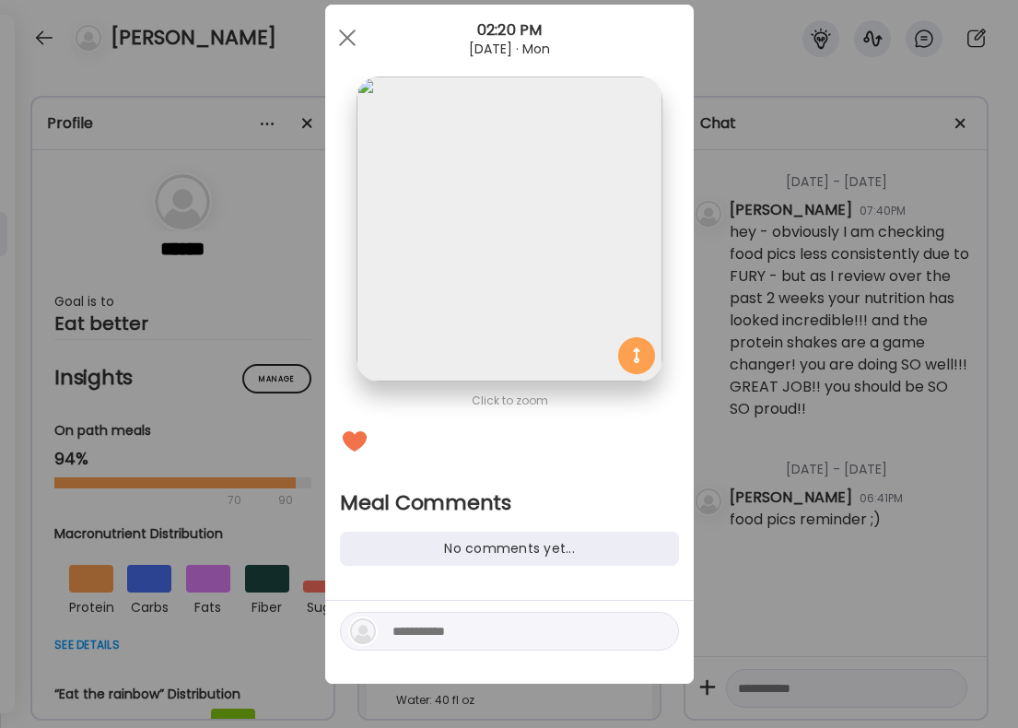
click at [454, 638] on textarea at bounding box center [517, 631] width 249 height 22
type textarea "**********"
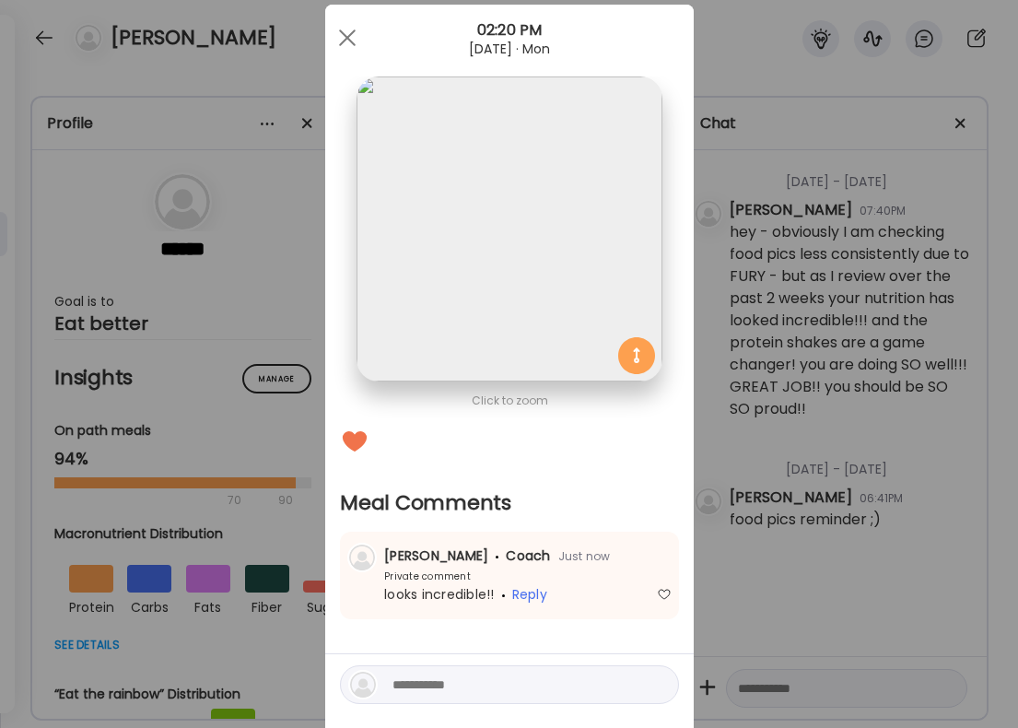
click at [819, 426] on div "Ate Coach Dashboard Wahoo! It’s official Take a moment to set up your Coach Pro…" at bounding box center [509, 364] width 1018 height 728
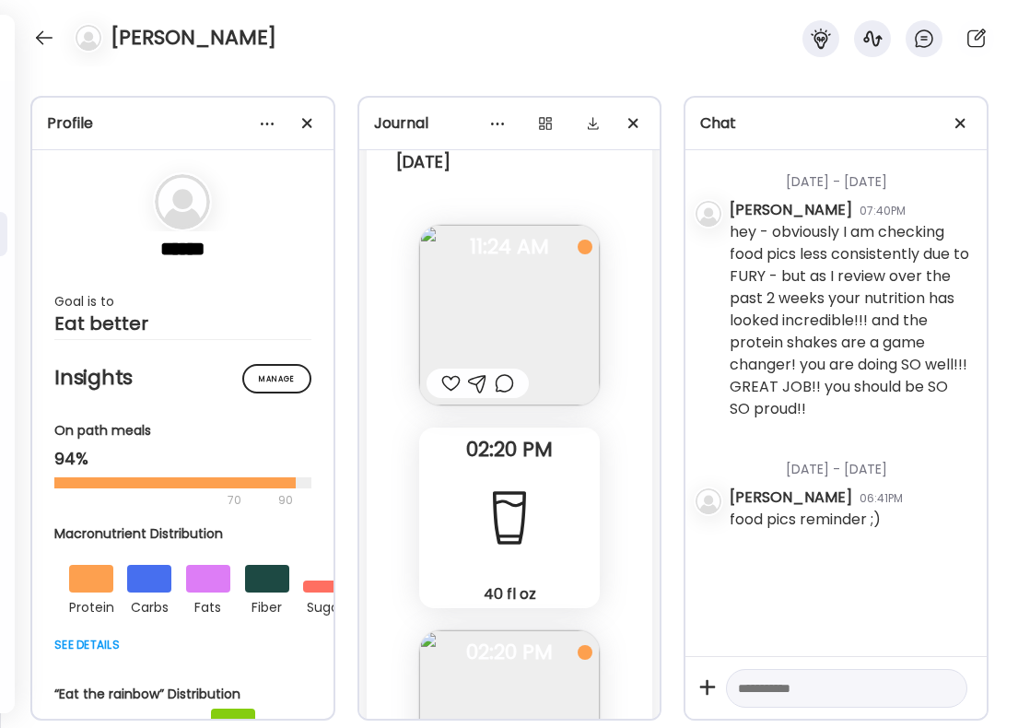
scroll to position [57613, 0]
click at [448, 375] on div at bounding box center [450, 386] width 19 height 22
click at [511, 375] on div at bounding box center [504, 386] width 19 height 22
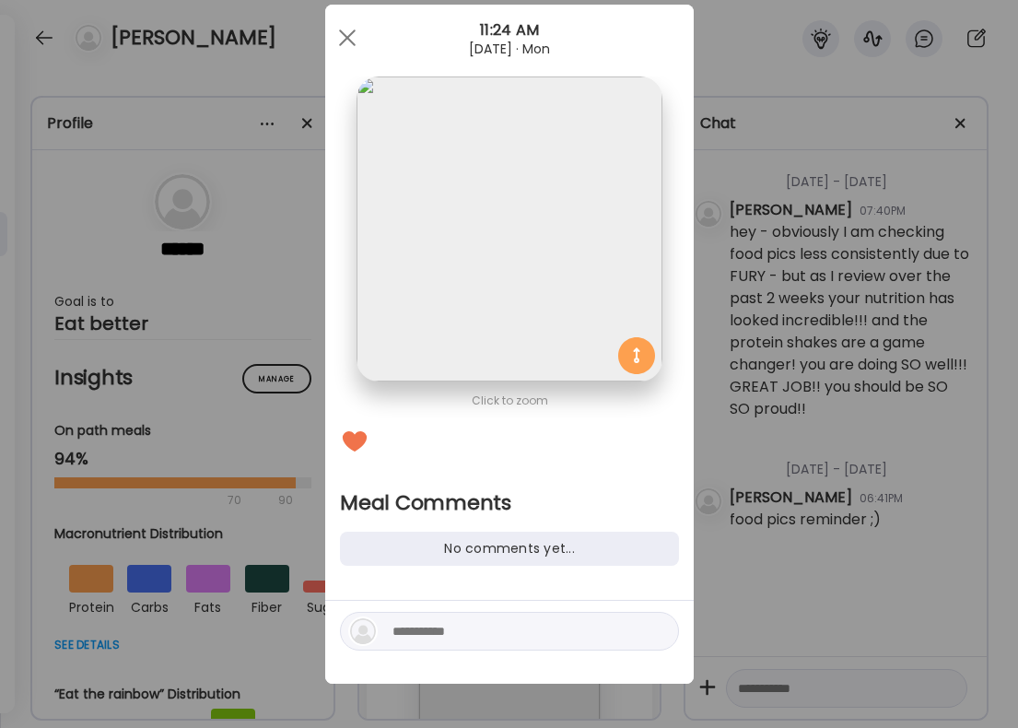
click at [411, 628] on textarea at bounding box center [517, 631] width 249 height 22
type textarea "**********"
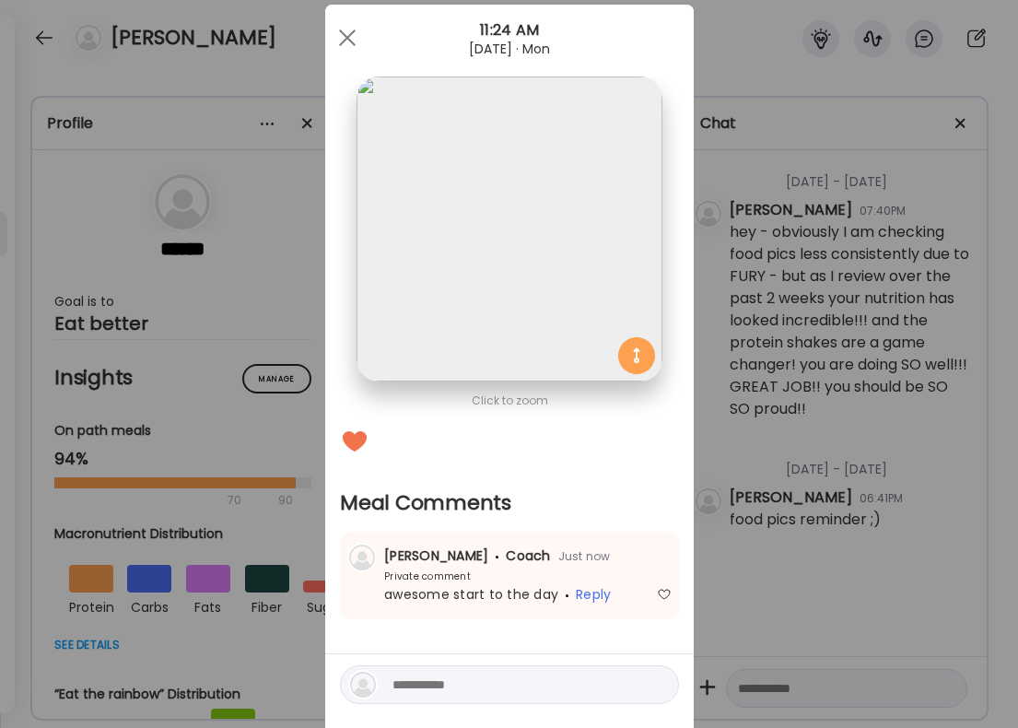
click at [698, 473] on div "Ate Coach Dashboard Wahoo! It’s official Take a moment to set up your Coach Pro…" at bounding box center [509, 364] width 1018 height 728
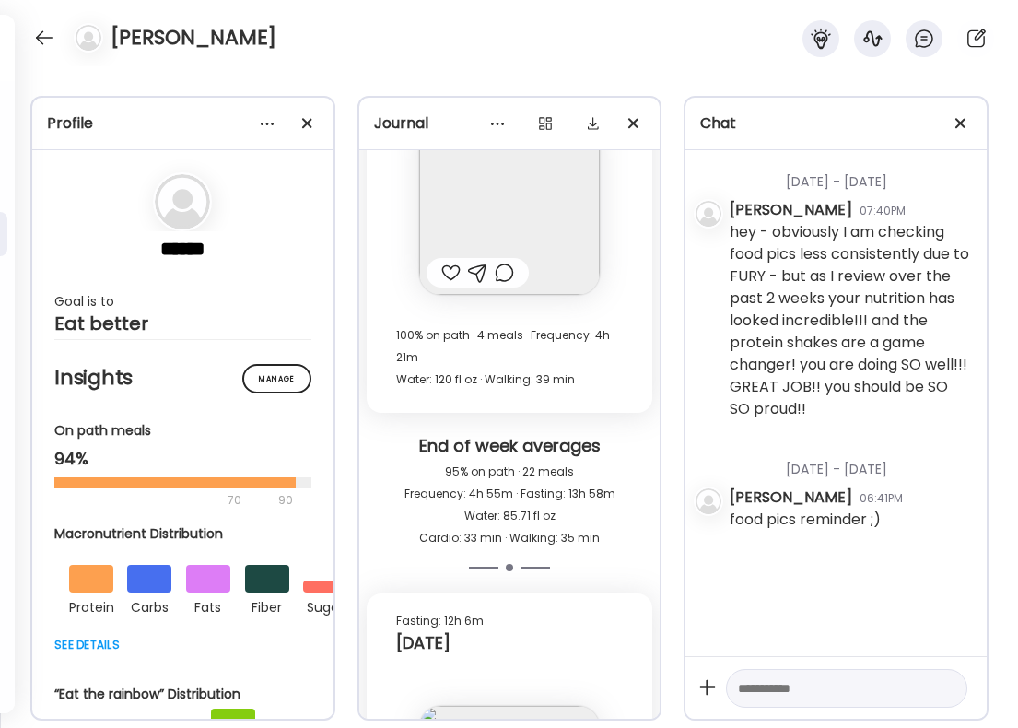
scroll to position [56915, 0]
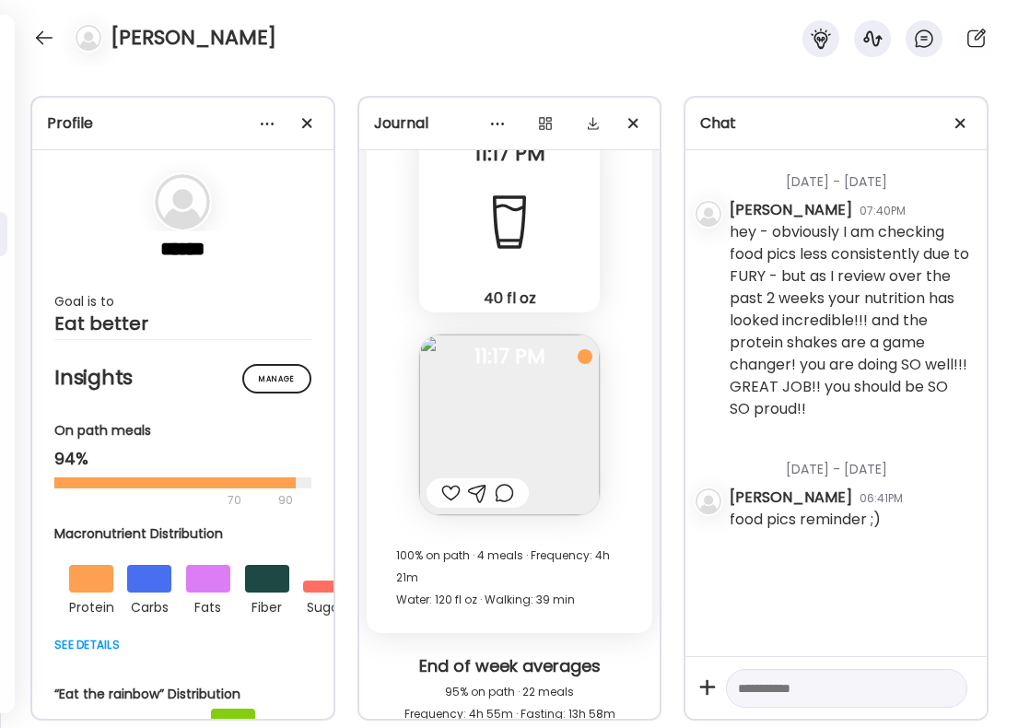
click at [452, 482] on div at bounding box center [450, 493] width 19 height 22
click at [513, 482] on div at bounding box center [504, 493] width 19 height 22
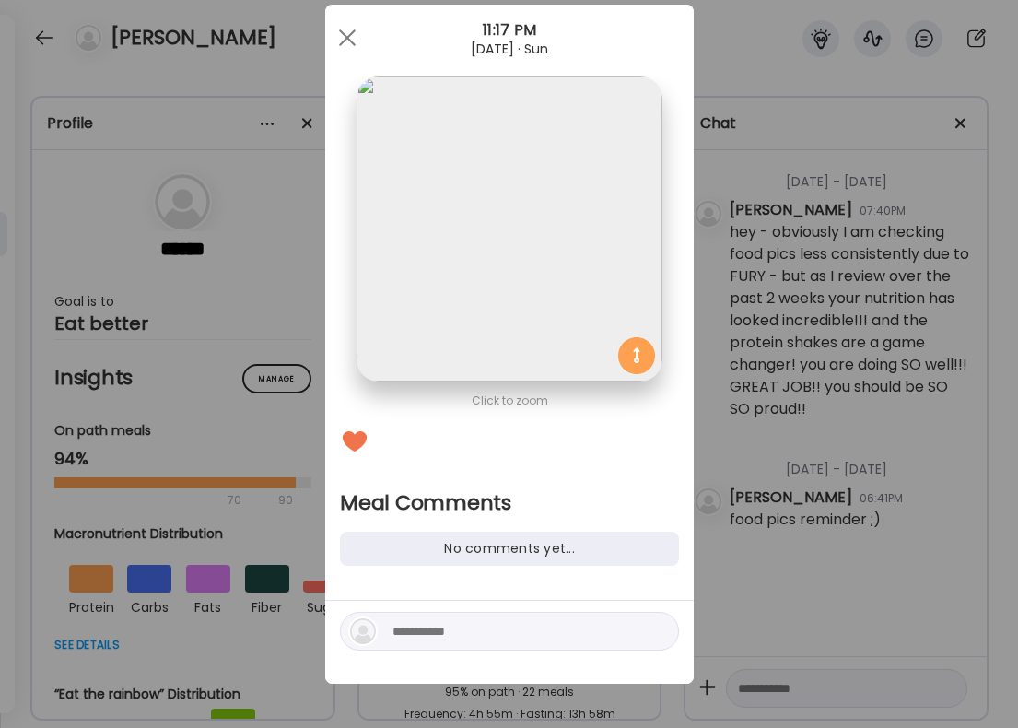
click at [478, 630] on textarea at bounding box center [517, 631] width 249 height 22
type textarea "**********"
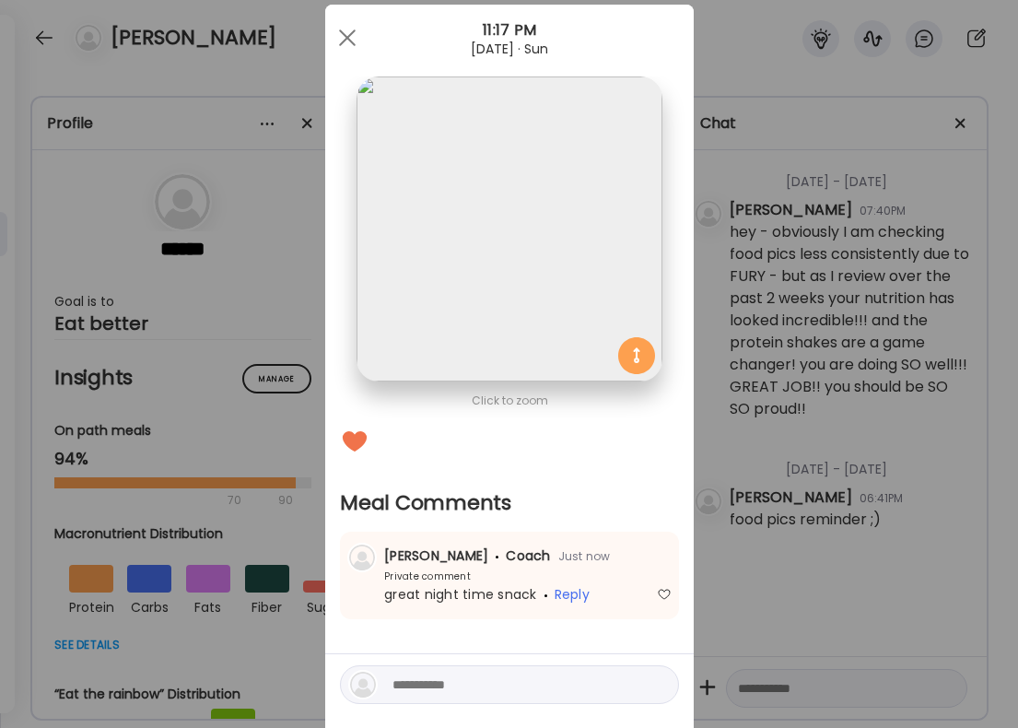
click at [865, 462] on div "Ate Coach Dashboard Wahoo! It’s official Take a moment to set up your Coach Pro…" at bounding box center [509, 364] width 1018 height 728
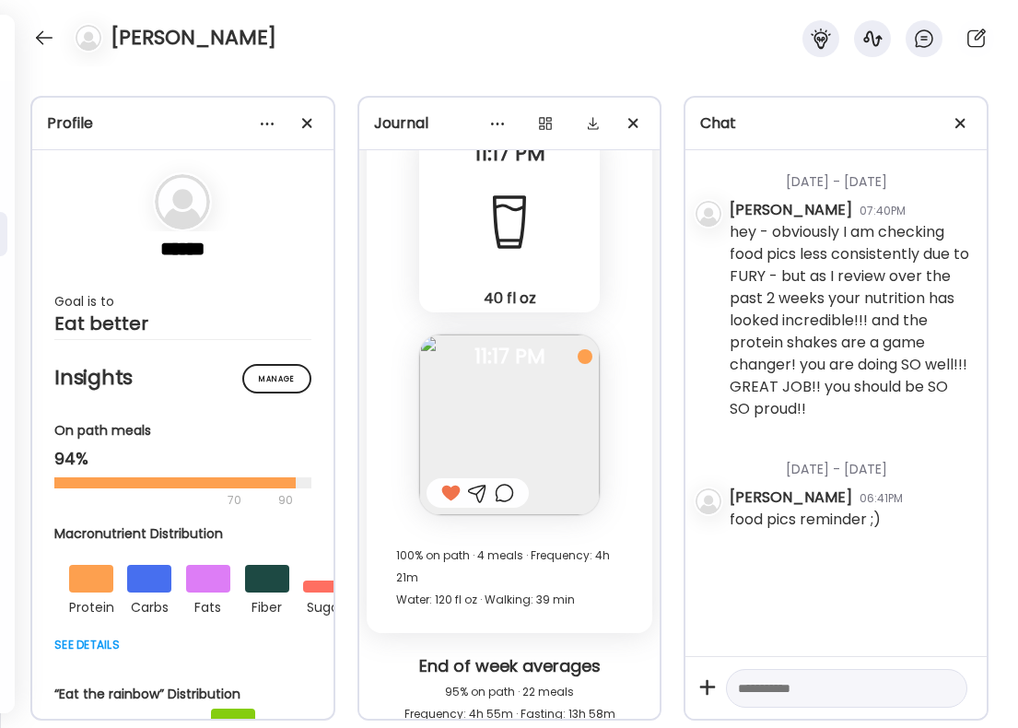
scroll to position [56497, 0]
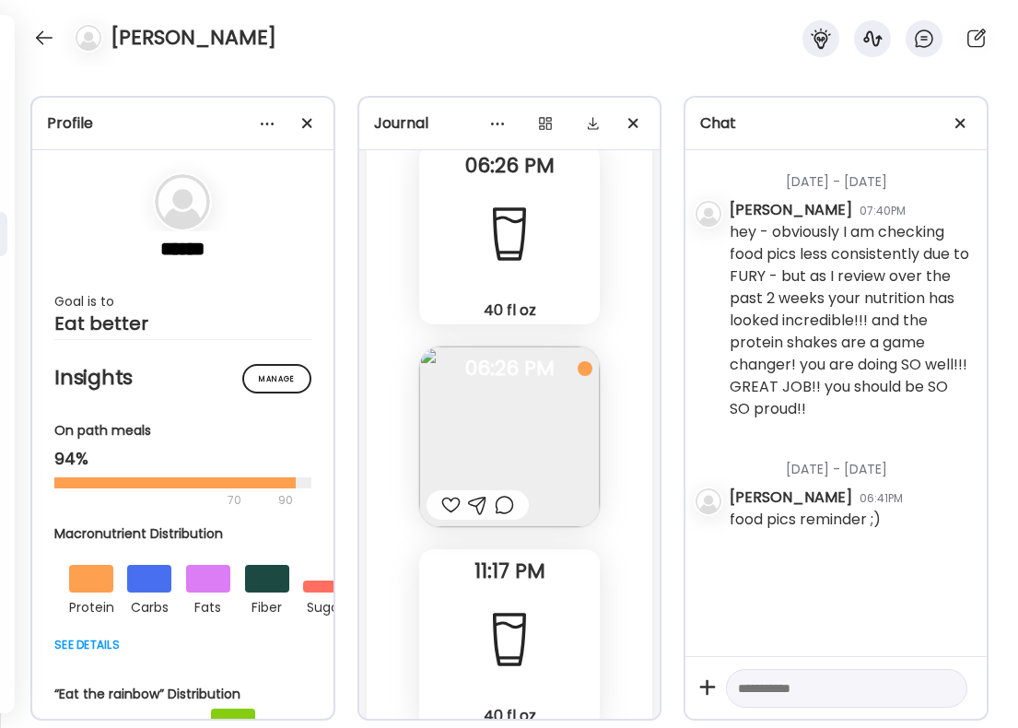
click at [451, 494] on div at bounding box center [450, 505] width 19 height 22
click at [503, 494] on div at bounding box center [504, 505] width 19 height 22
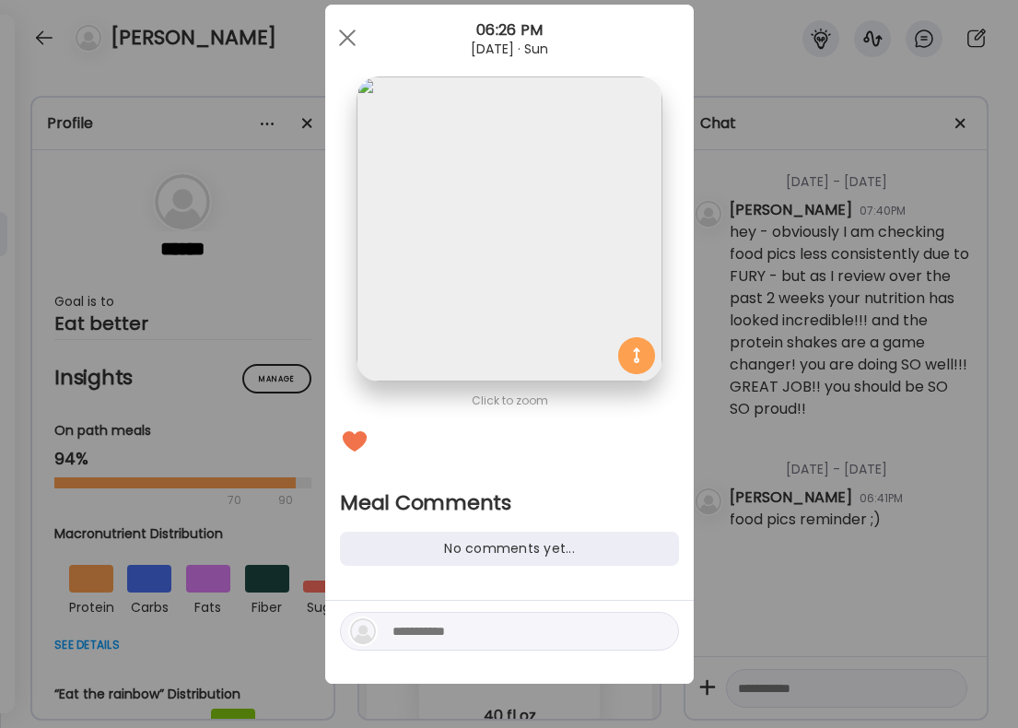
click at [443, 635] on textarea at bounding box center [517, 631] width 249 height 22
type textarea "**********"
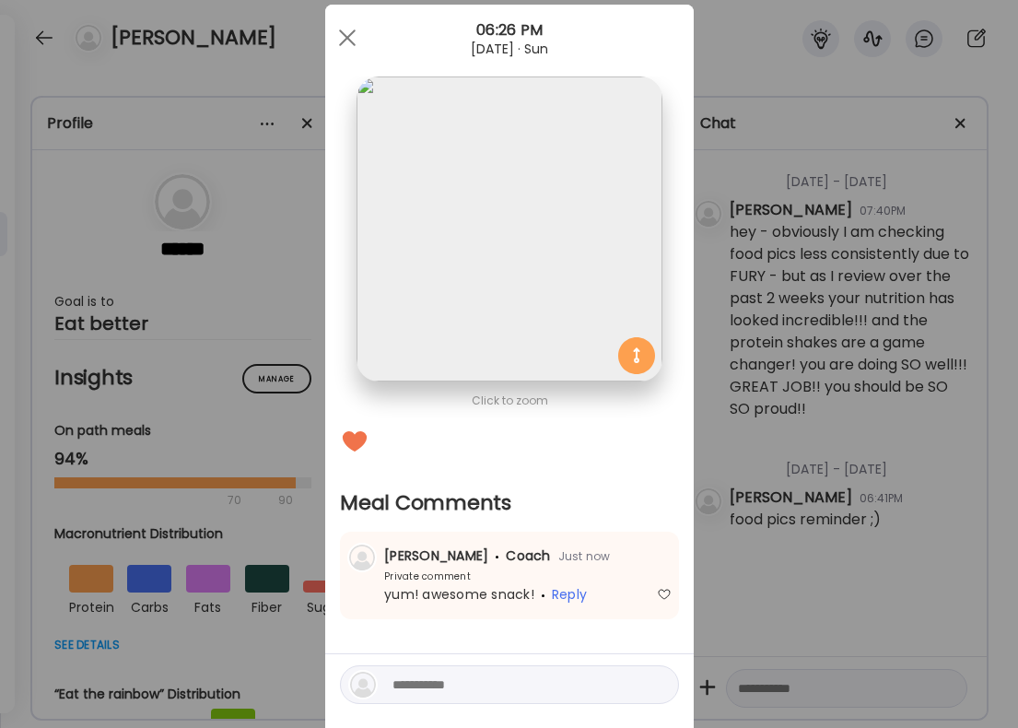
click at [810, 359] on div "Ate Coach Dashboard Wahoo! It’s official Take a moment to set up your Coach Pro…" at bounding box center [509, 364] width 1018 height 728
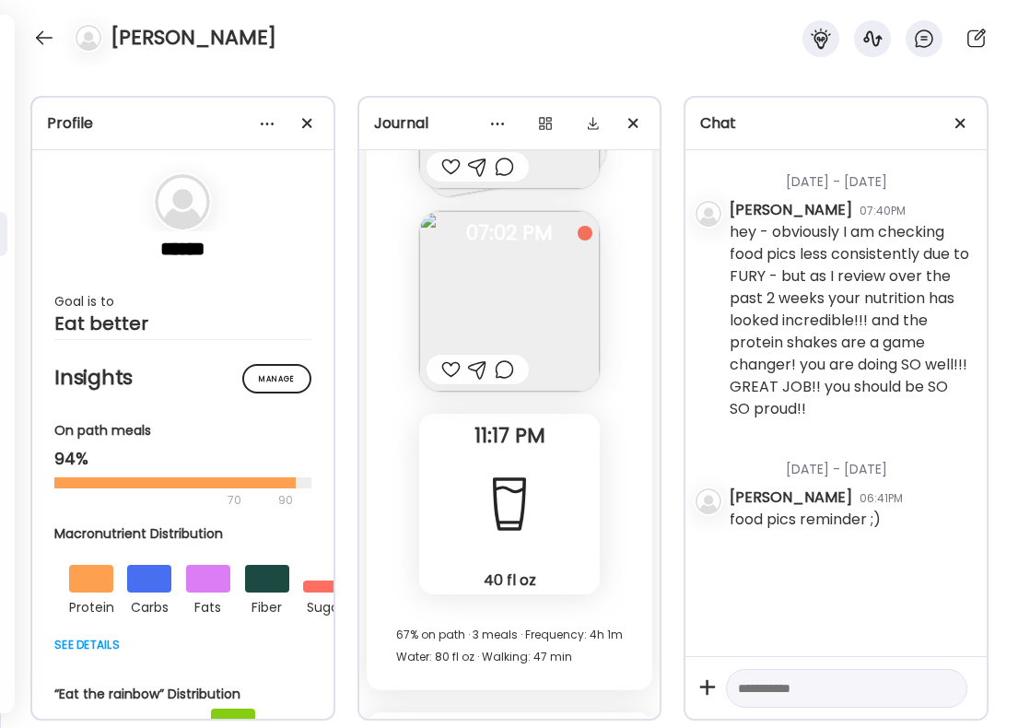
scroll to position [54969, 0]
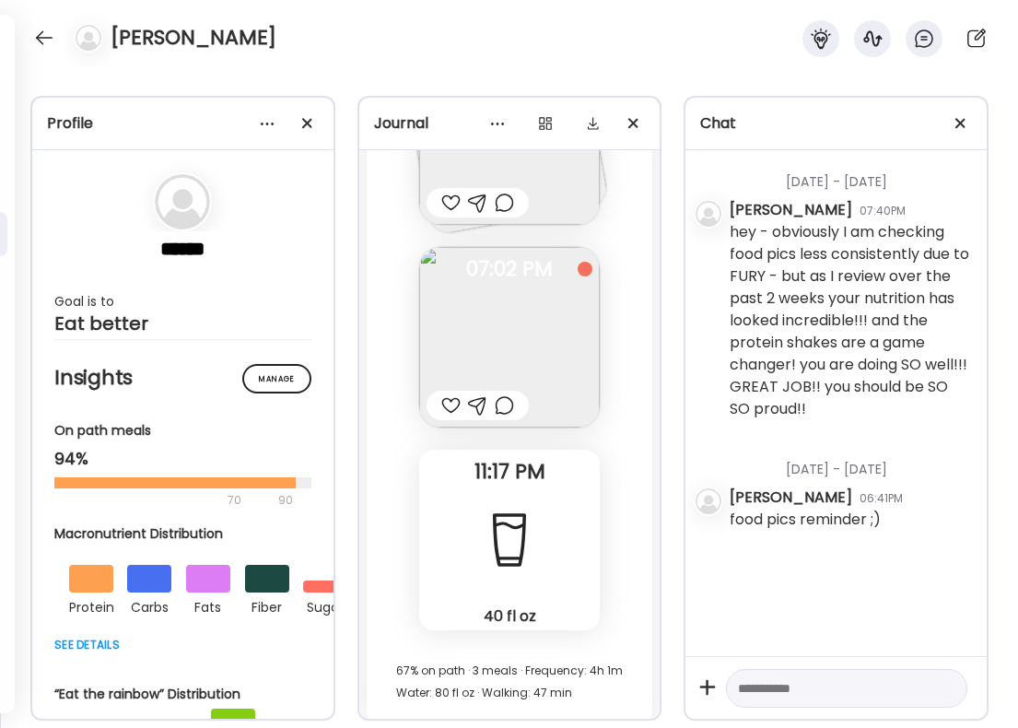
click at [449, 394] on div at bounding box center [450, 405] width 19 height 22
click at [504, 394] on div at bounding box center [504, 405] width 19 height 22
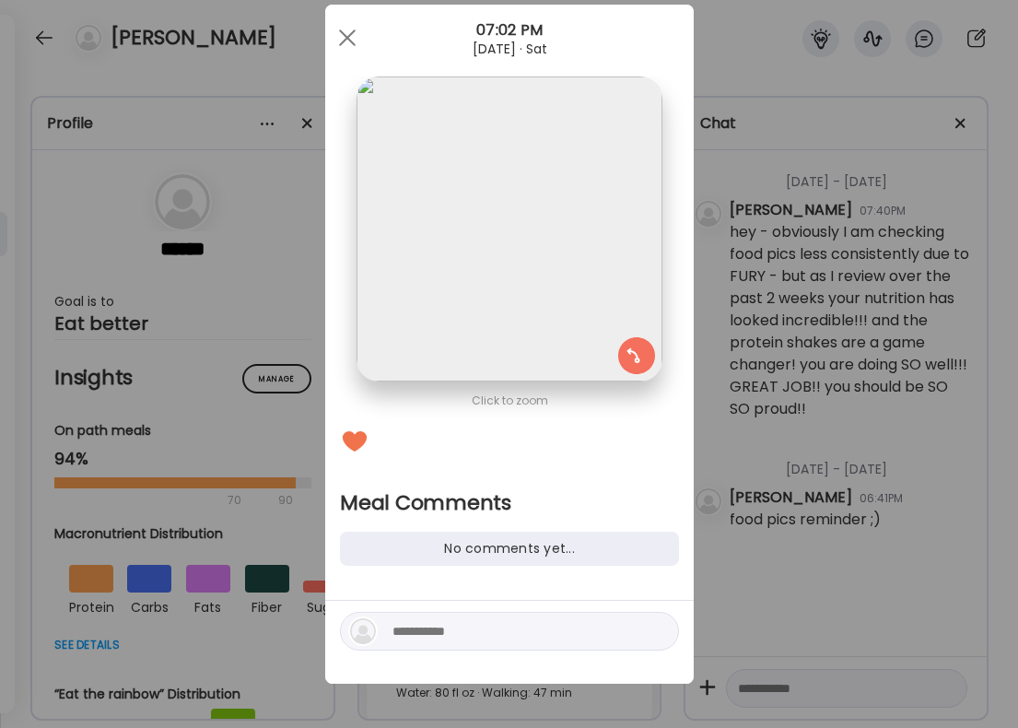
click at [422, 629] on textarea at bounding box center [517, 631] width 249 height 22
type textarea "*"
type textarea "**********"
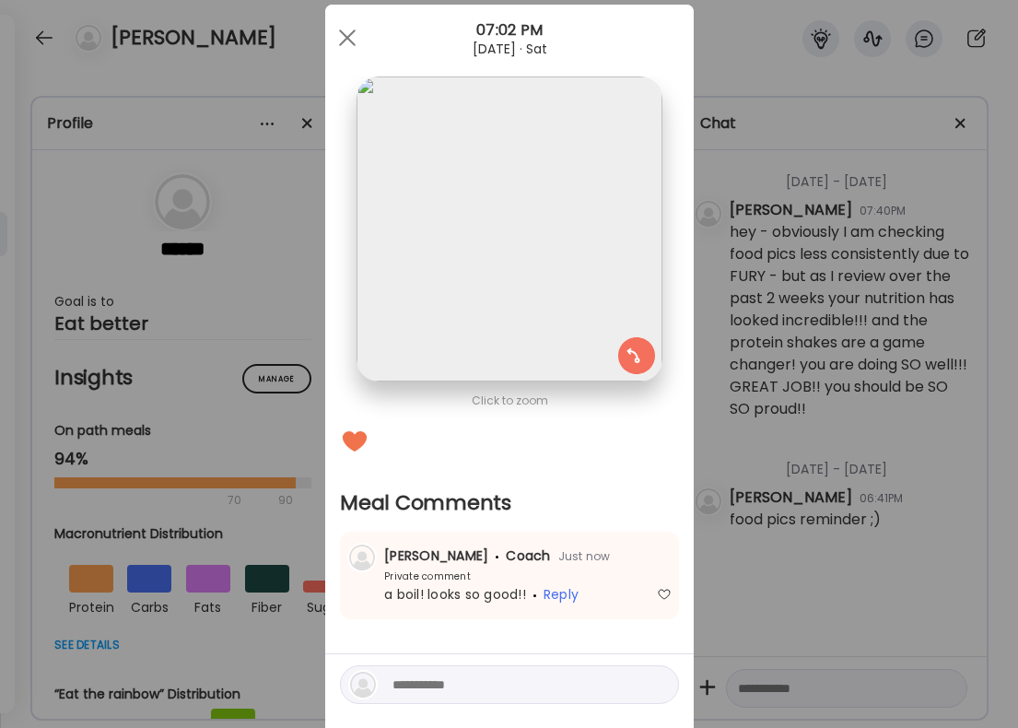
click at [745, 479] on div "Ate Coach Dashboard Wahoo! It’s official Take a moment to set up your Coach Pro…" at bounding box center [509, 364] width 1018 height 728
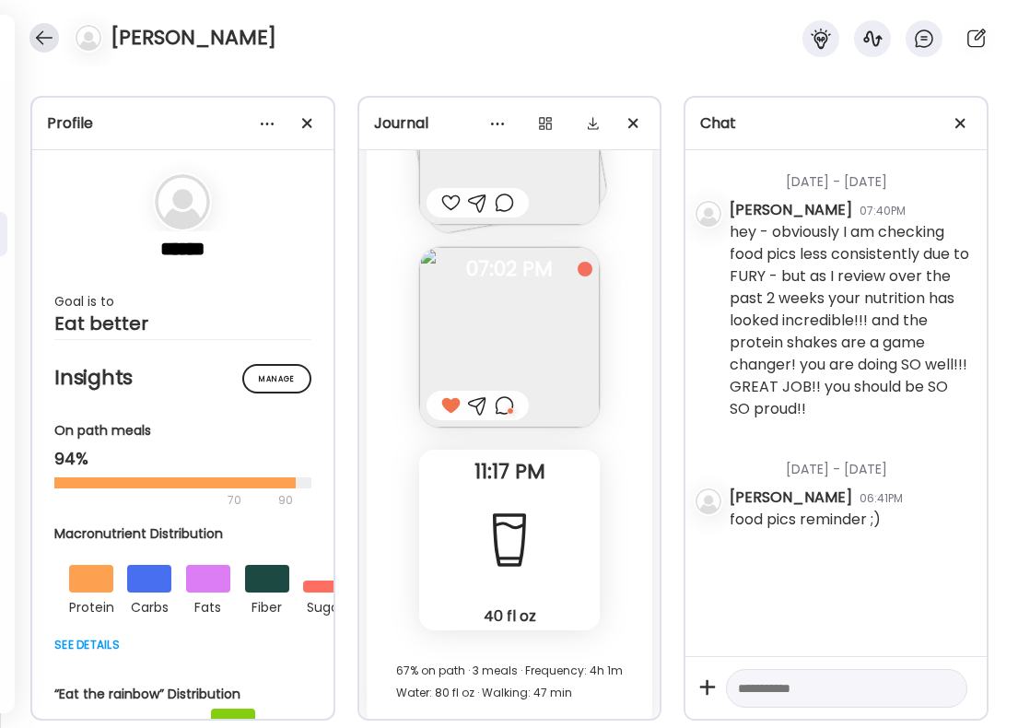
click at [31, 42] on div at bounding box center [43, 37] width 29 height 29
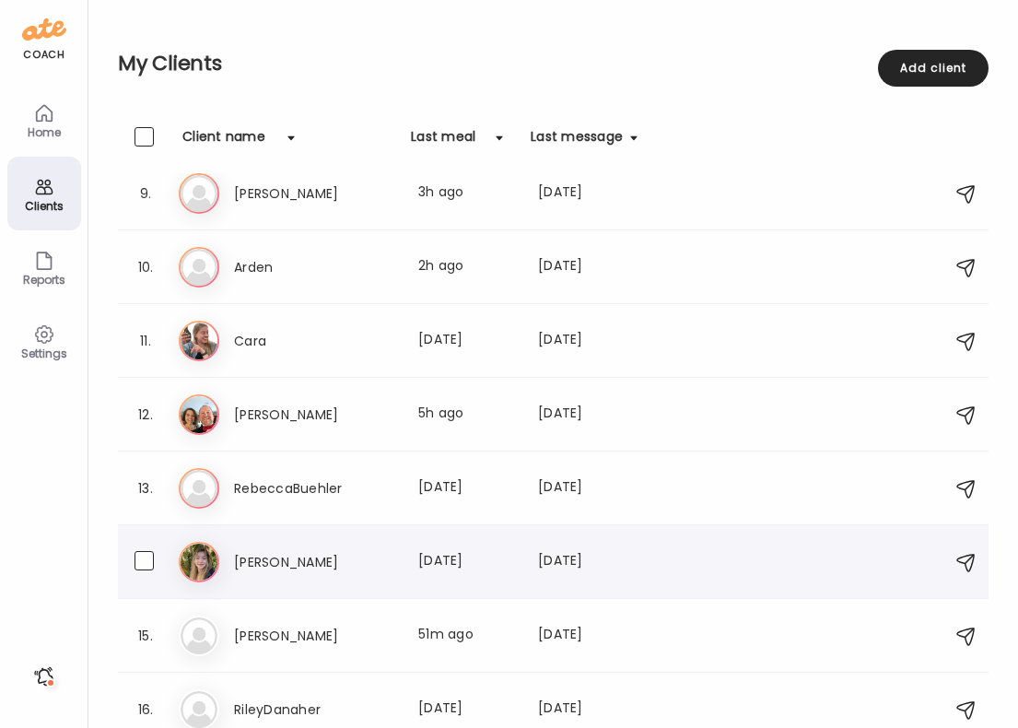
click at [312, 569] on h3 "[PERSON_NAME]" at bounding box center [315, 562] width 162 height 22
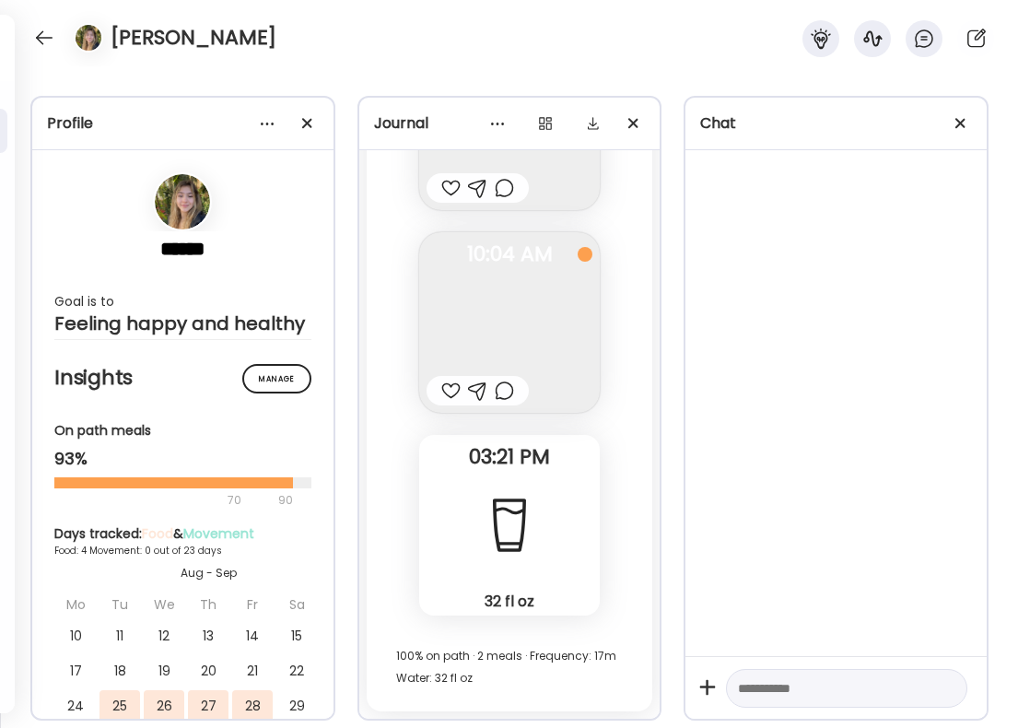
scroll to position [5451, 0]
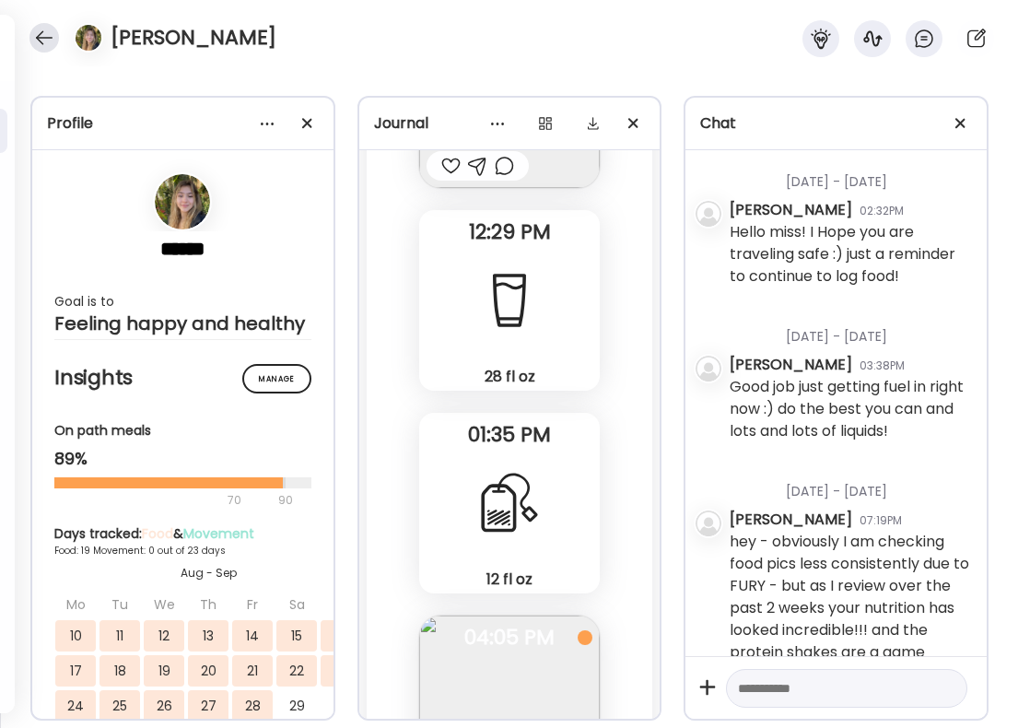
click at [48, 44] on div at bounding box center [43, 37] width 29 height 29
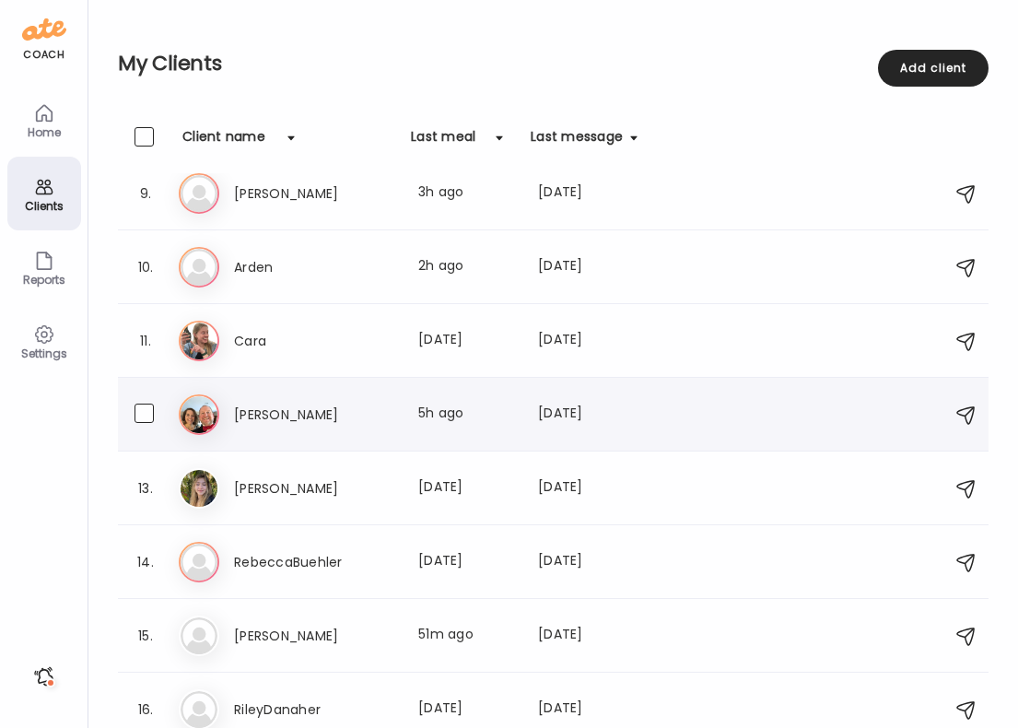
click at [295, 426] on div "B [PERSON_NAME] Last meal: 5h ago Last message: [DATE] You: keeping logging!! e…" at bounding box center [556, 414] width 755 height 41
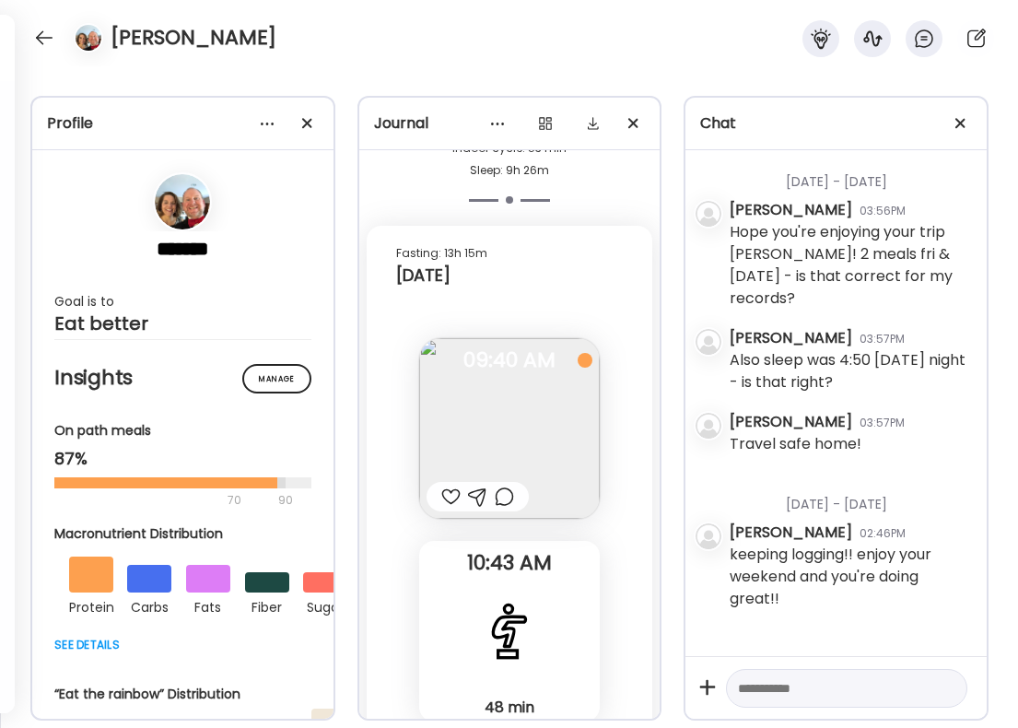
scroll to position [57724, 0]
click at [449, 486] on div at bounding box center [450, 497] width 19 height 22
click at [511, 486] on div at bounding box center [504, 497] width 19 height 22
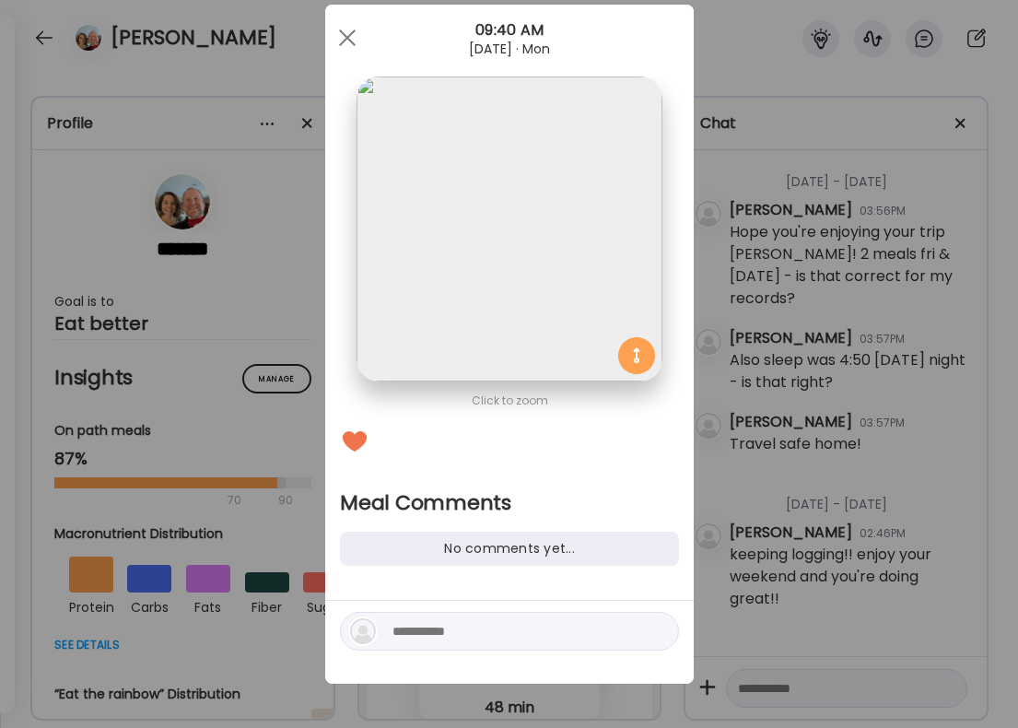
click at [443, 640] on textarea at bounding box center [517, 631] width 249 height 22
type textarea "**********"
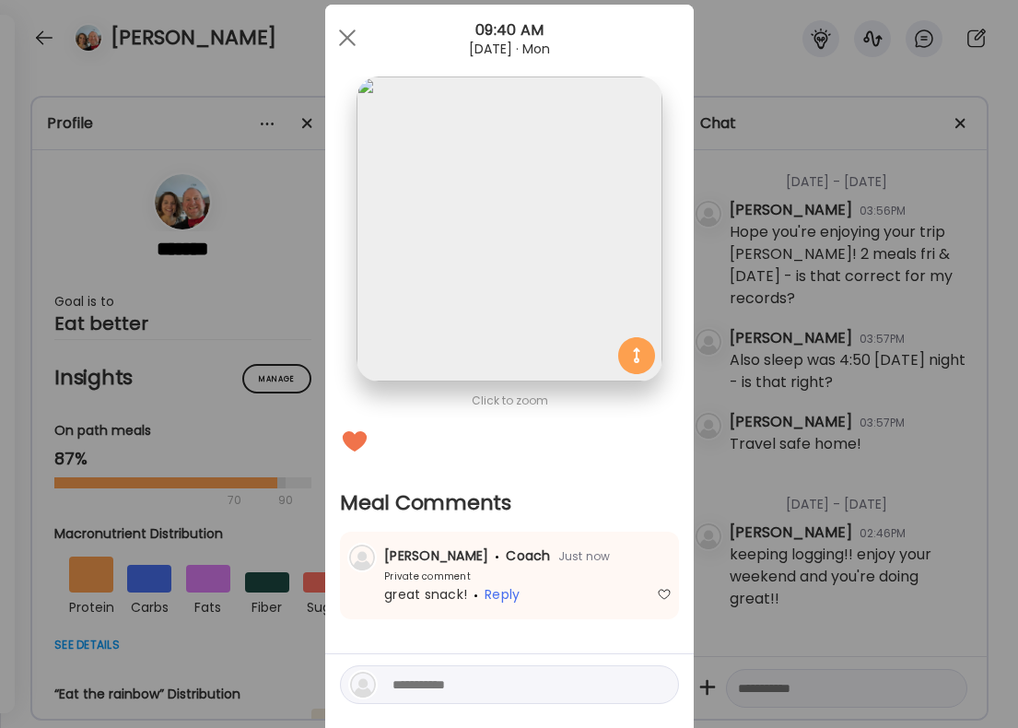
click at [770, 529] on div "Ate Coach Dashboard Wahoo! It’s official Take a moment to set up your Coach Pro…" at bounding box center [509, 364] width 1018 height 728
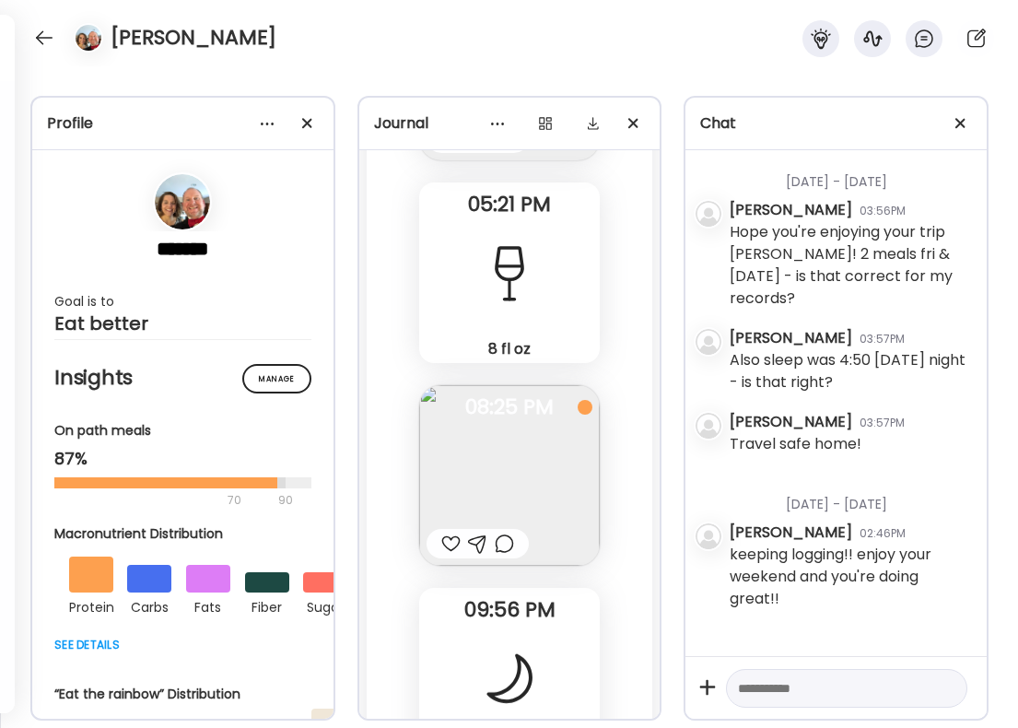
scroll to position [56748, 0]
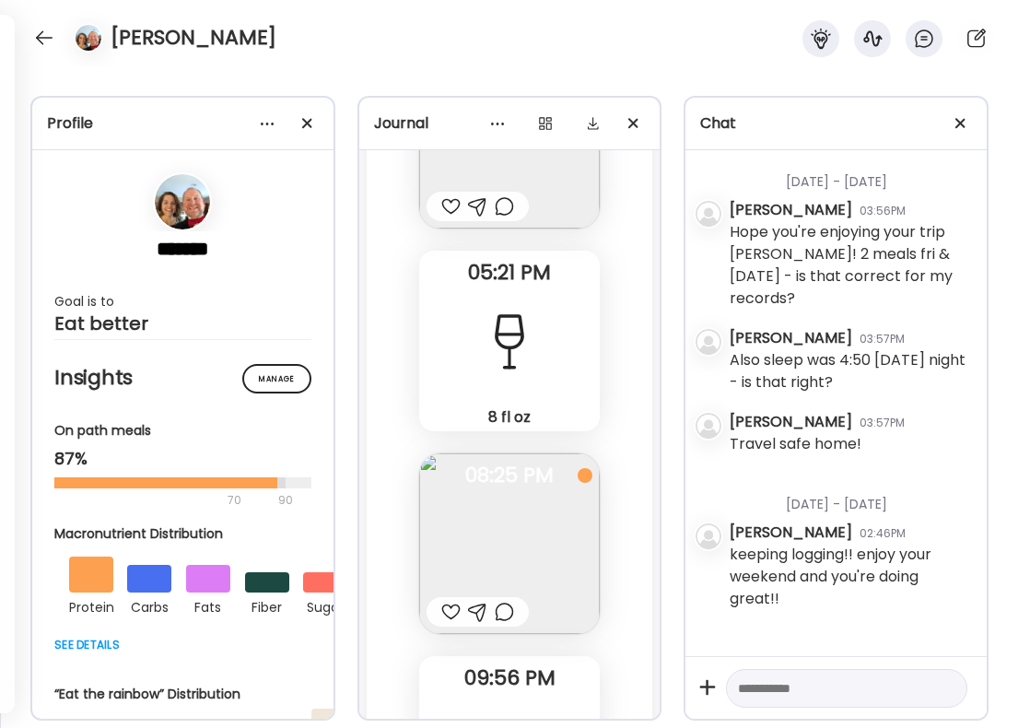
click at [515, 597] on div at bounding box center [478, 611] width 102 height 29
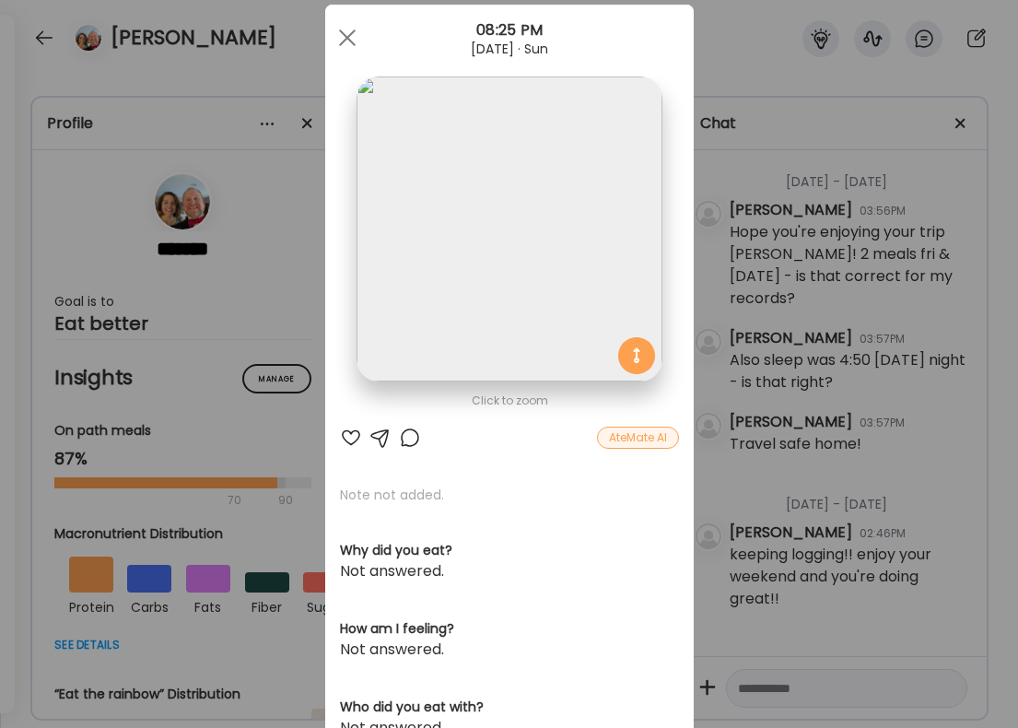
click at [403, 432] on div at bounding box center [410, 438] width 22 height 22
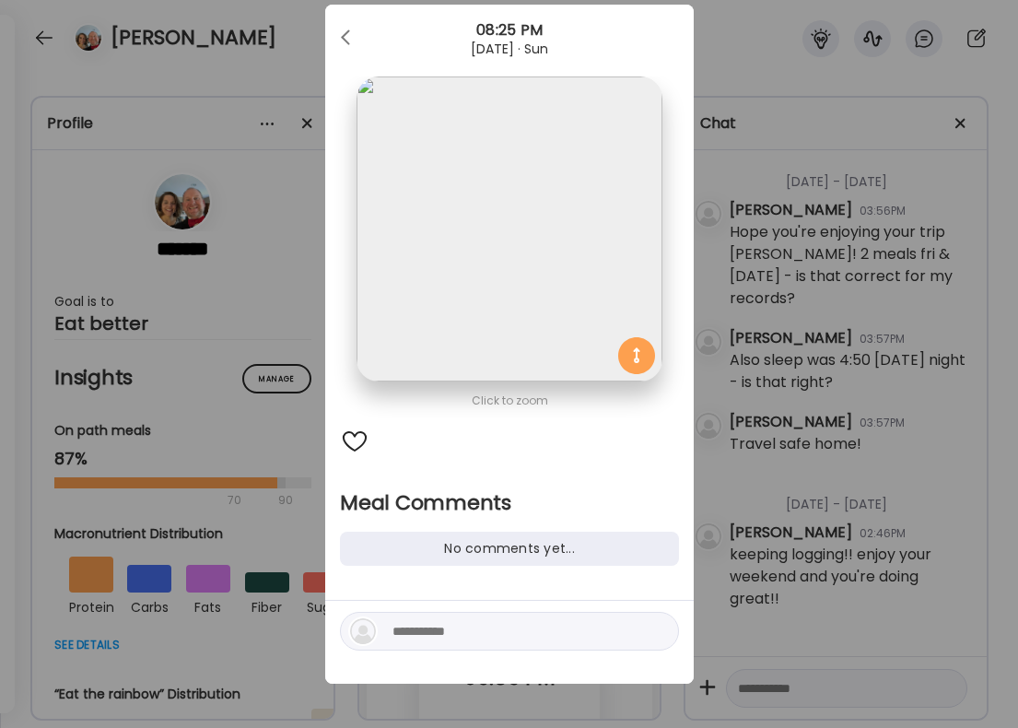
click at [482, 629] on textarea at bounding box center [517, 631] width 249 height 22
type textarea "**********"
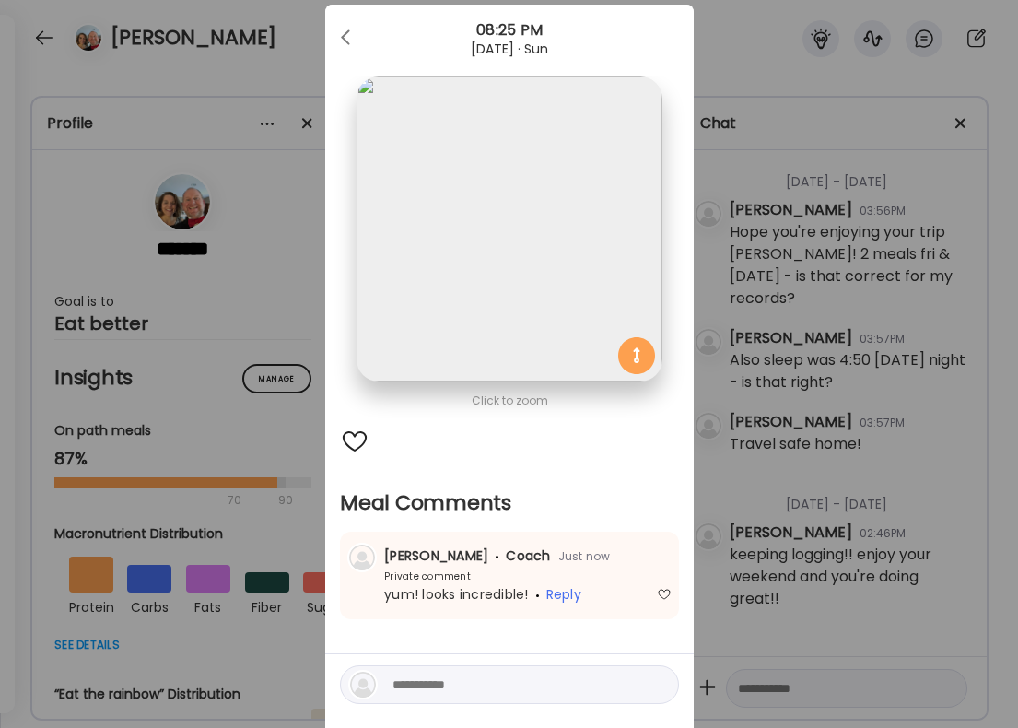
click at [783, 488] on div "Ate Coach Dashboard Wahoo! It’s official Take a moment to set up your Coach Pro…" at bounding box center [509, 364] width 1018 height 728
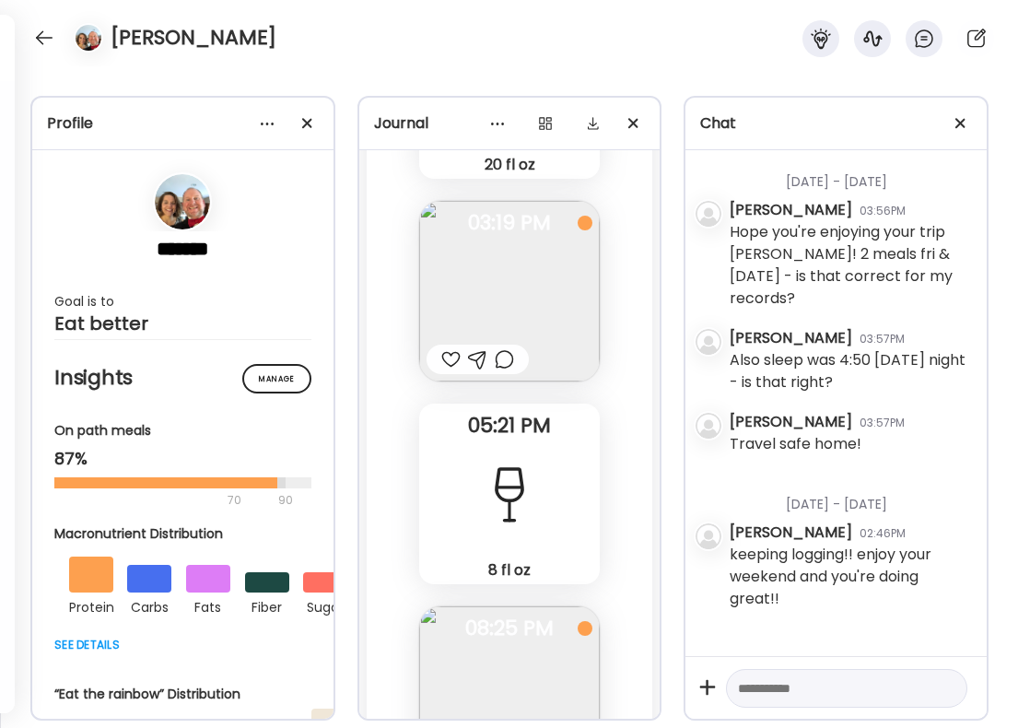
scroll to position [56450, 0]
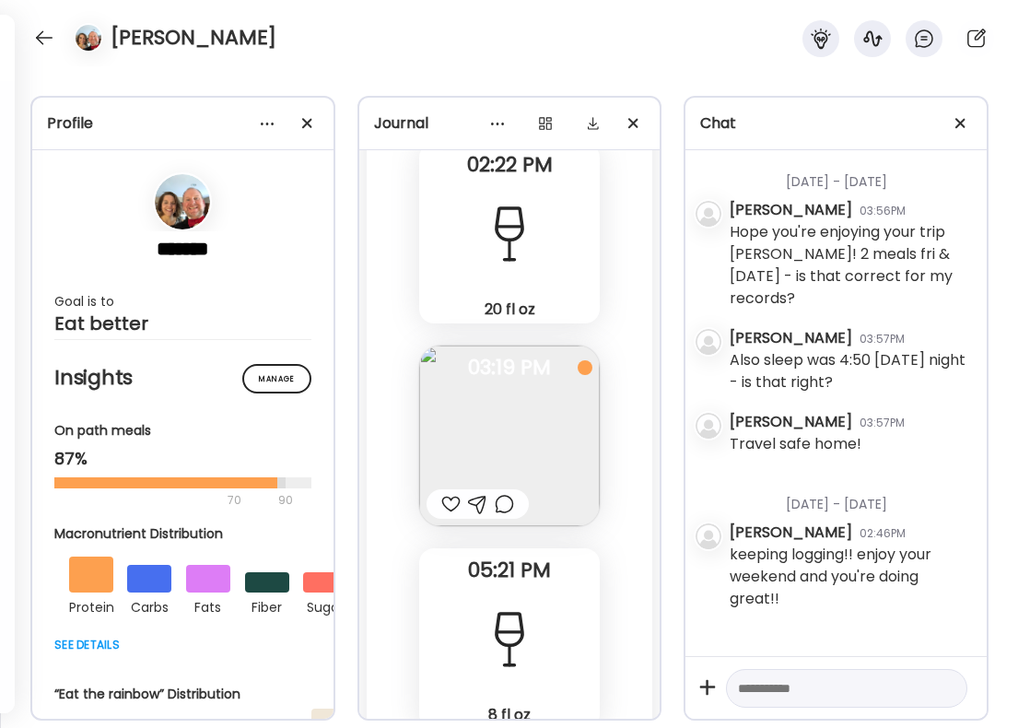
click at [452, 493] on div at bounding box center [450, 504] width 19 height 22
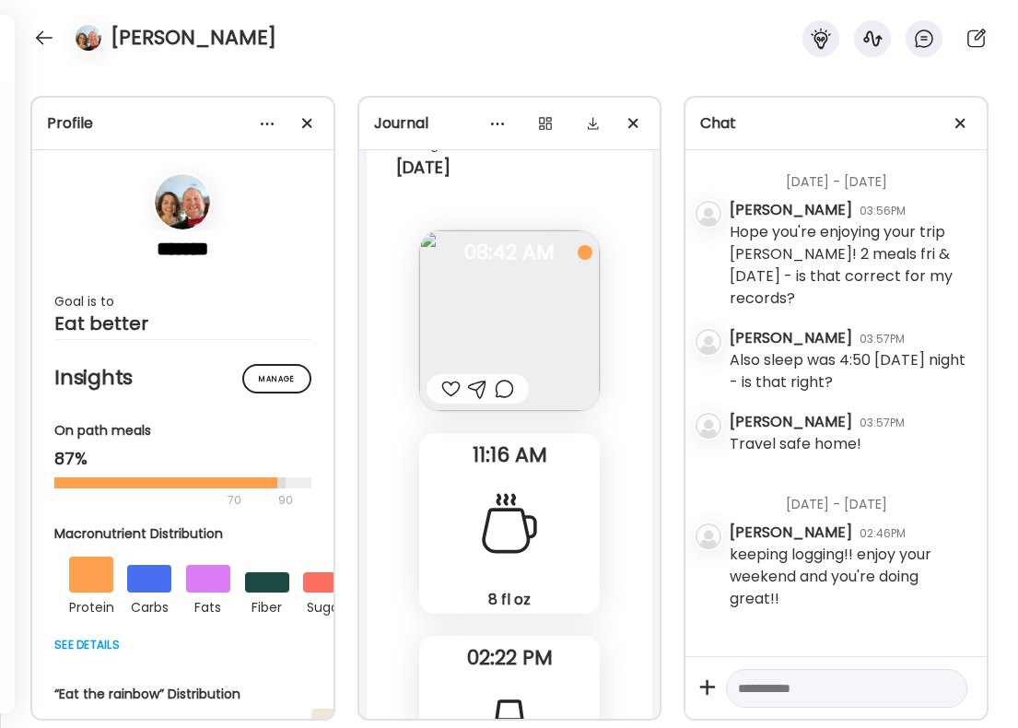
scroll to position [55952, 0]
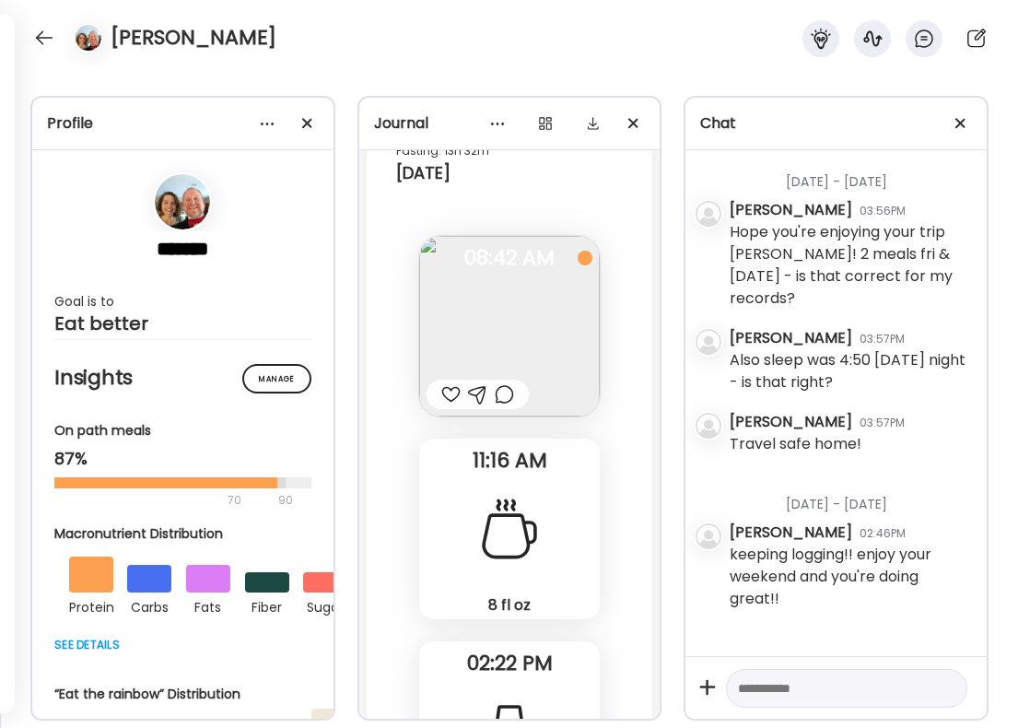
click at [450, 383] on div at bounding box center [450, 394] width 19 height 22
click at [511, 383] on div at bounding box center [504, 394] width 19 height 22
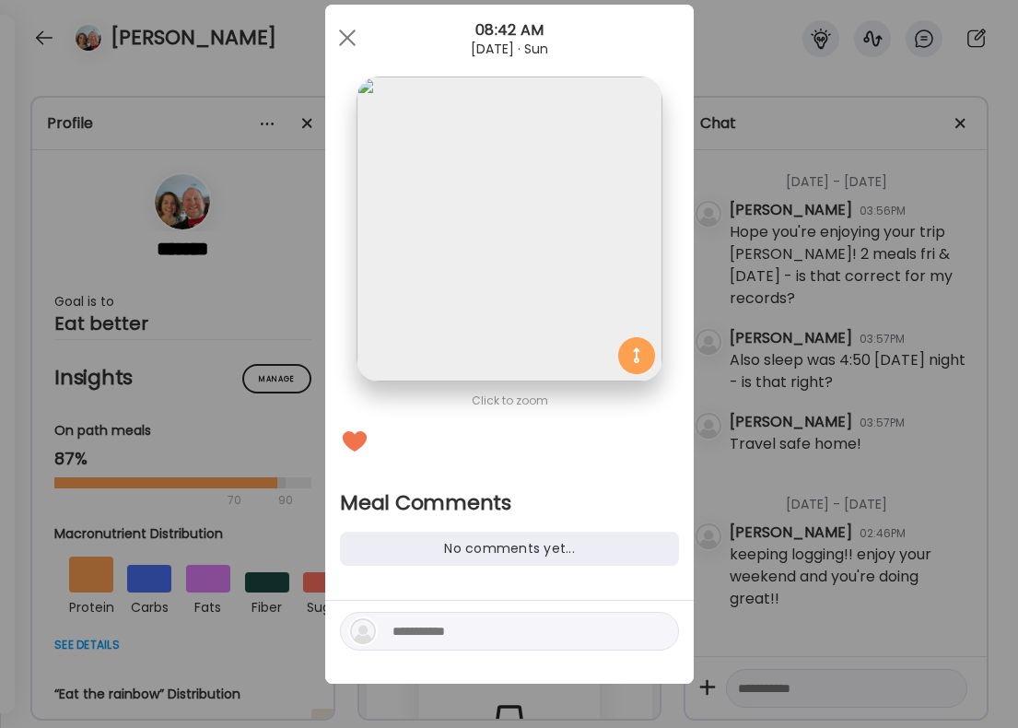
click at [418, 640] on textarea at bounding box center [517, 631] width 249 height 22
type textarea "*"
type textarea "**********"
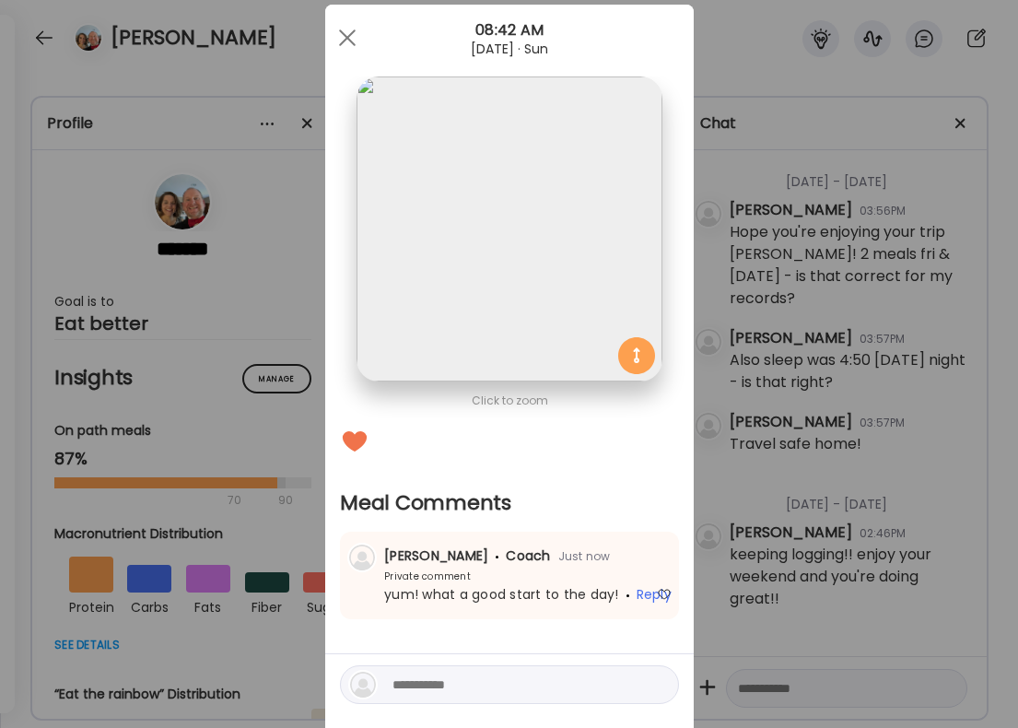
click at [761, 358] on div "Ate Coach Dashboard Wahoo! It’s official Take a moment to set up your Coach Pro…" at bounding box center [509, 364] width 1018 height 728
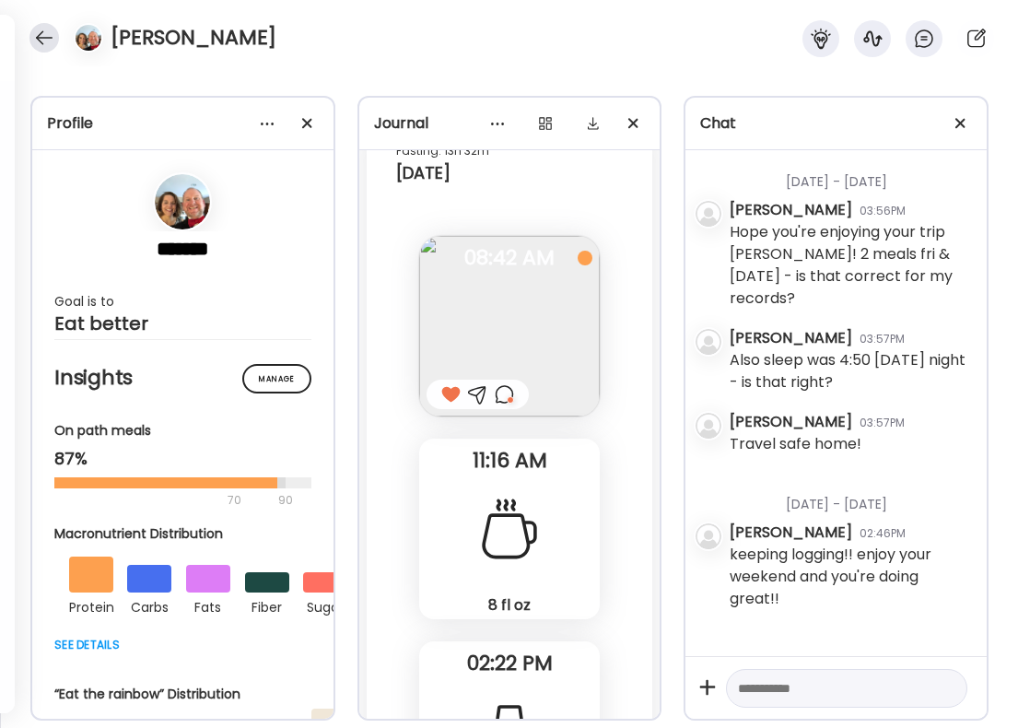
click at [40, 41] on div at bounding box center [43, 37] width 29 height 29
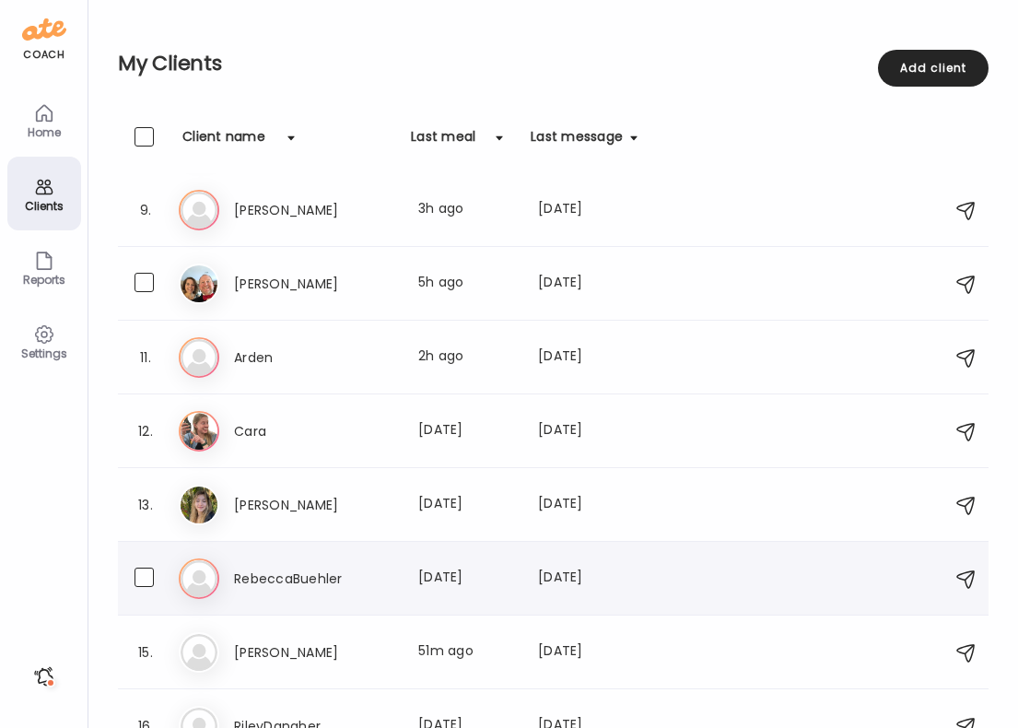
scroll to position [585, 0]
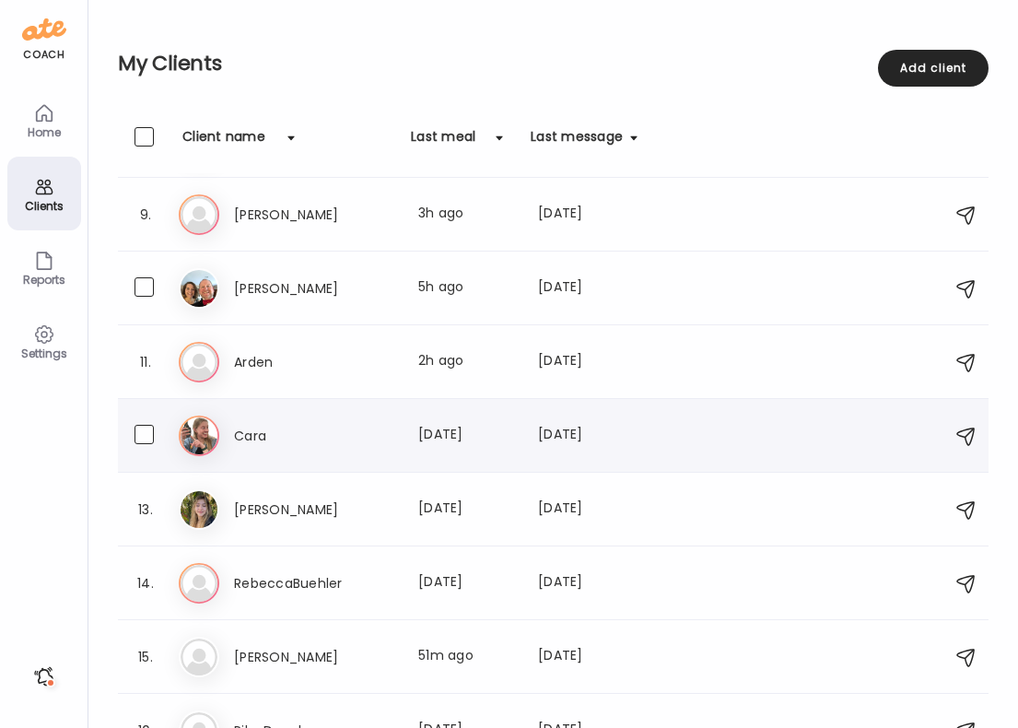
click at [273, 443] on h3 "Cara" at bounding box center [315, 436] width 162 height 22
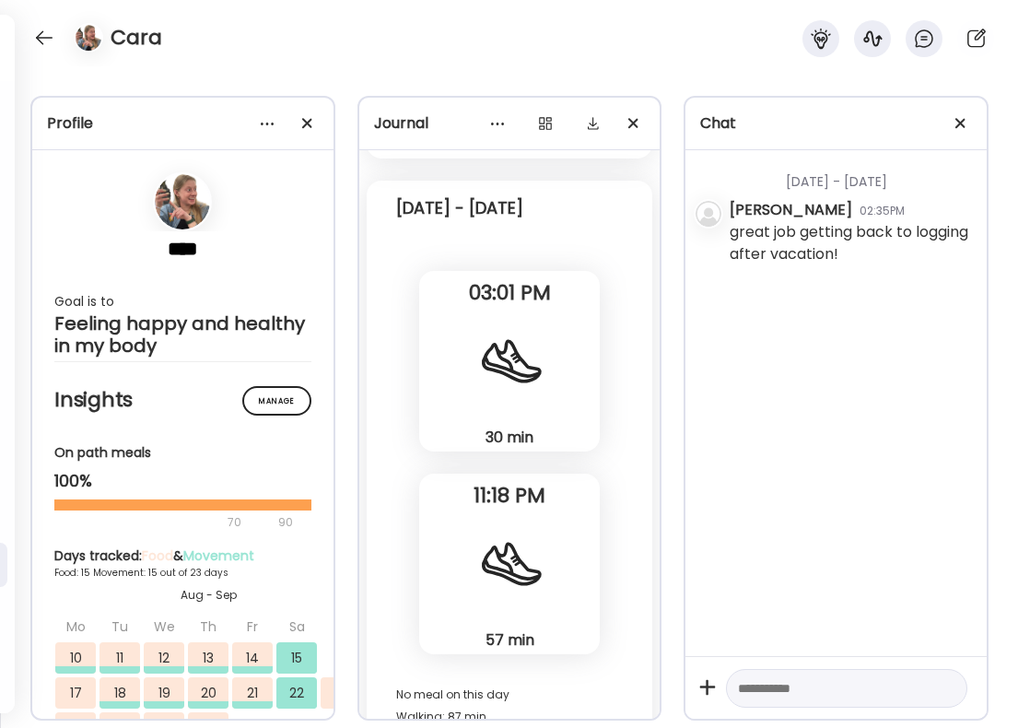
scroll to position [29047, 0]
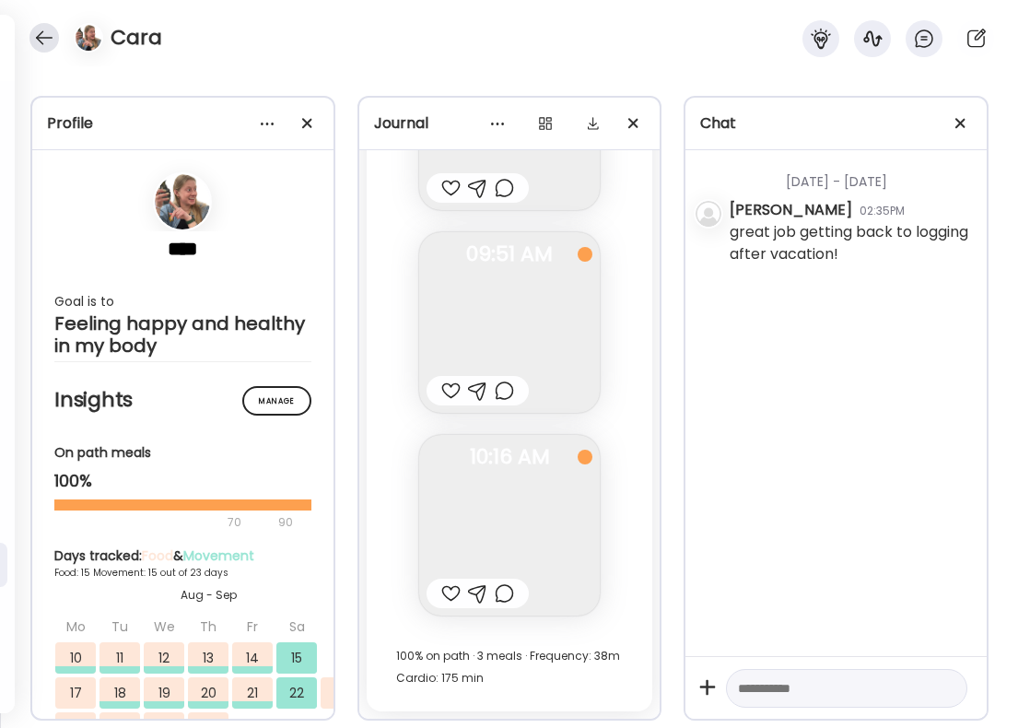
click at [44, 33] on div at bounding box center [43, 37] width 29 height 29
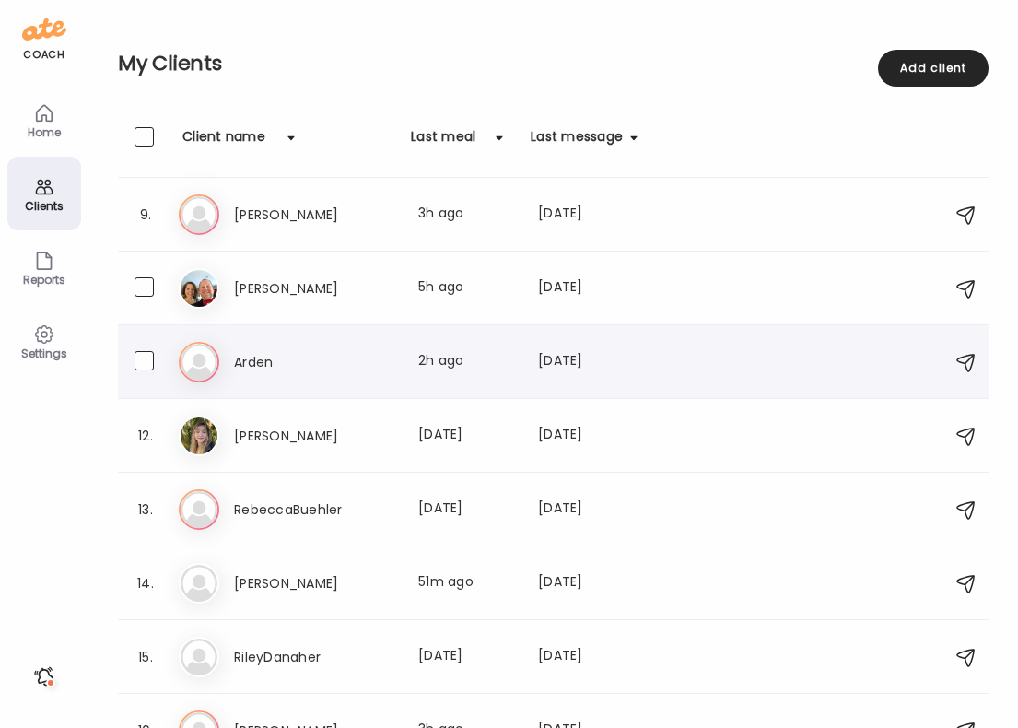
click at [300, 382] on div "11. Ar Arden Last meal: 2h ago Last message: [DATE] You: Are you logging all of…" at bounding box center [553, 362] width 871 height 74
click at [266, 366] on h3 "Arden" at bounding box center [315, 362] width 162 height 22
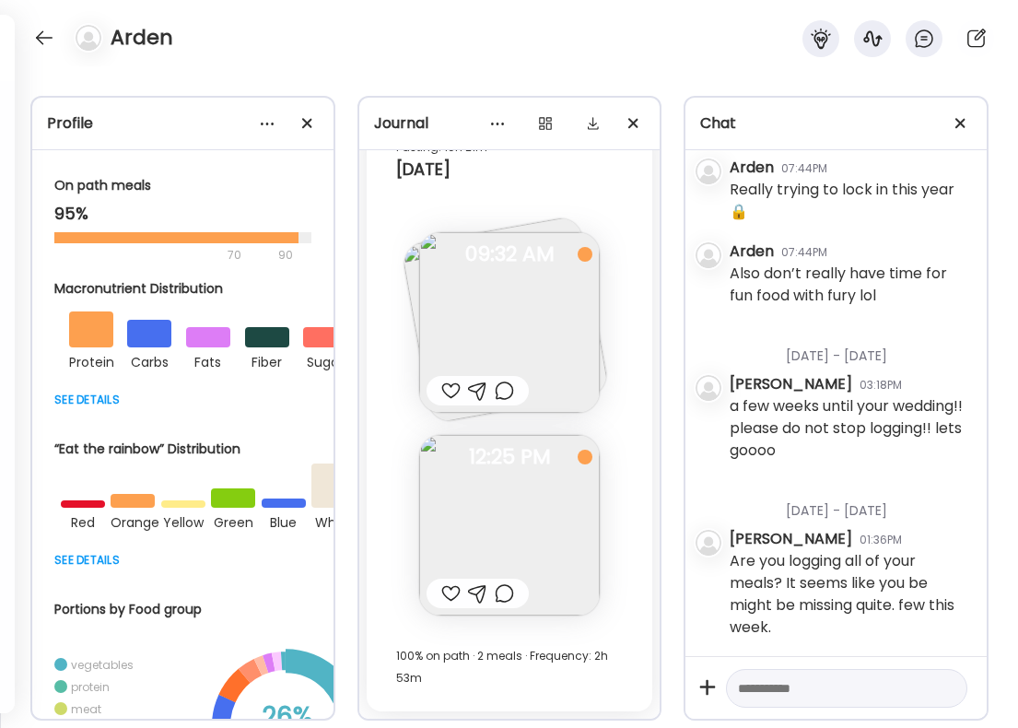
scroll to position [535, 0]
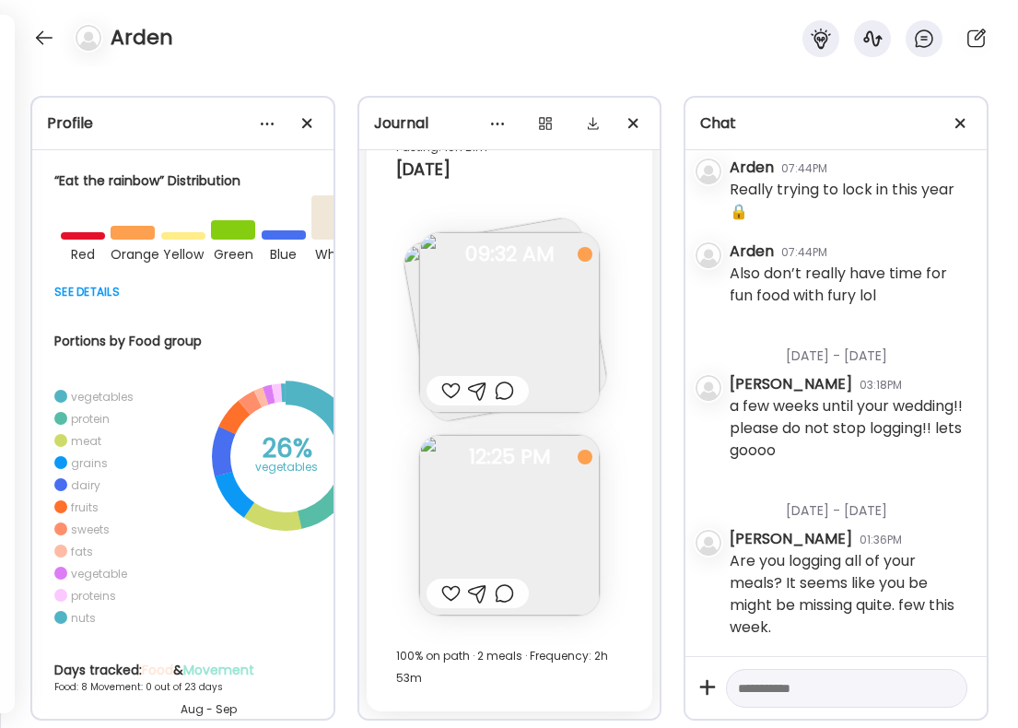
click at [446, 600] on div at bounding box center [450, 593] width 19 height 22
click at [504, 593] on div at bounding box center [504, 593] width 19 height 22
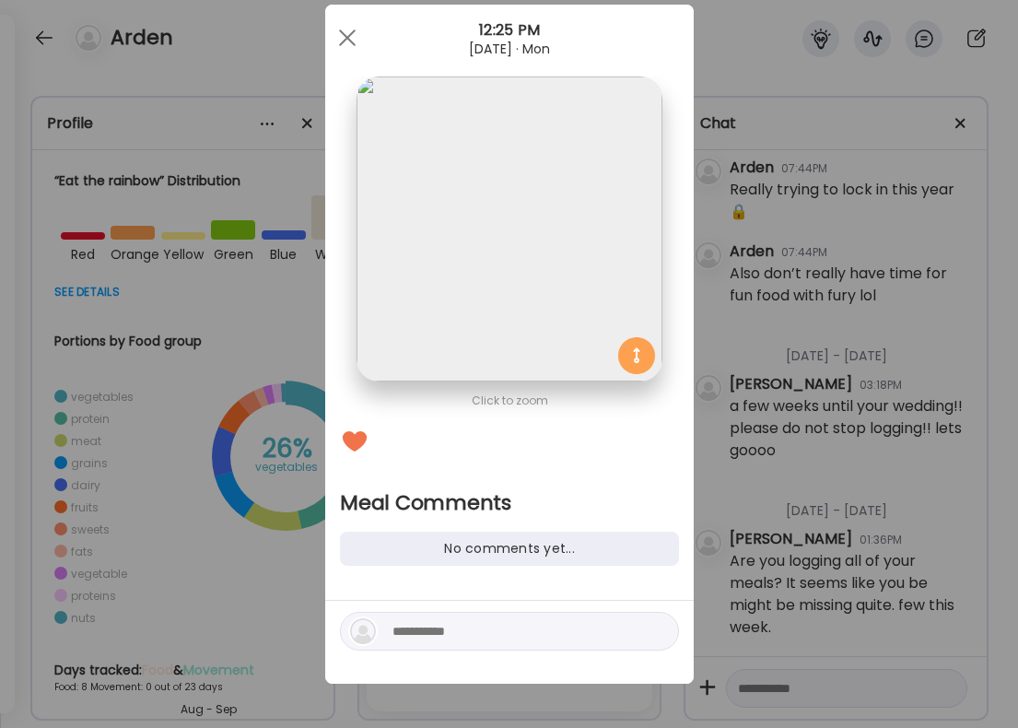
click at [453, 633] on textarea at bounding box center [517, 631] width 249 height 22
type textarea "**********"
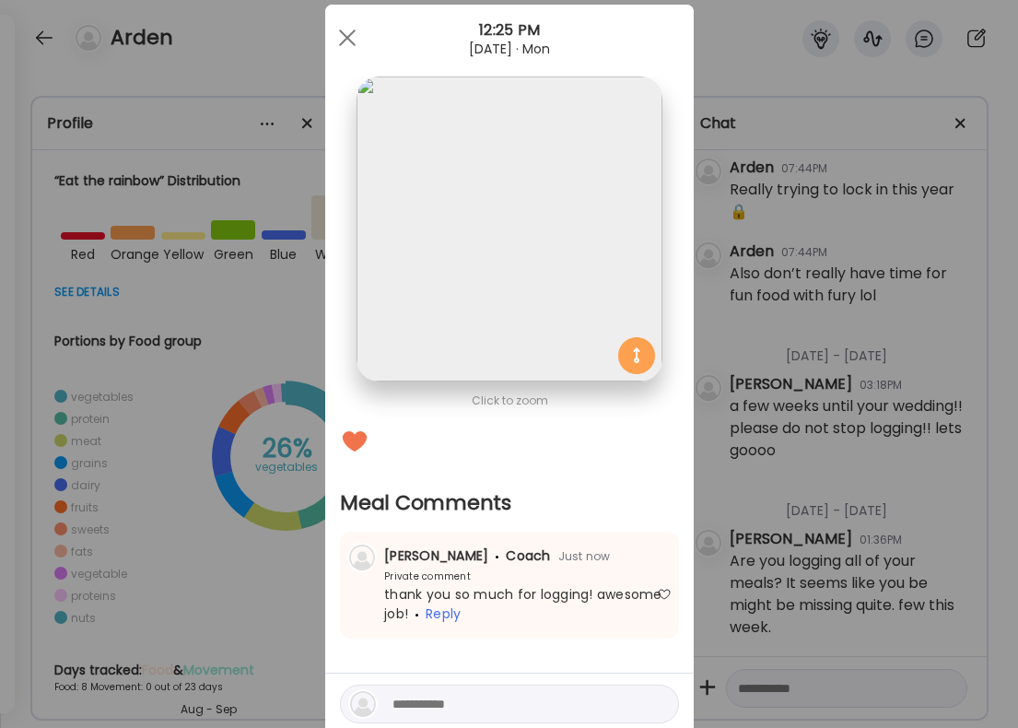
click at [811, 394] on div "Ate Coach Dashboard Wahoo! It’s official Take a moment to set up your Coach Pro…" at bounding box center [509, 364] width 1018 height 728
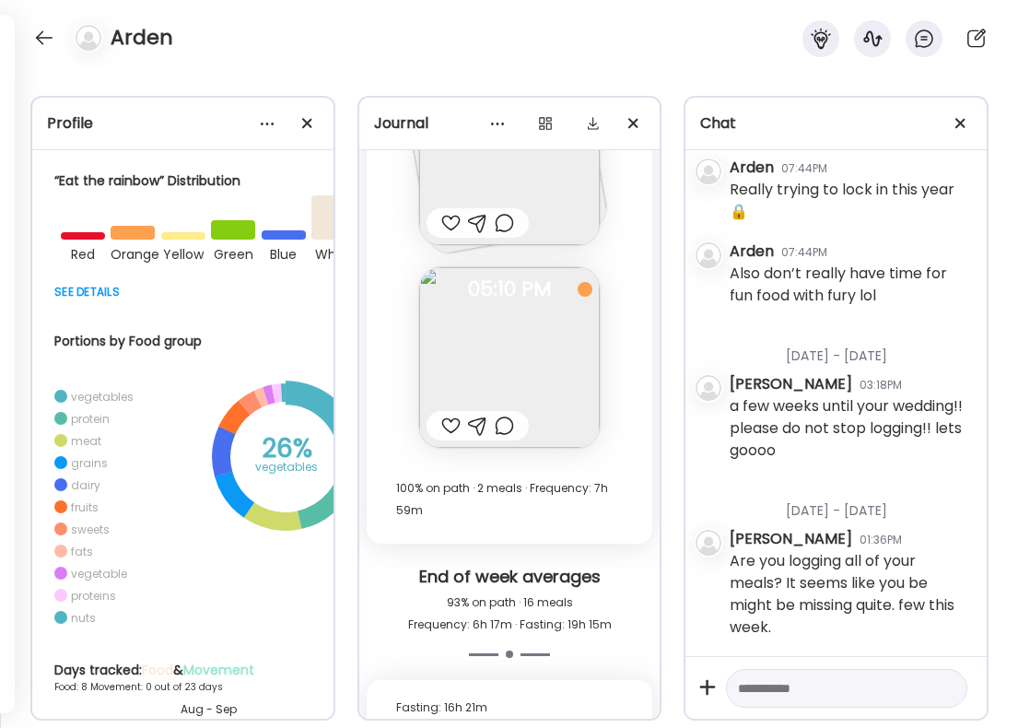
scroll to position [14020, 0]
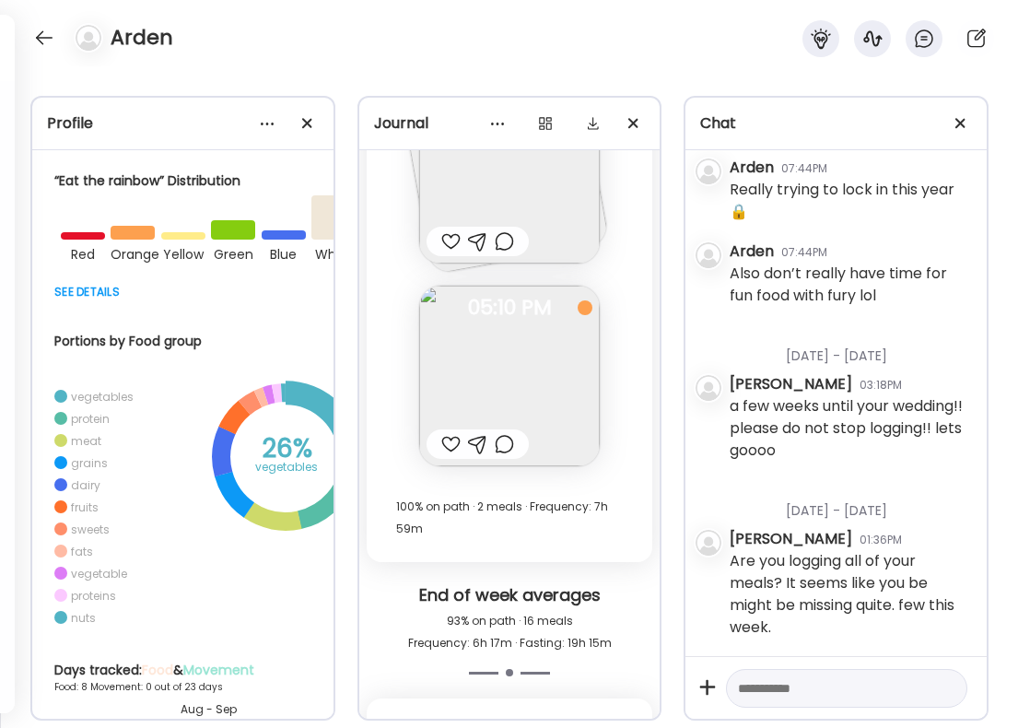
click at [447, 446] on div at bounding box center [450, 444] width 19 height 22
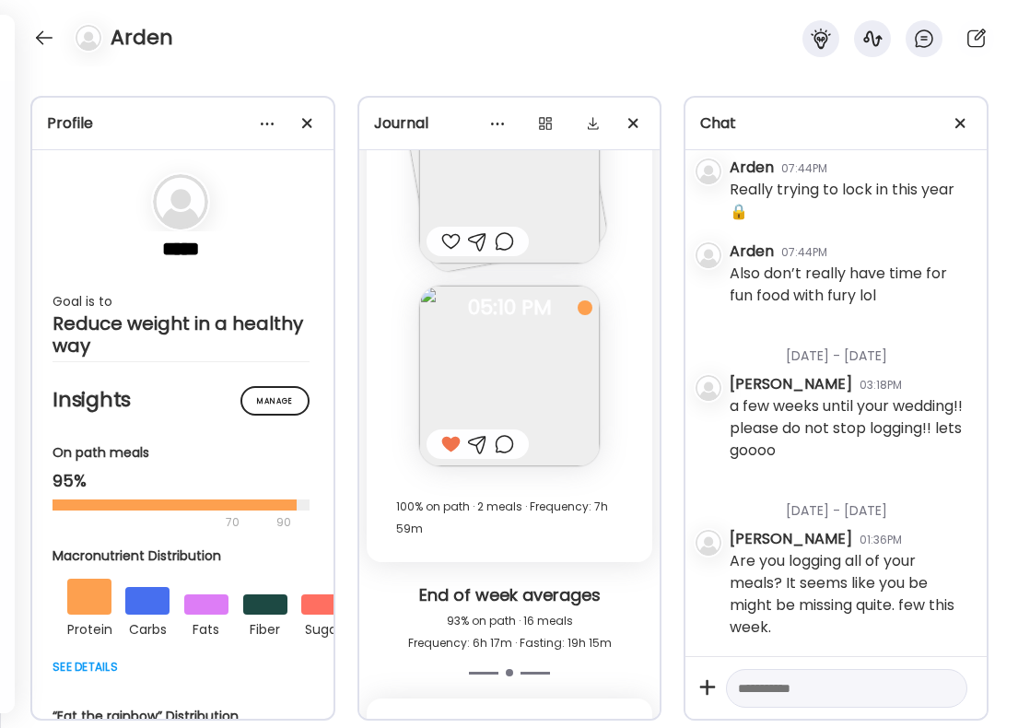
scroll to position [0, 2]
click at [39, 30] on div at bounding box center [43, 37] width 29 height 29
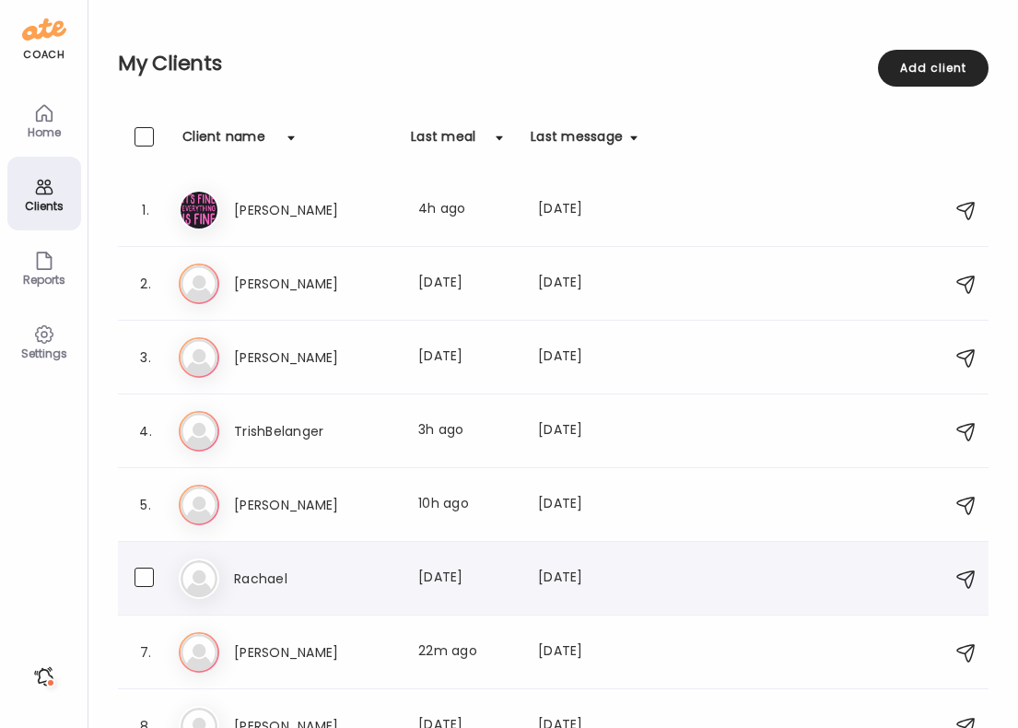
scroll to position [348, 0]
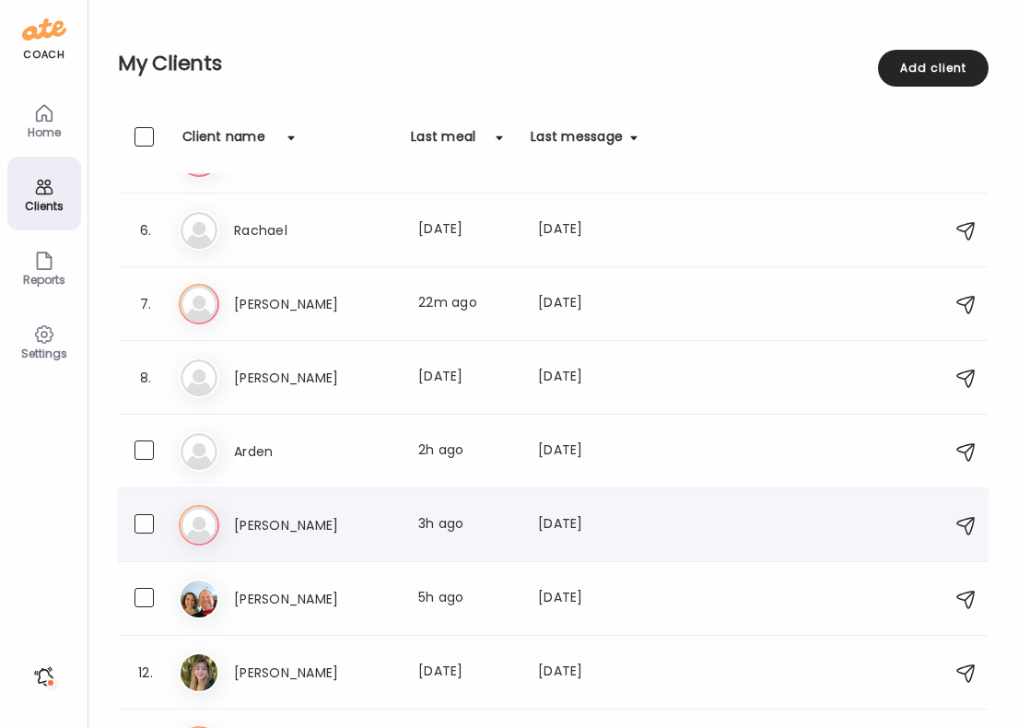
click at [322, 527] on h3 "[PERSON_NAME]" at bounding box center [315, 525] width 162 height 22
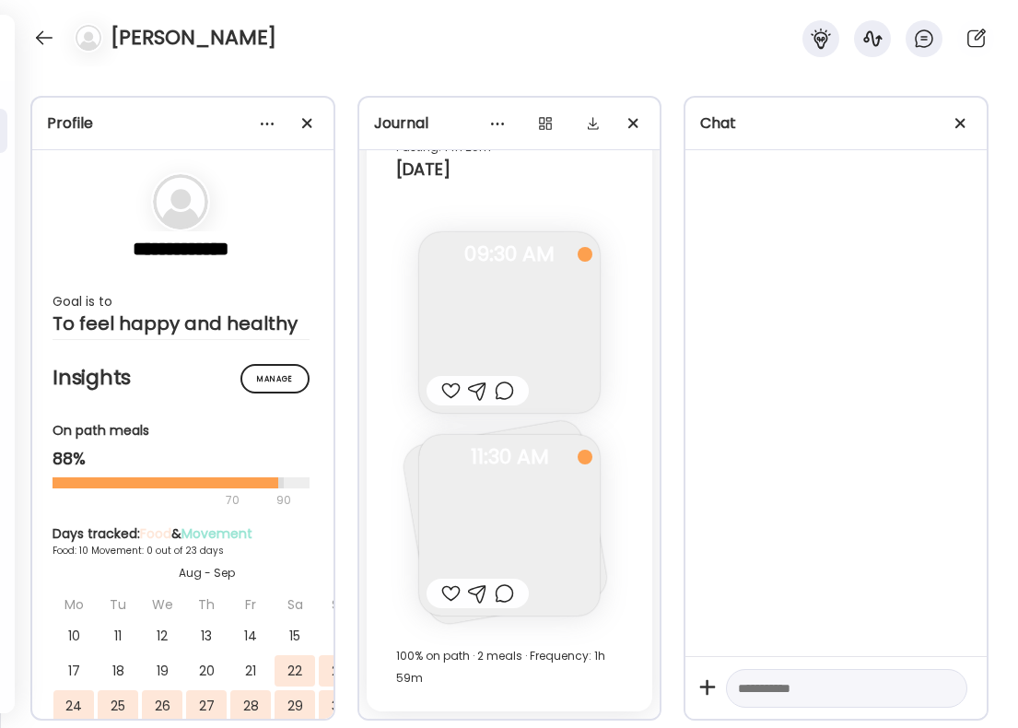
scroll to position [6797, 0]
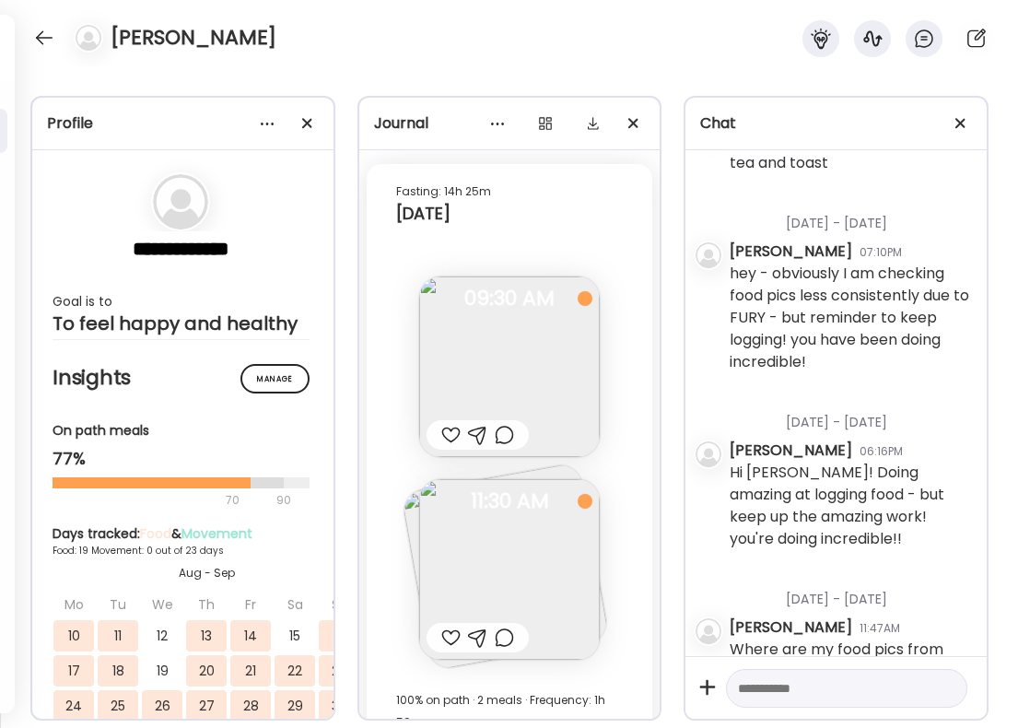
click at [502, 627] on div at bounding box center [504, 638] width 19 height 22
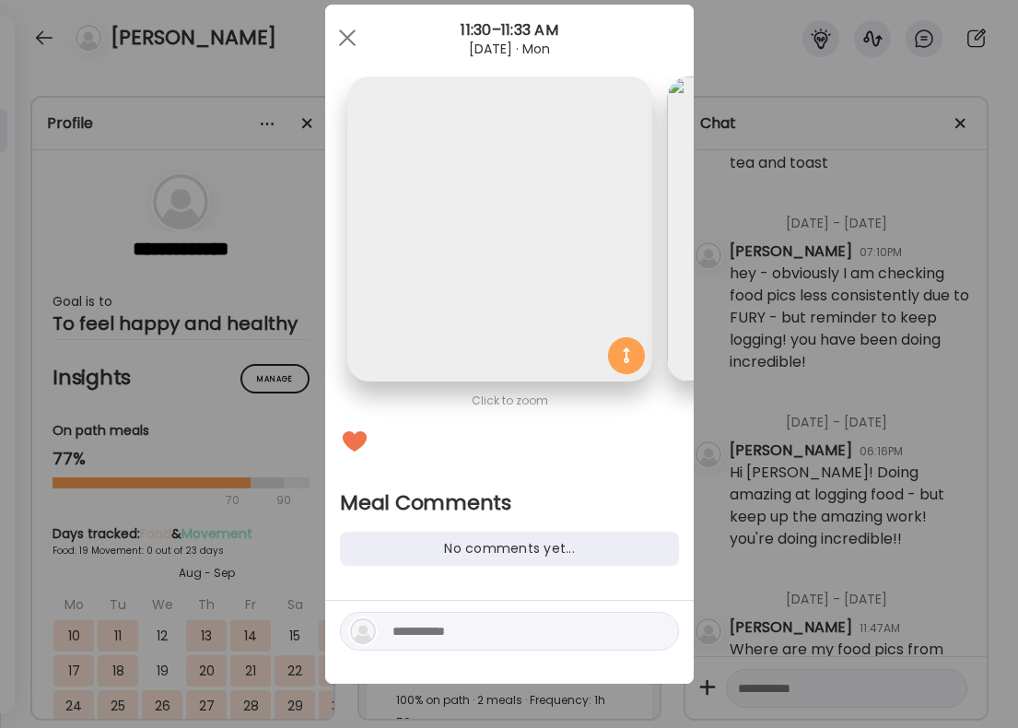
scroll to position [0, 300]
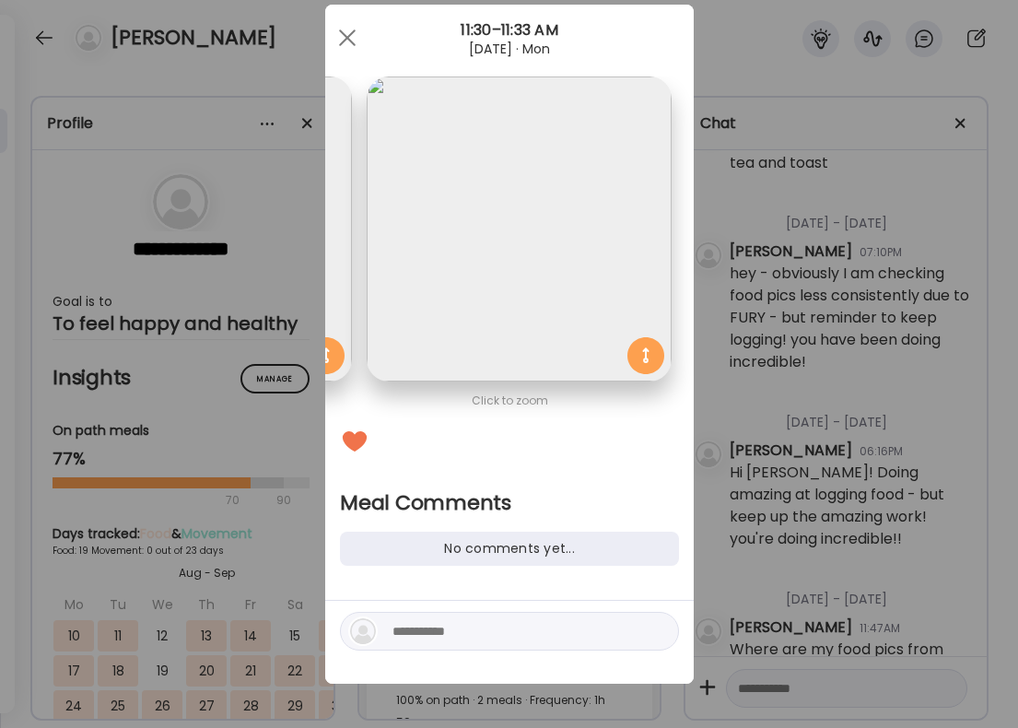
click at [479, 628] on textarea at bounding box center [517, 631] width 249 height 22
type textarea "**********"
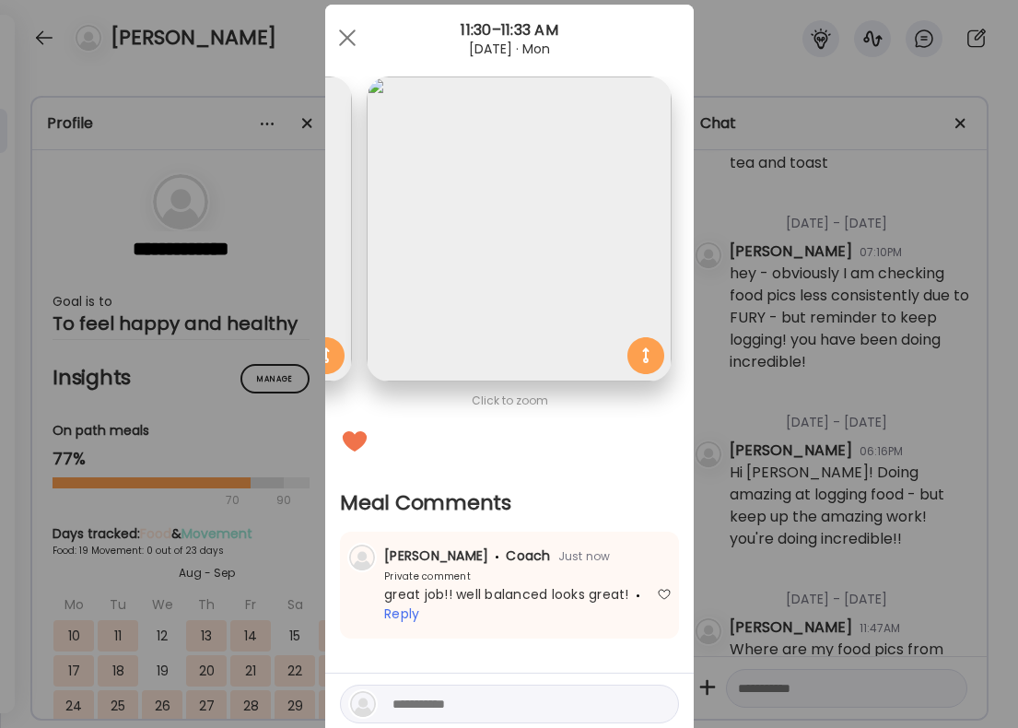
click at [870, 466] on div "Ate Coach Dashboard Wahoo! It’s official Take a moment to set up your Coach Pro…" at bounding box center [509, 364] width 1018 height 728
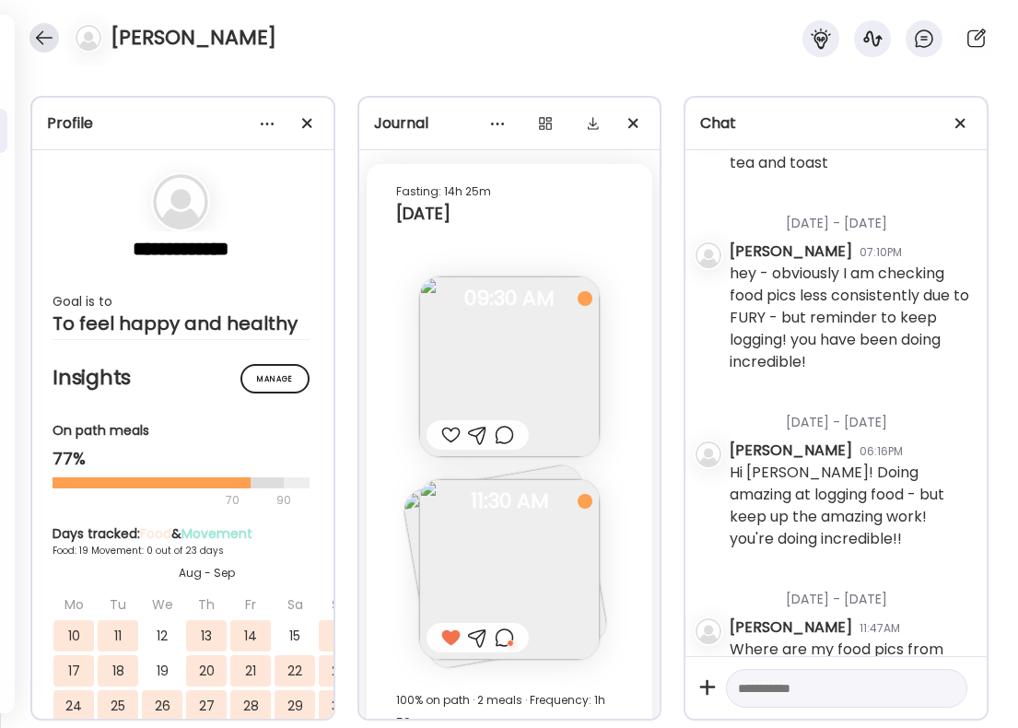
click at [53, 41] on div at bounding box center [43, 37] width 29 height 29
